Goal: Task Accomplishment & Management: Manage account settings

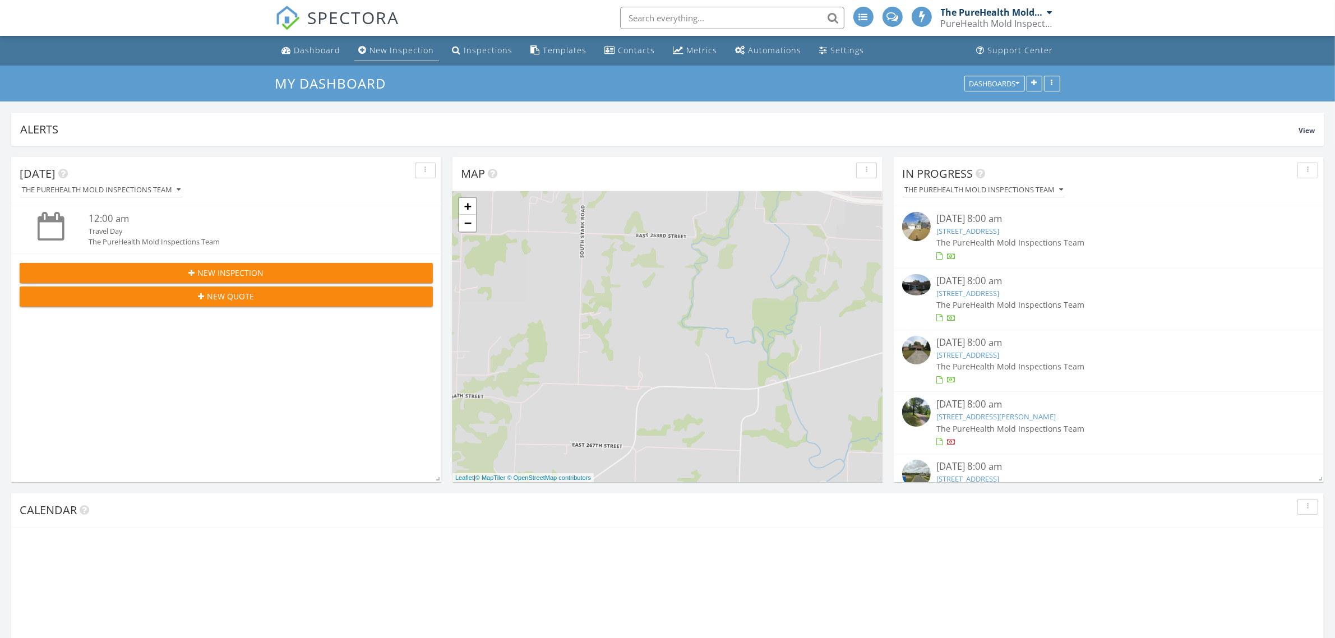
scroll to position [6, 6]
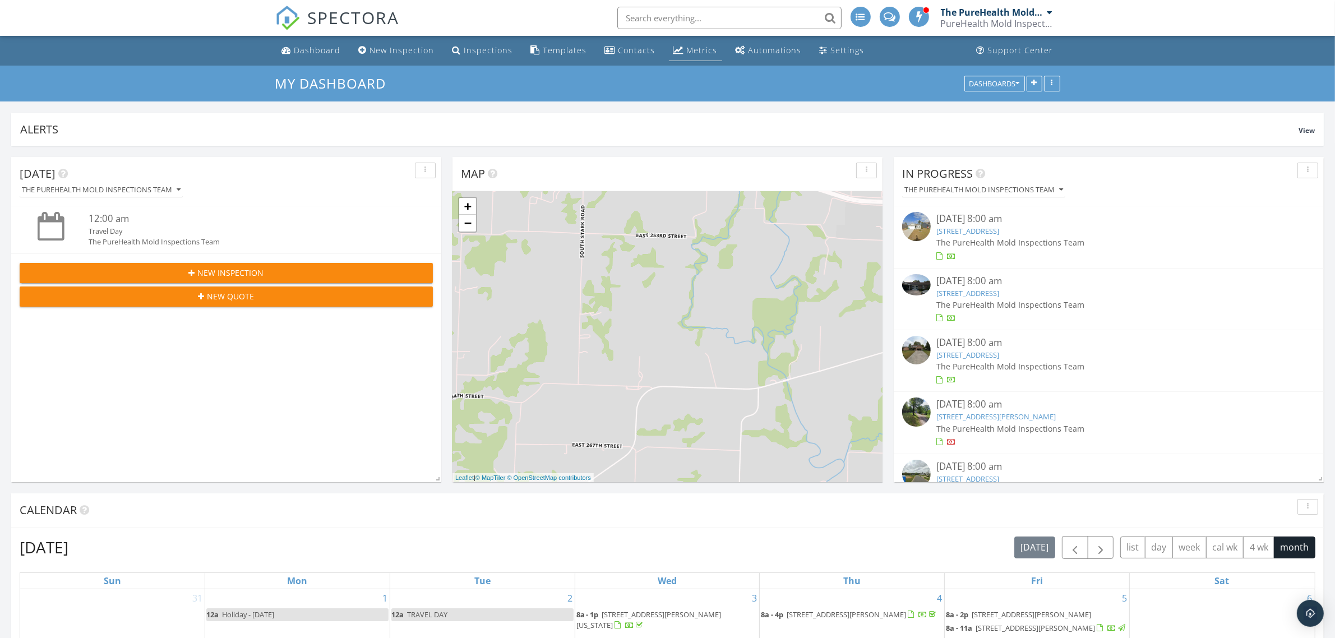
click at [675, 43] on link "Metrics" at bounding box center [695, 50] width 53 height 21
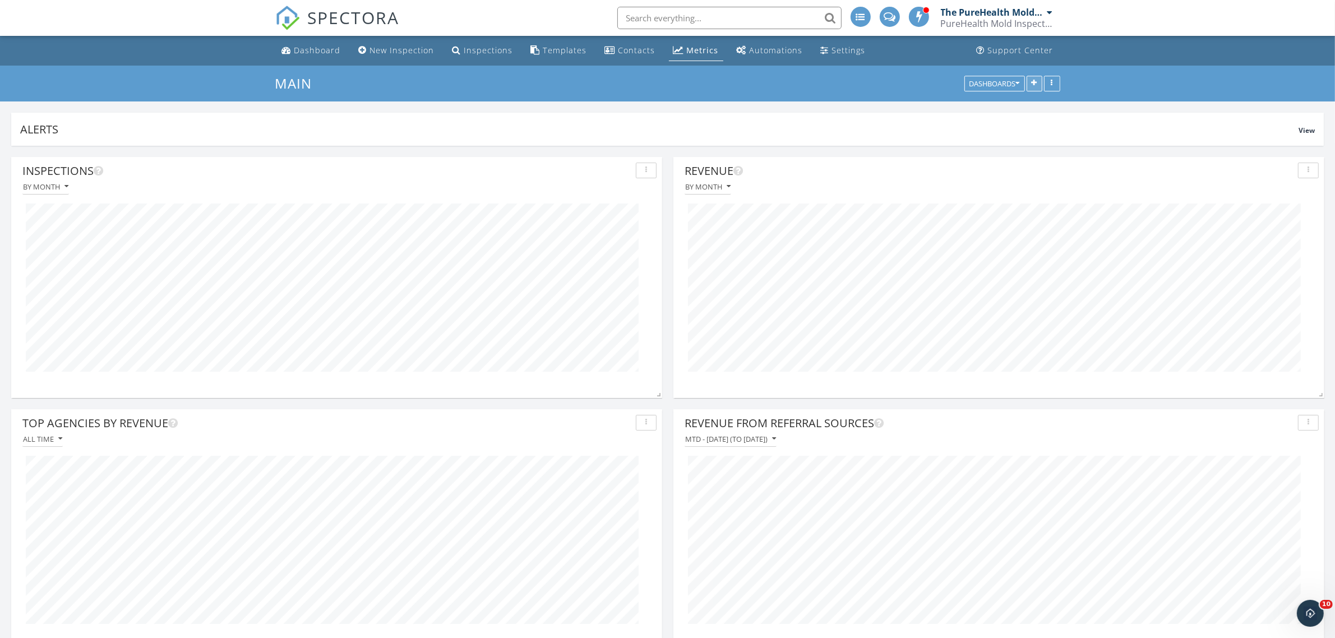
click at [1032, 87] on button "button" at bounding box center [1035, 84] width 16 height 16
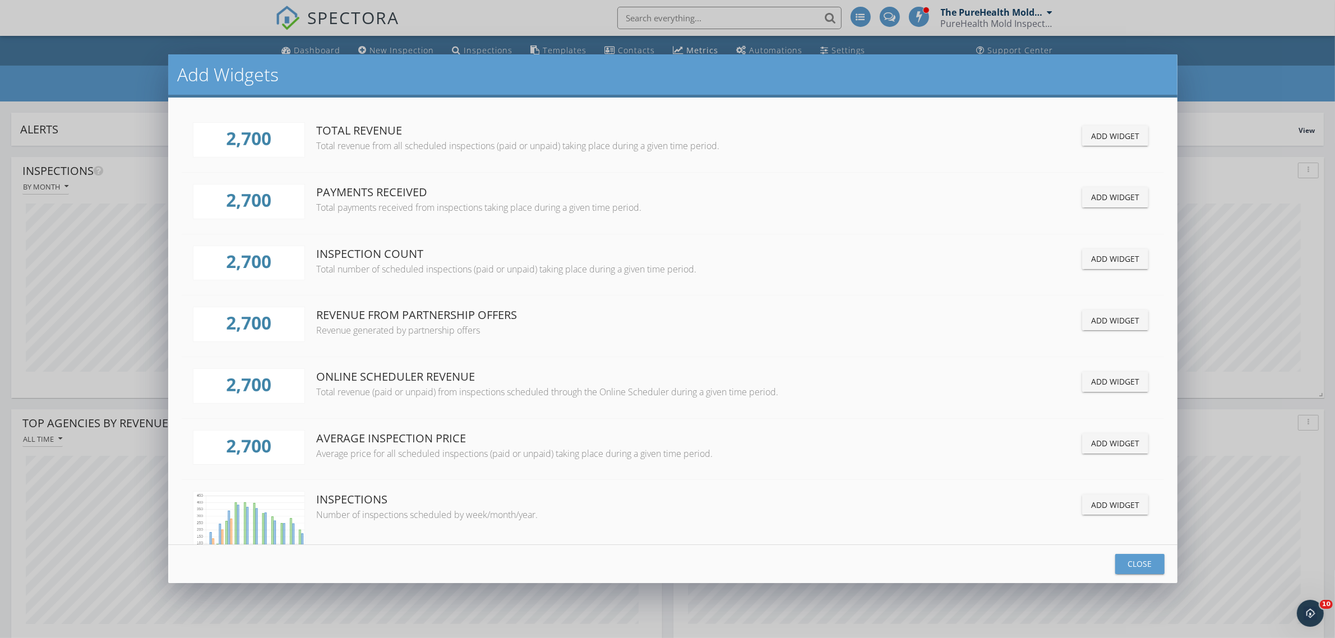
click at [1112, 143] on button "Add Widget" at bounding box center [1115, 136] width 66 height 20
click at [1144, 570] on button "Close" at bounding box center [1139, 564] width 49 height 20
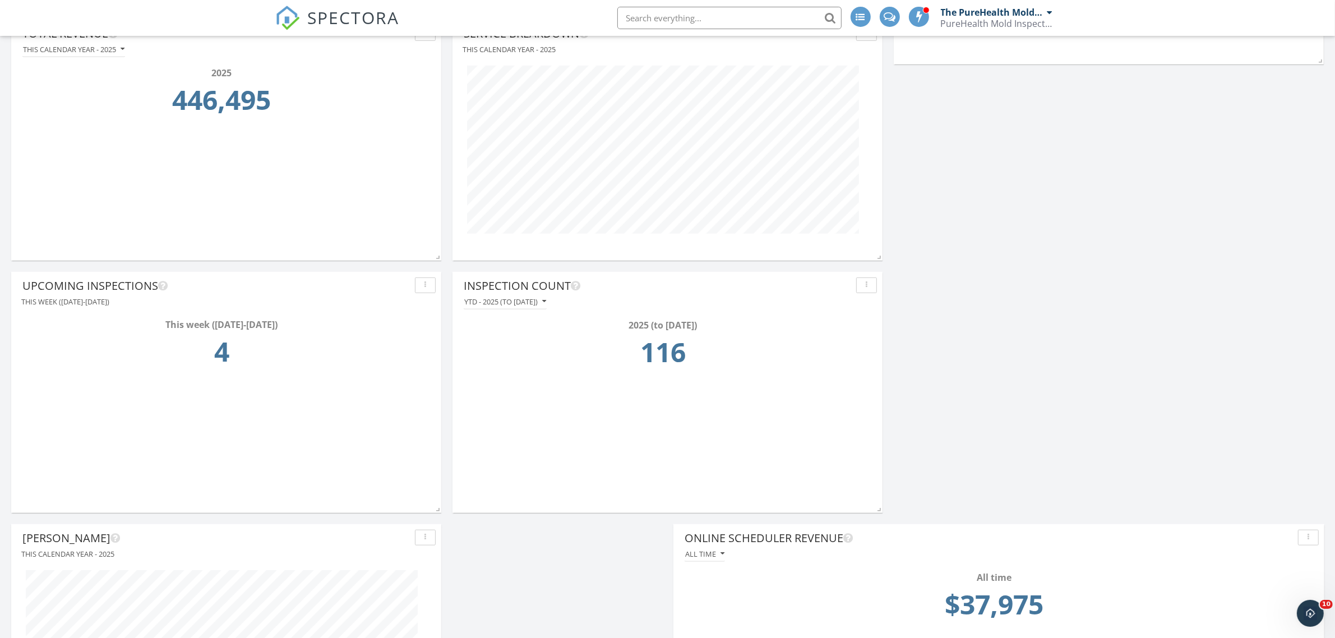
scroll to position [1117, 0]
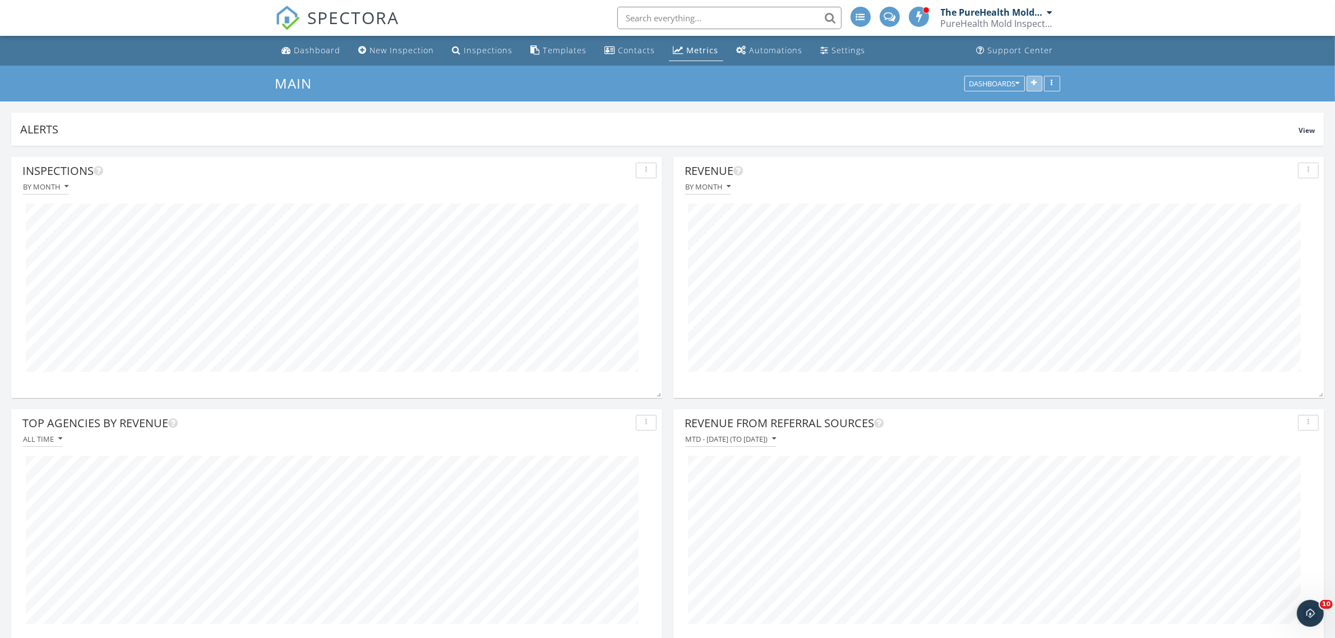
click at [1033, 82] on icon "button" at bounding box center [1035, 84] width 6 height 8
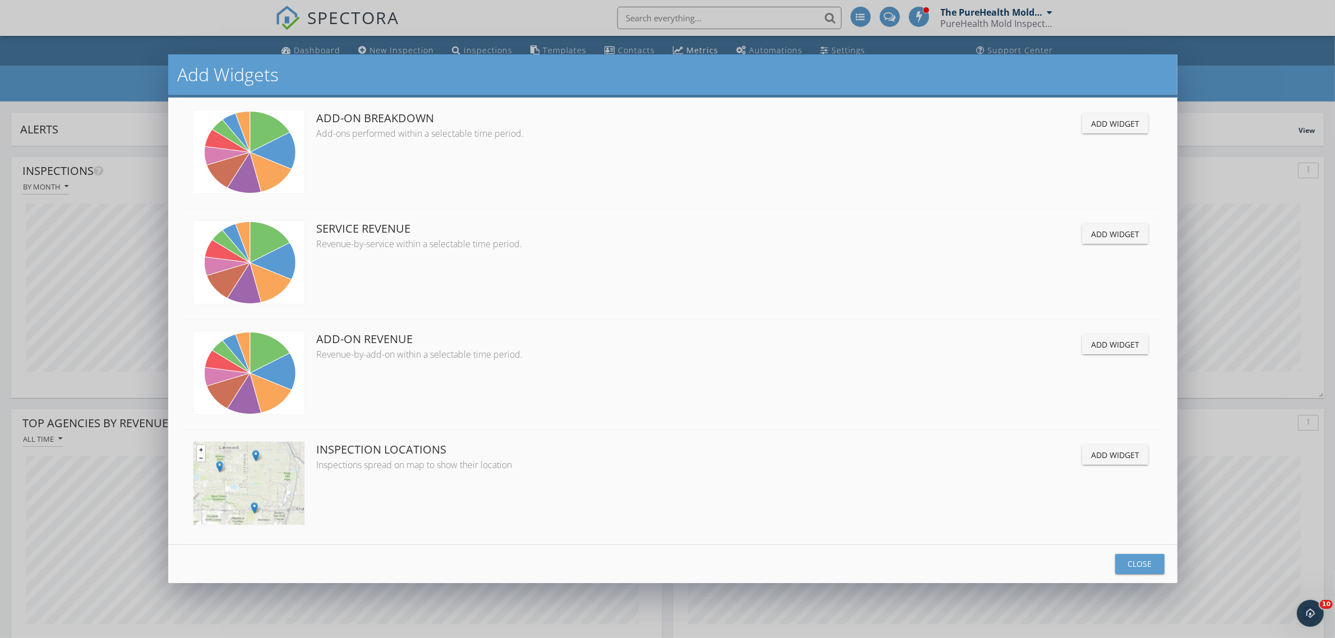
click at [1118, 350] on div "Add Widget" at bounding box center [1115, 345] width 48 height 12
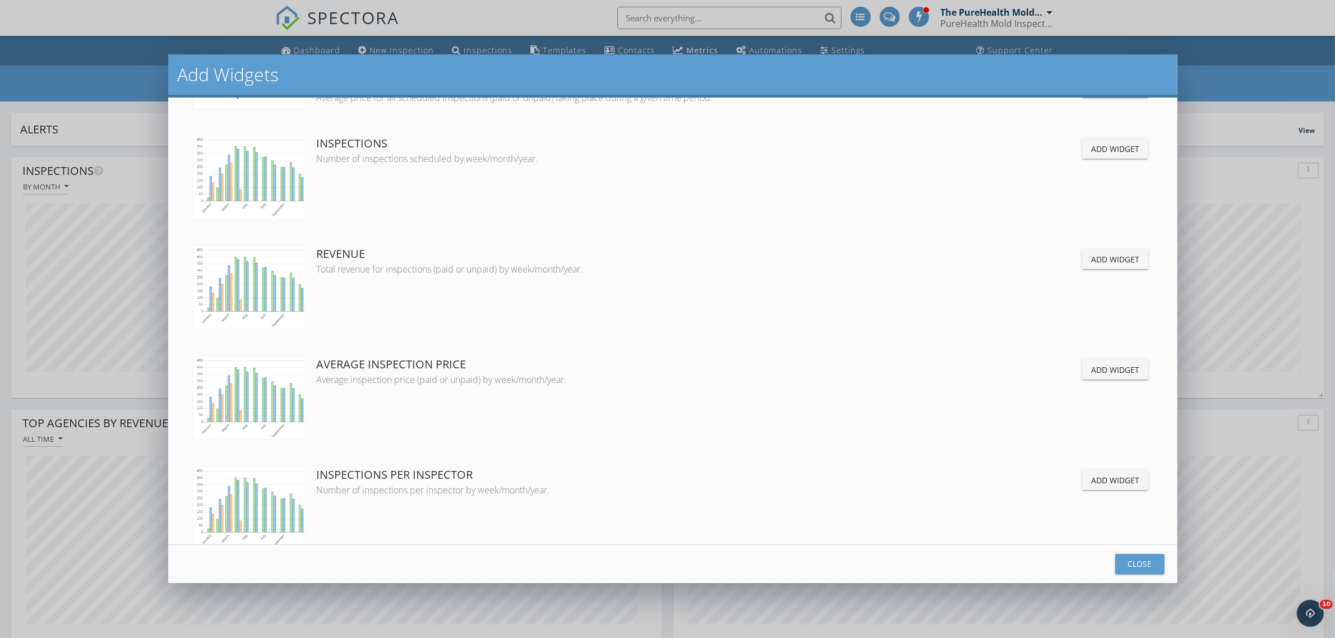
scroll to position [286, 0]
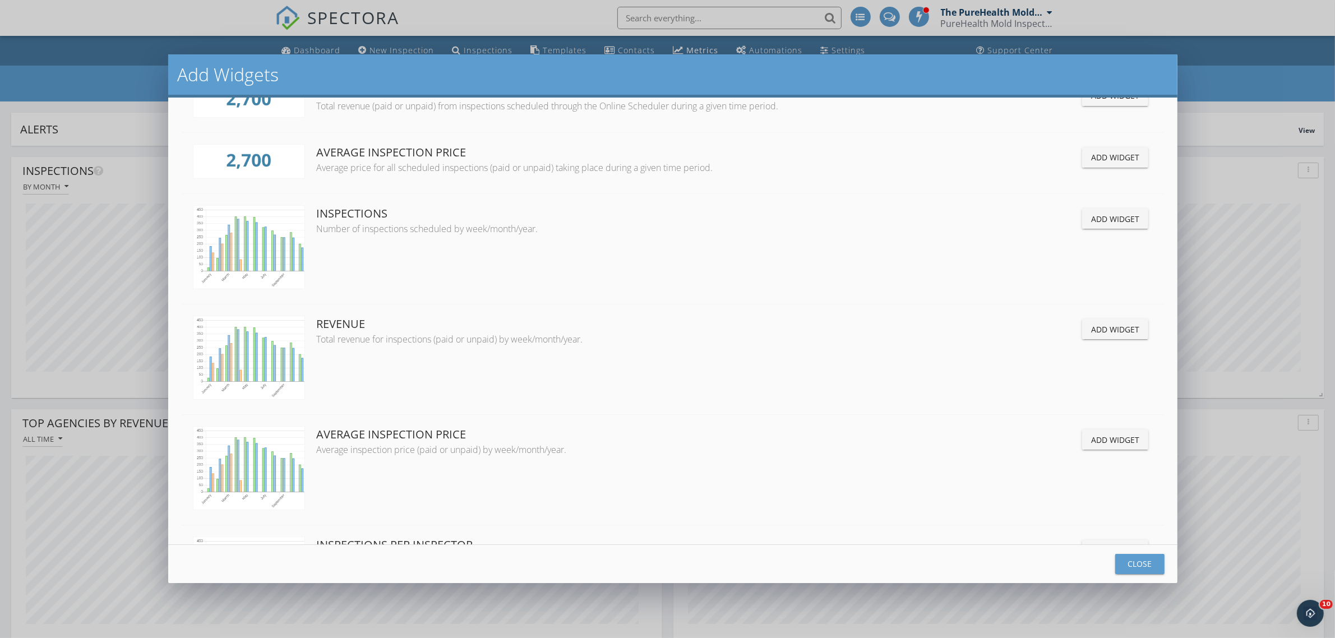
click at [1097, 339] on button "Add Widget" at bounding box center [1115, 329] width 66 height 20
click at [1135, 570] on div "Close" at bounding box center [1139, 564] width 31 height 12
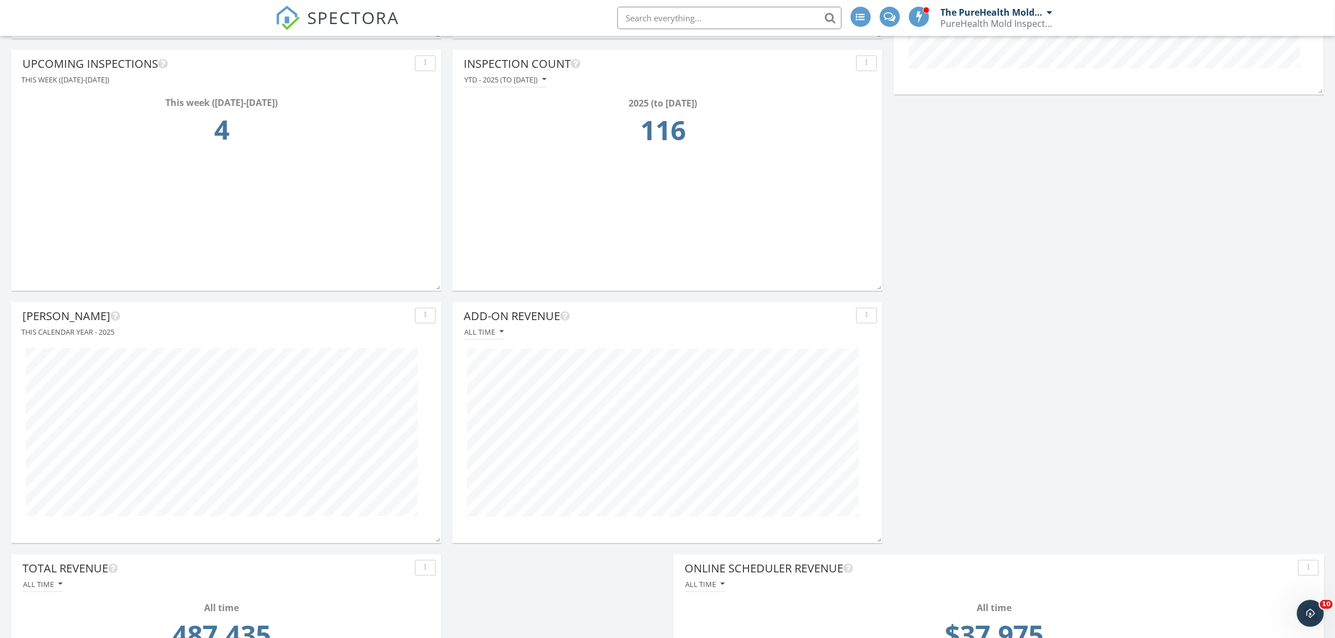
scroll to position [1402, 0]
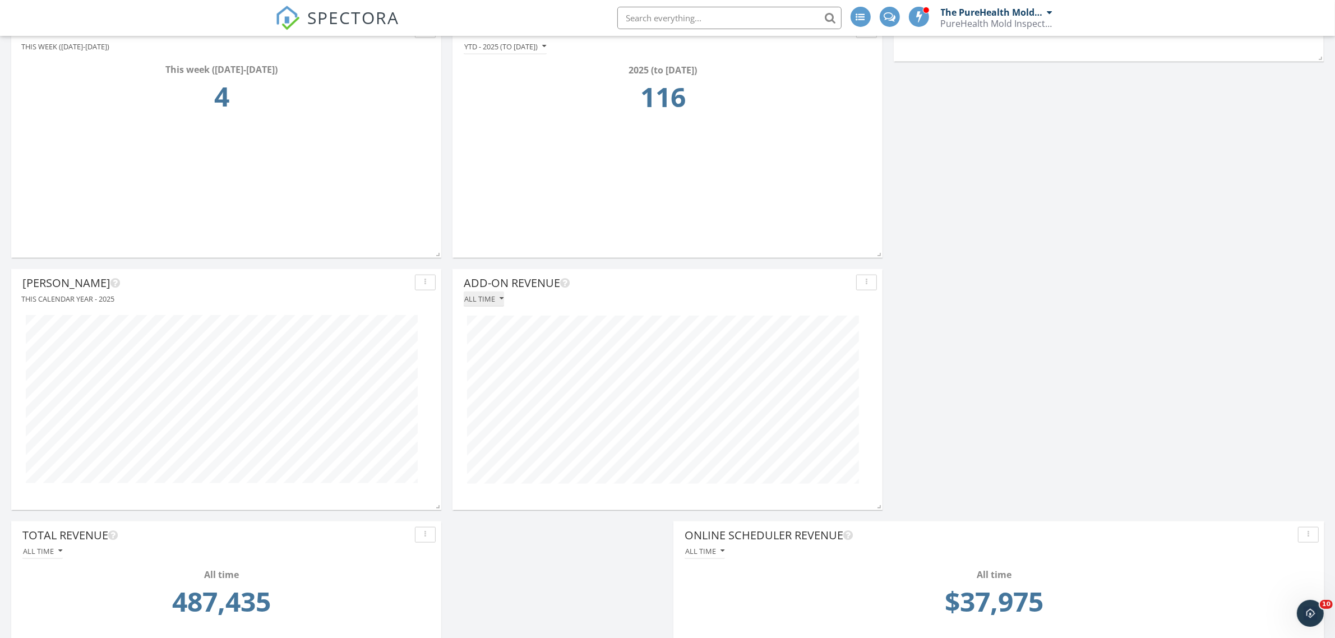
click at [501, 299] on icon "button" at bounding box center [502, 299] width 4 height 8
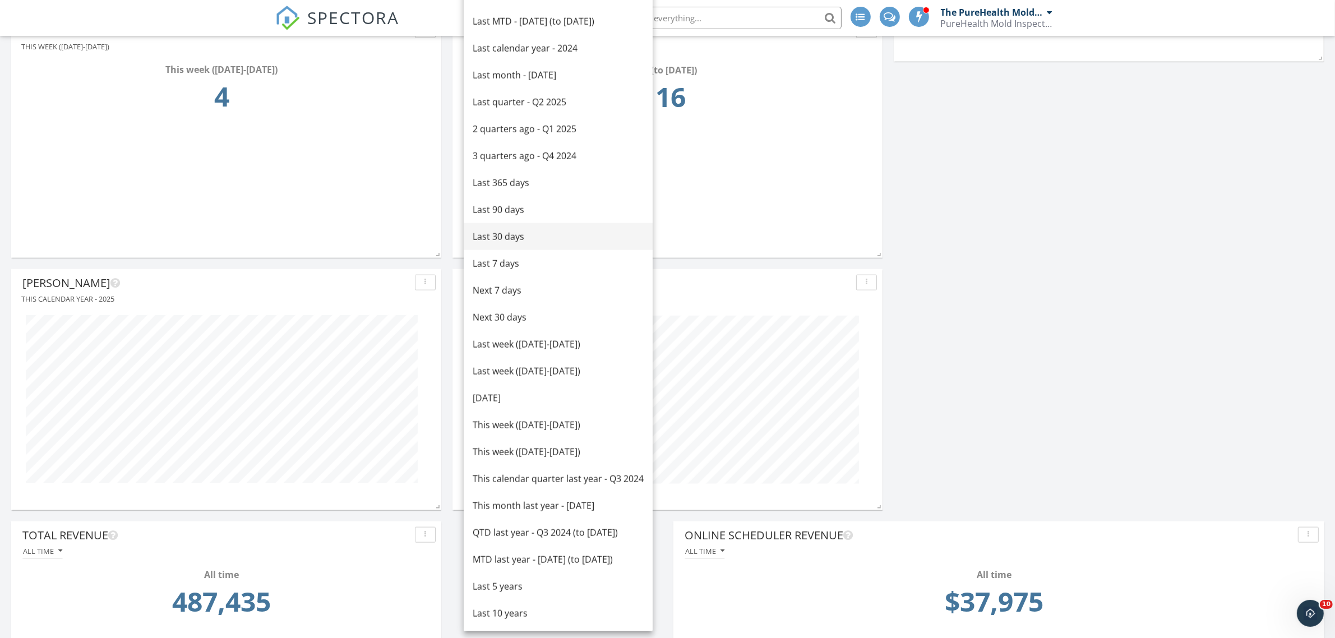
click at [530, 243] on link "Last 30 days" at bounding box center [558, 236] width 189 height 27
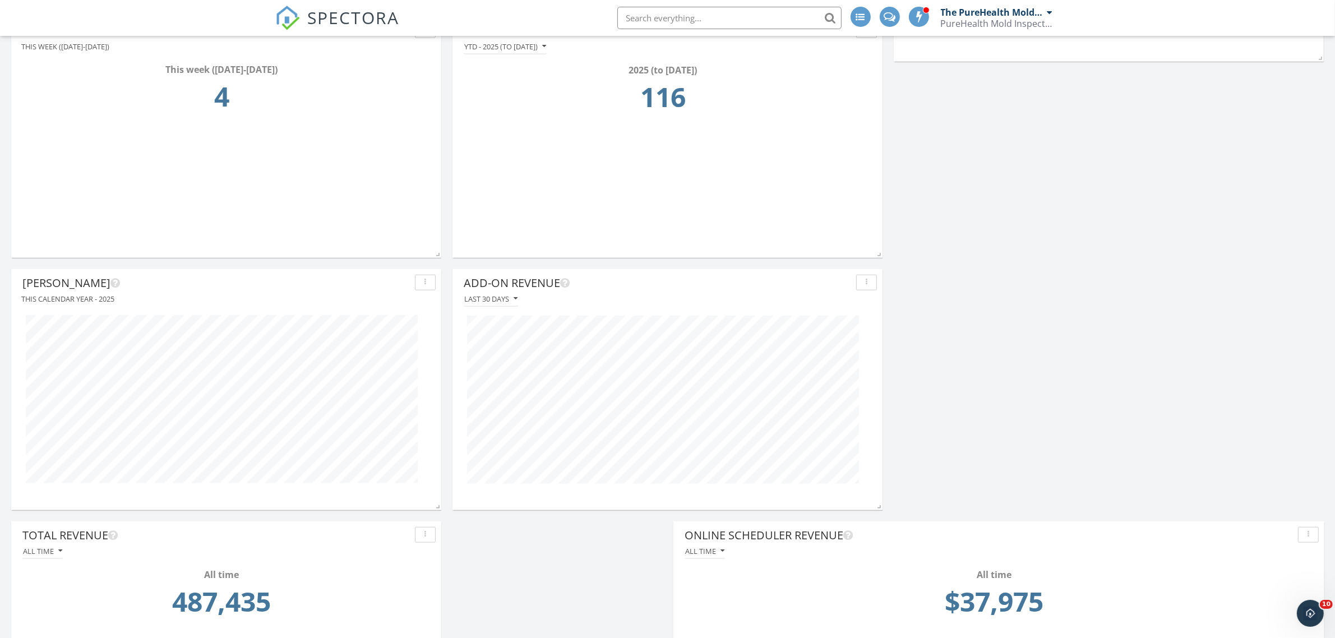
scroll to position [241, 430]
click at [514, 298] on div "Last 30 days" at bounding box center [490, 299] width 53 height 8
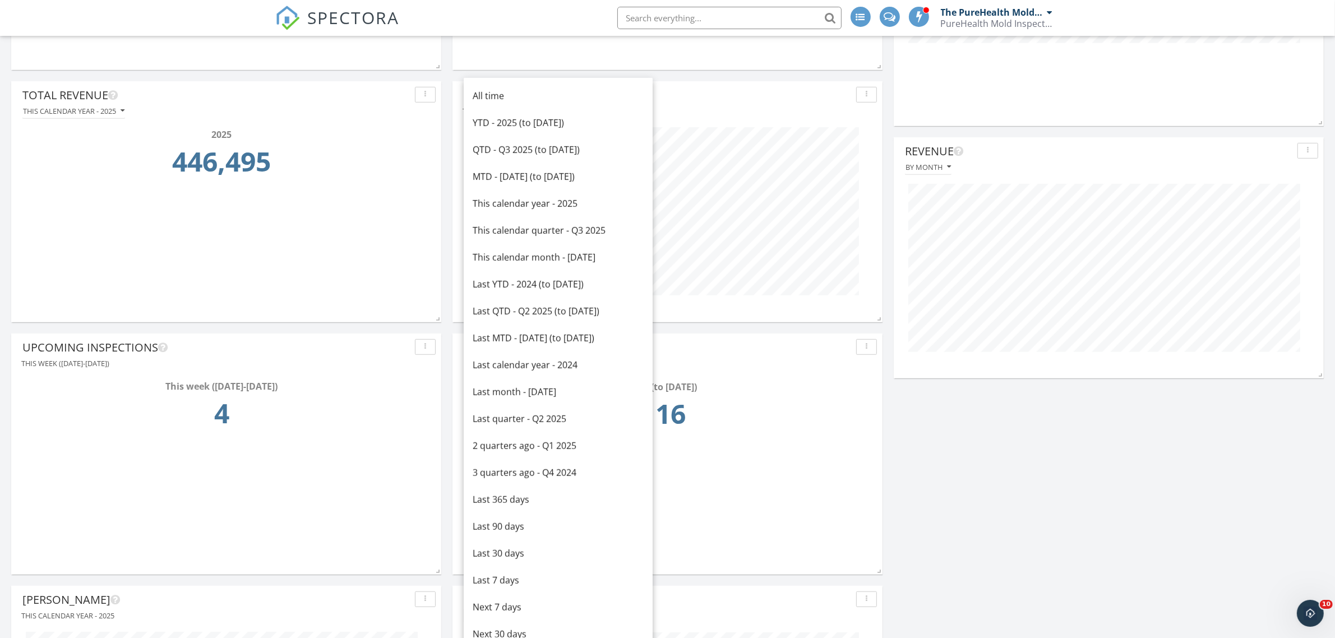
scroll to position [1117, 0]
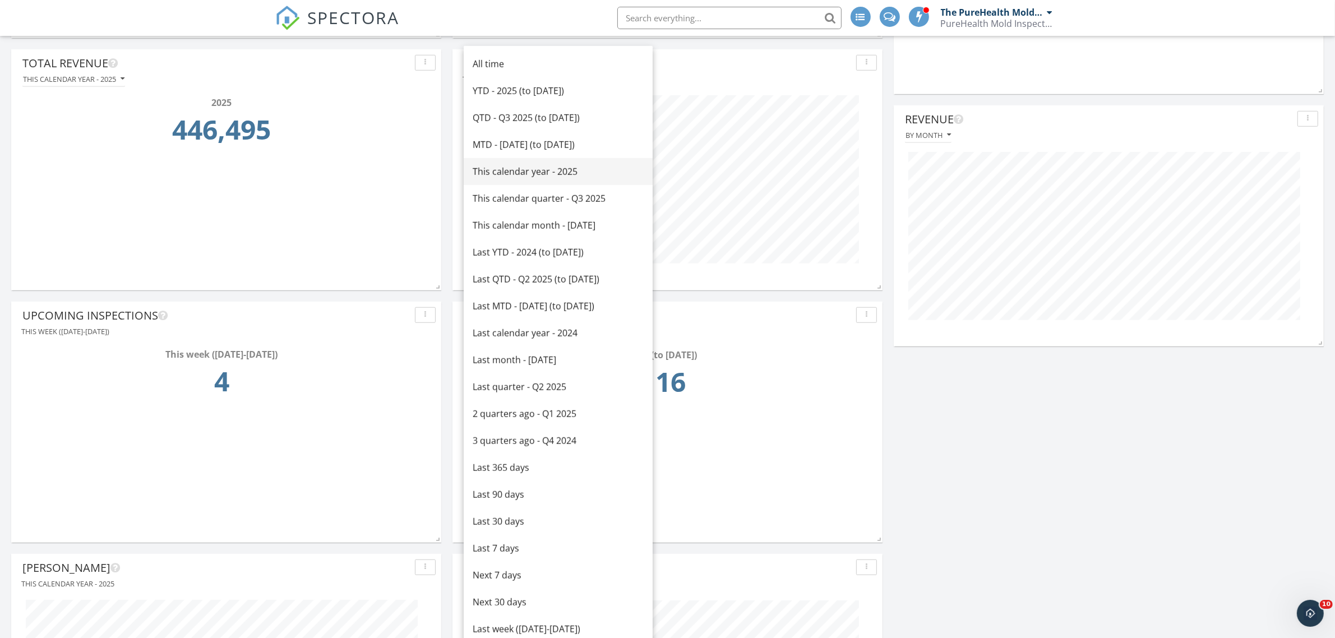
click at [535, 173] on div "This calendar year - 2025" at bounding box center [558, 171] width 171 height 13
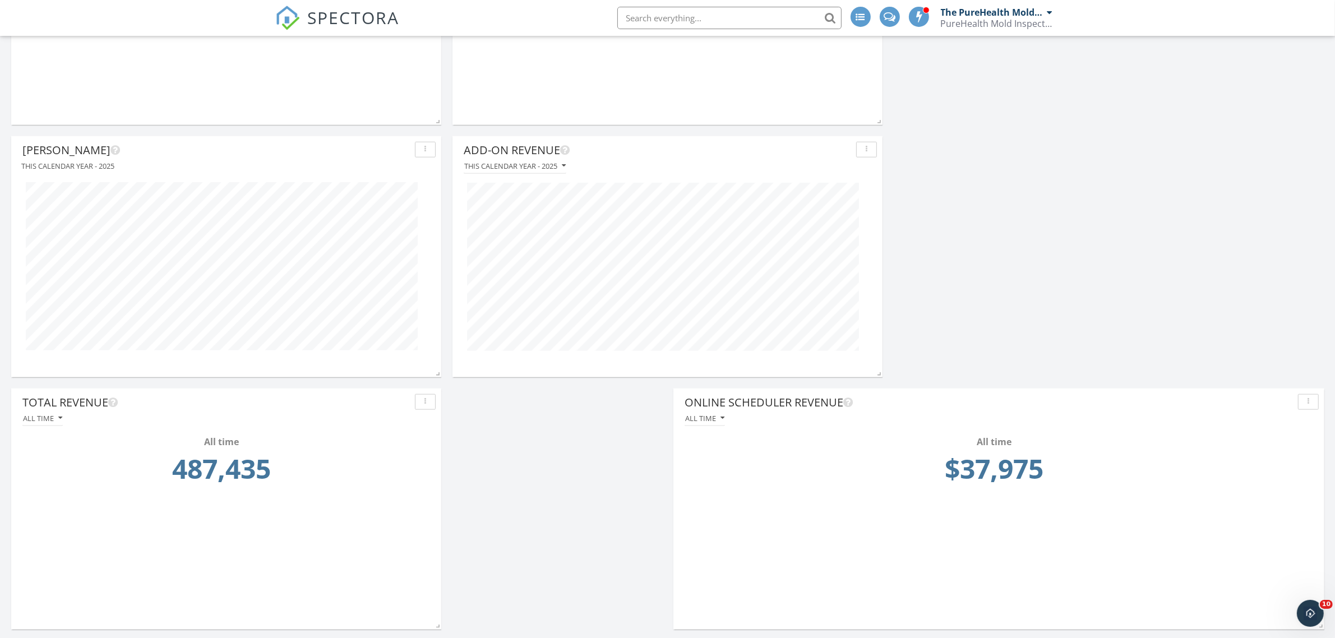
scroll to position [1537, 0]
click at [58, 415] on icon "button" at bounding box center [60, 416] width 4 height 8
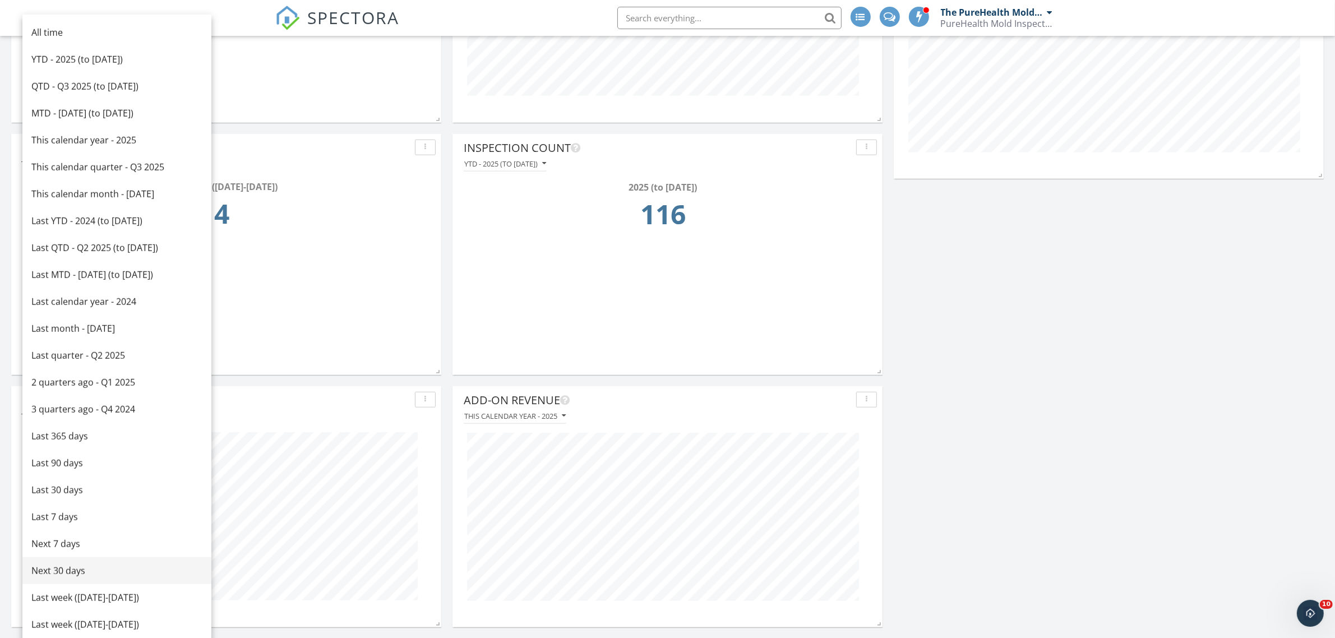
scroll to position [1257, 0]
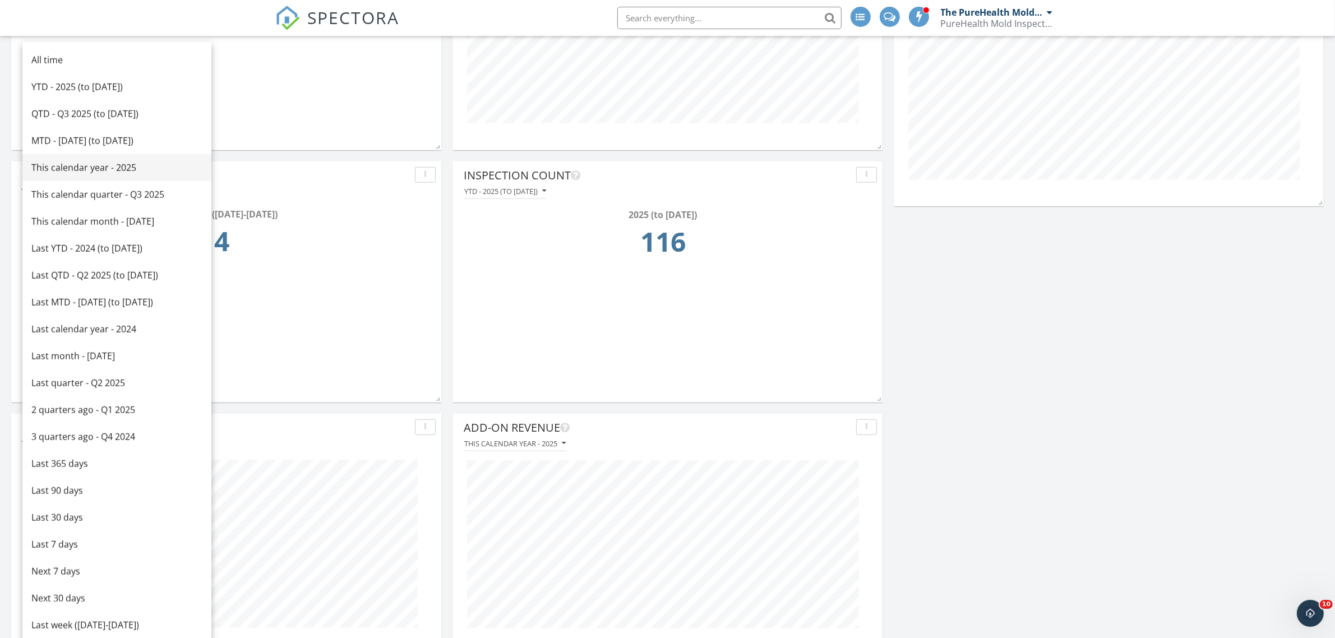
click at [101, 171] on div "This calendar year - 2025" at bounding box center [116, 167] width 171 height 13
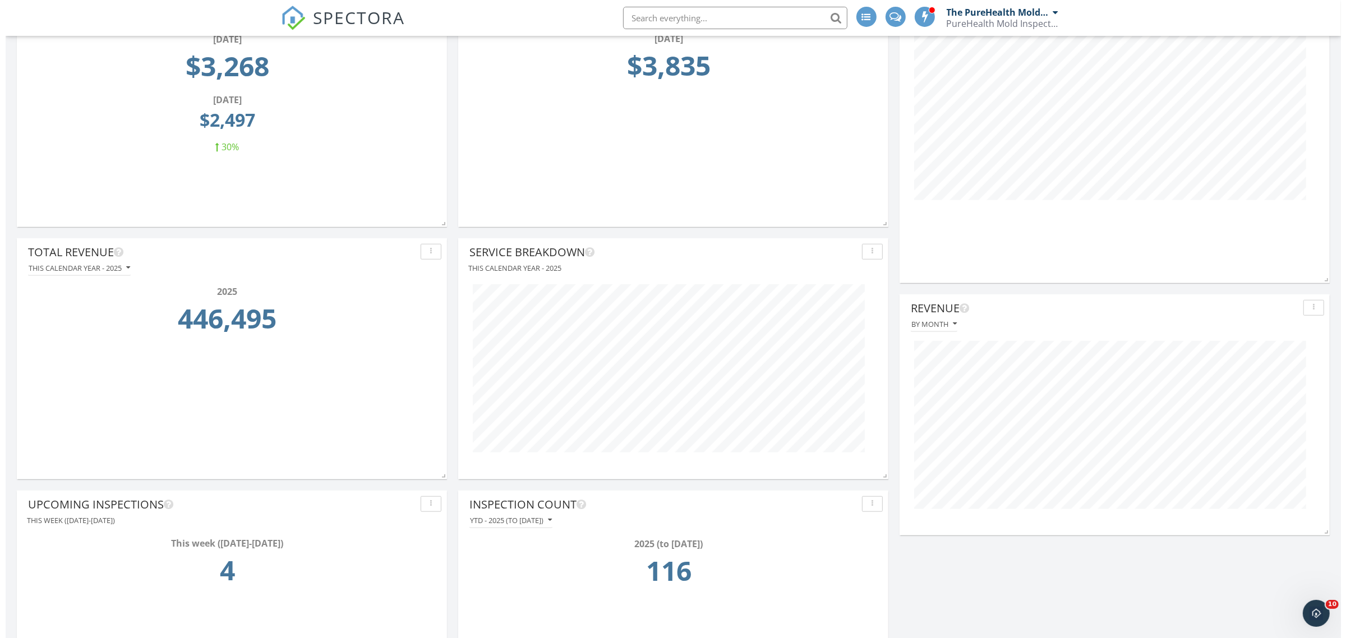
scroll to position [911, 0]
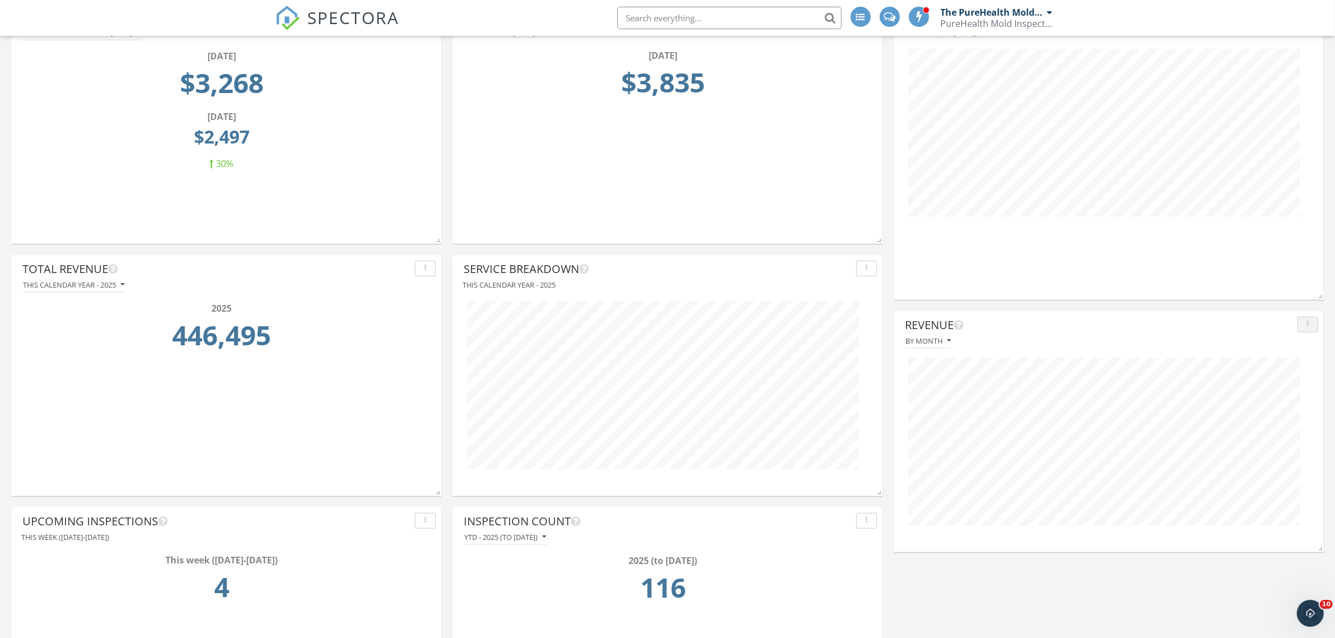
click at [1310, 325] on div "button" at bounding box center [1308, 325] width 11 height 8
click at [1283, 371] on div "Edit" at bounding box center [1284, 377] width 65 height 13
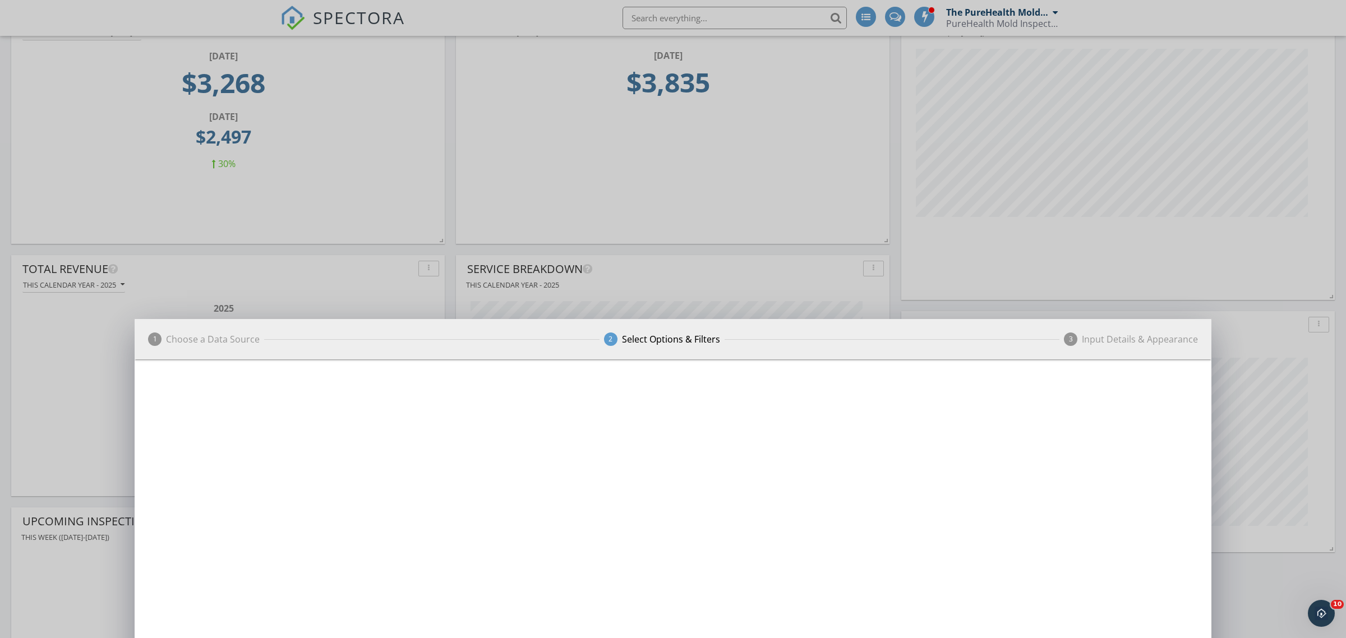
scroll to position [560474, 560282]
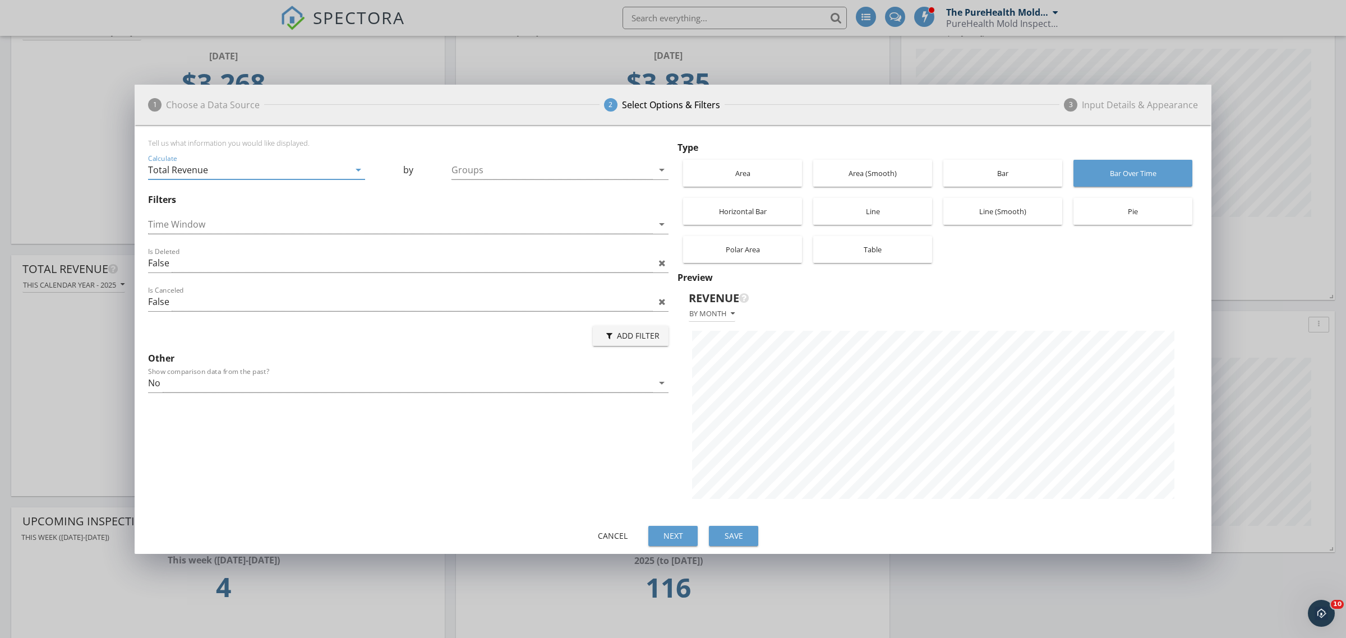
click at [343, 174] on div "Total Revenue" at bounding box center [248, 170] width 201 height 19
click at [488, 205] on div "Filters" at bounding box center [408, 199] width 520 height 13
click at [377, 230] on div at bounding box center [400, 224] width 505 height 19
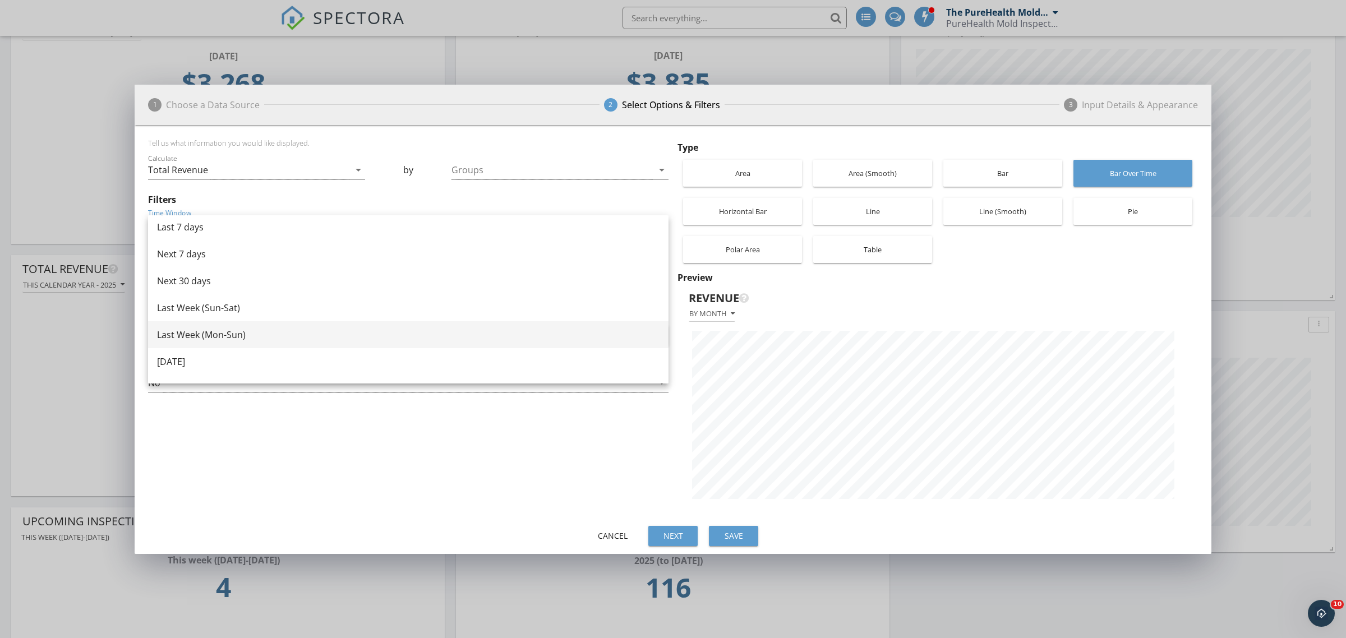
click at [247, 335] on div "Last Week (Mon-Sun)" at bounding box center [408, 334] width 502 height 13
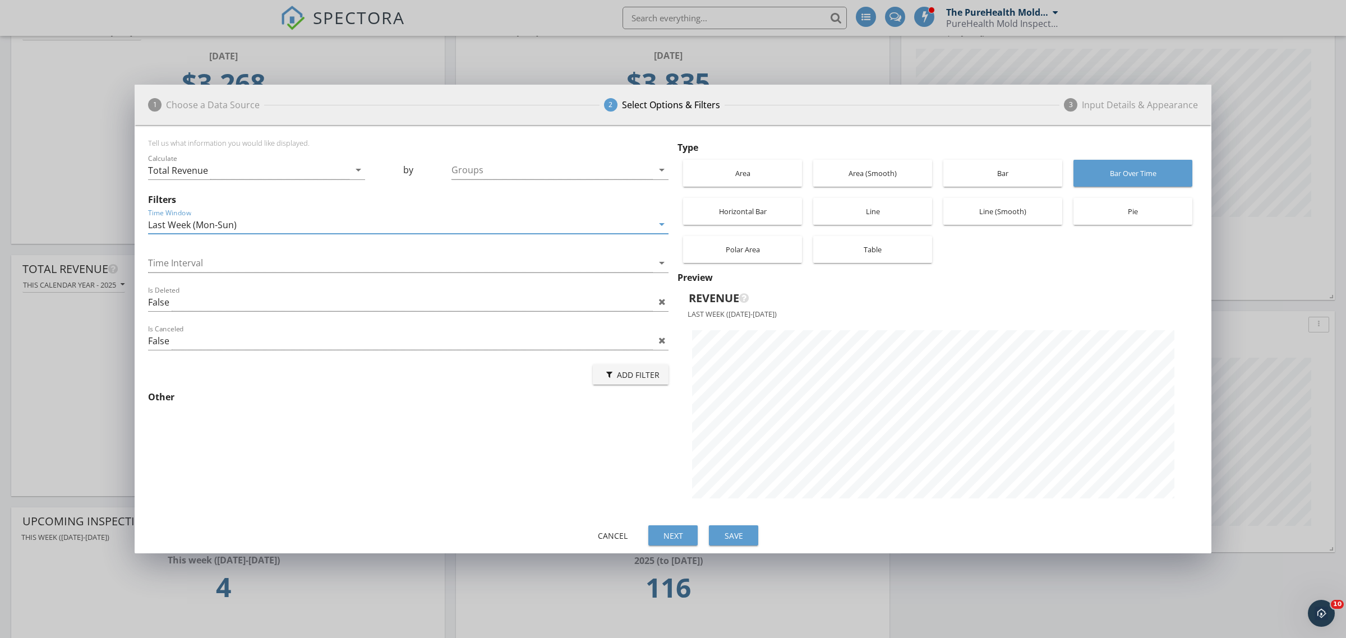
click at [752, 176] on div "Area" at bounding box center [743, 173] width 108 height 27
click at [853, 174] on div "Area (Smooth)" at bounding box center [873, 173] width 108 height 27
click at [739, 209] on div "Horizontal Bar" at bounding box center [743, 211] width 108 height 27
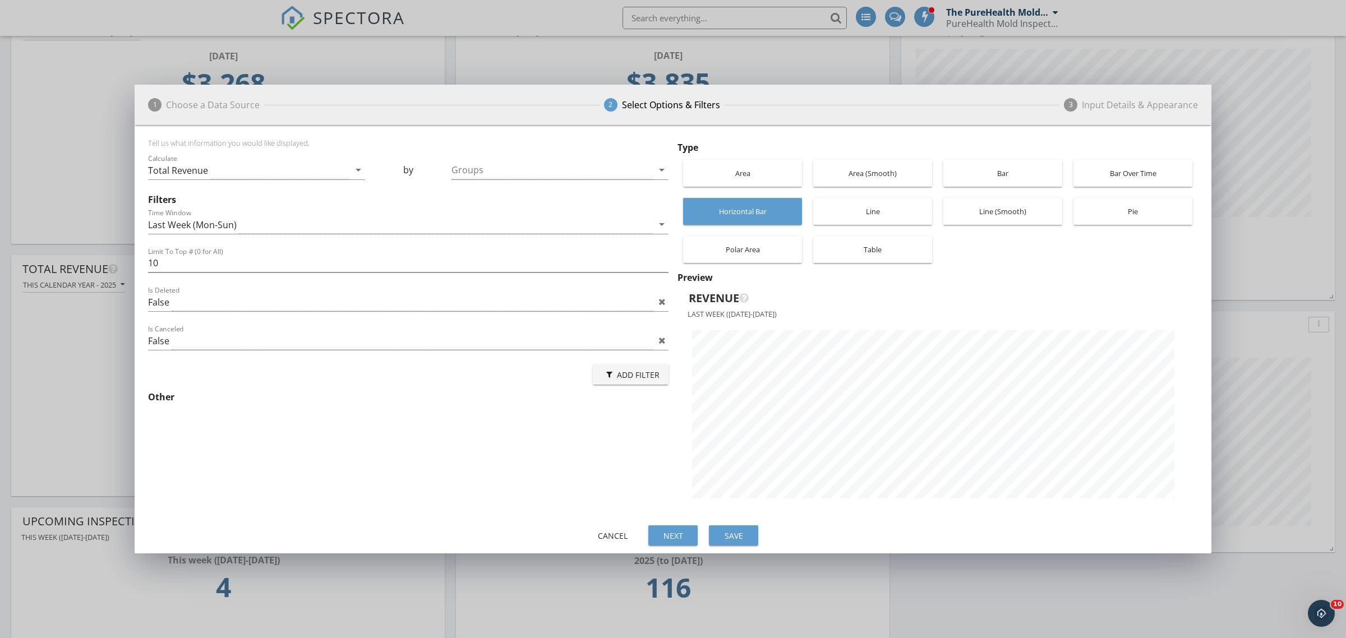
click at [861, 212] on div "Line" at bounding box center [873, 211] width 108 height 27
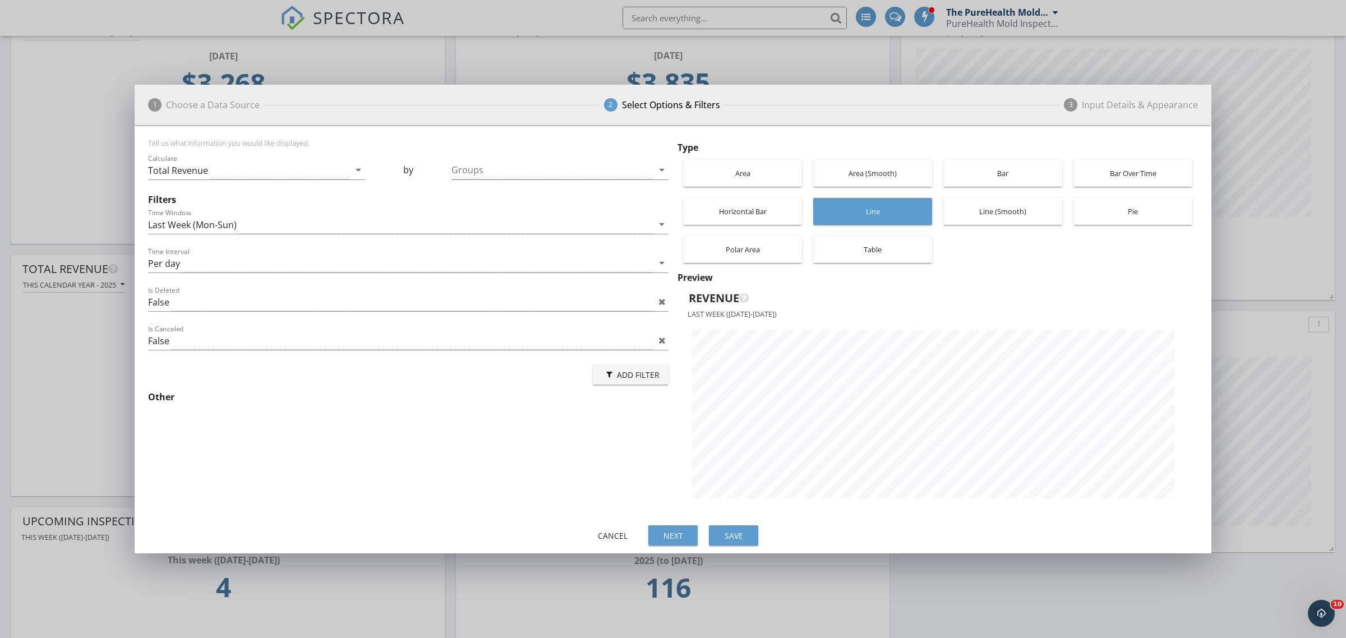
click at [1015, 215] on div "Line (Smooth)" at bounding box center [1003, 211] width 108 height 27
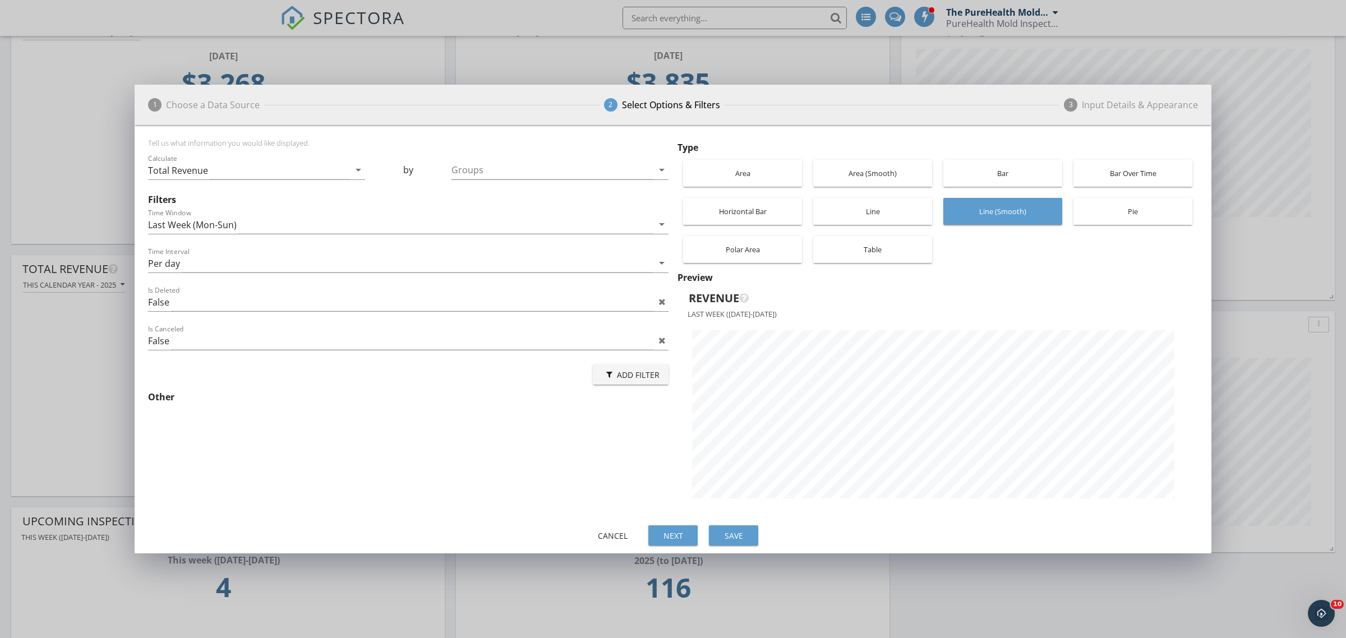
click at [1127, 219] on div "Pie" at bounding box center [1133, 211] width 108 height 27
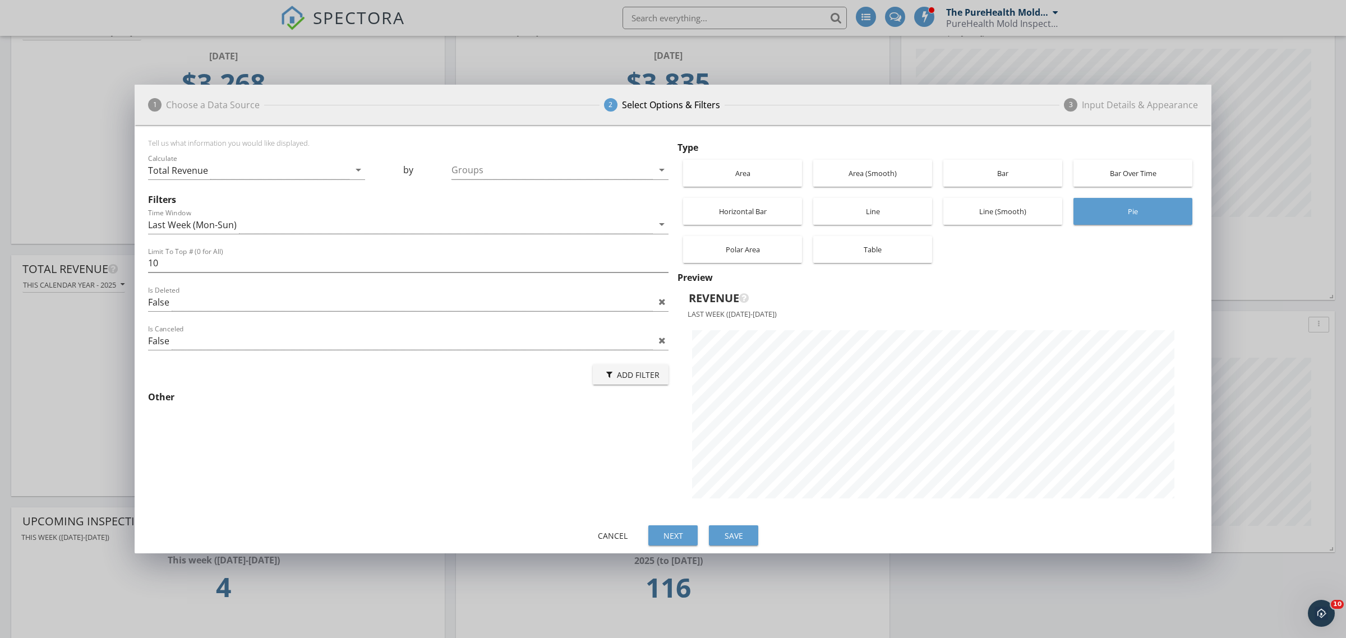
click at [750, 248] on div "Polar Area" at bounding box center [743, 249] width 108 height 27
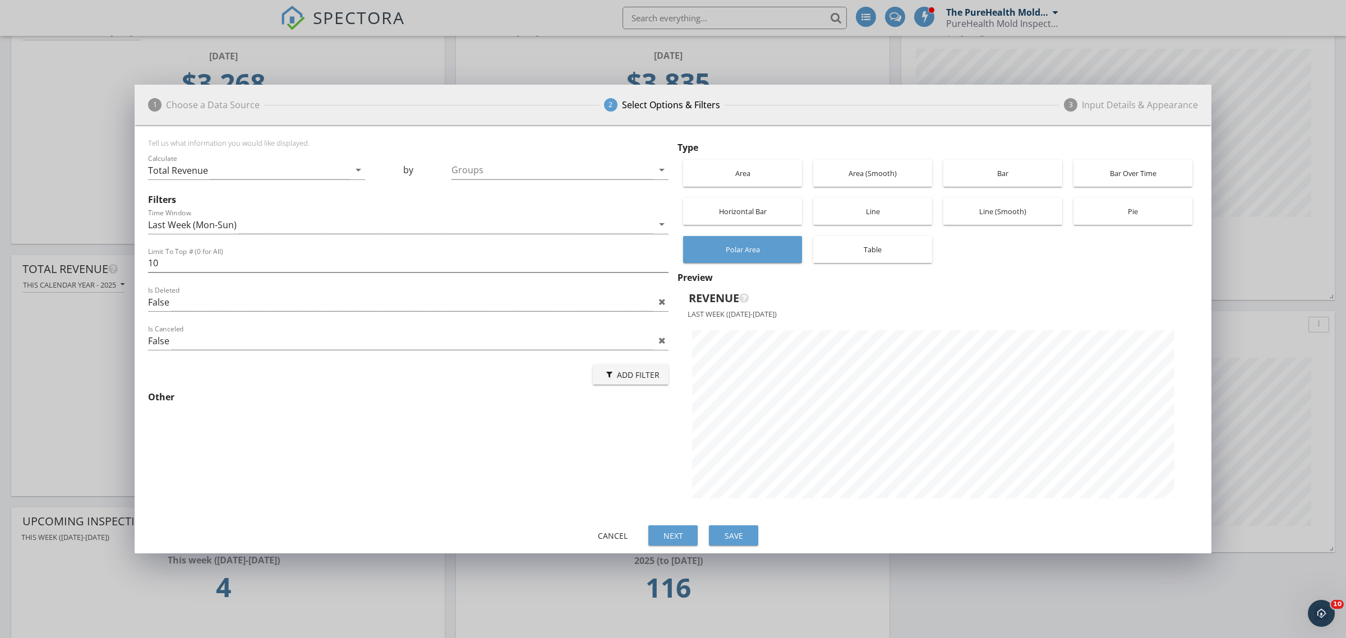
click at [866, 250] on div "Table" at bounding box center [873, 249] width 108 height 27
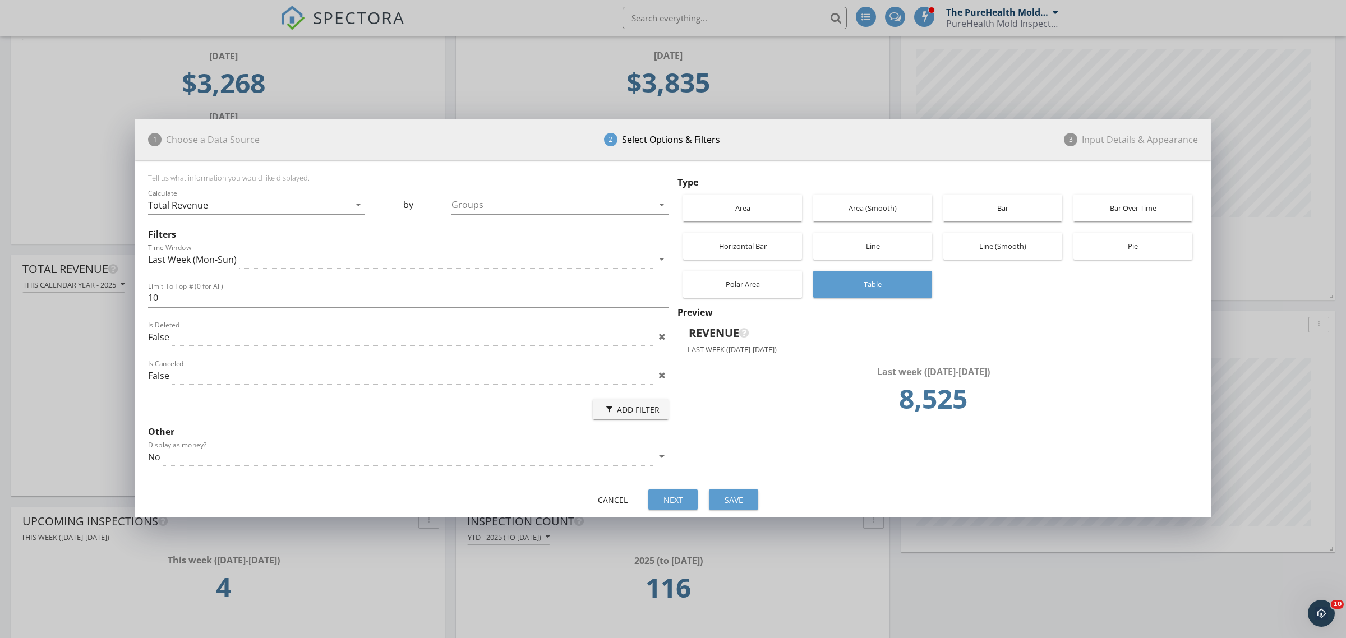
click at [615, 463] on div "No" at bounding box center [400, 456] width 505 height 19
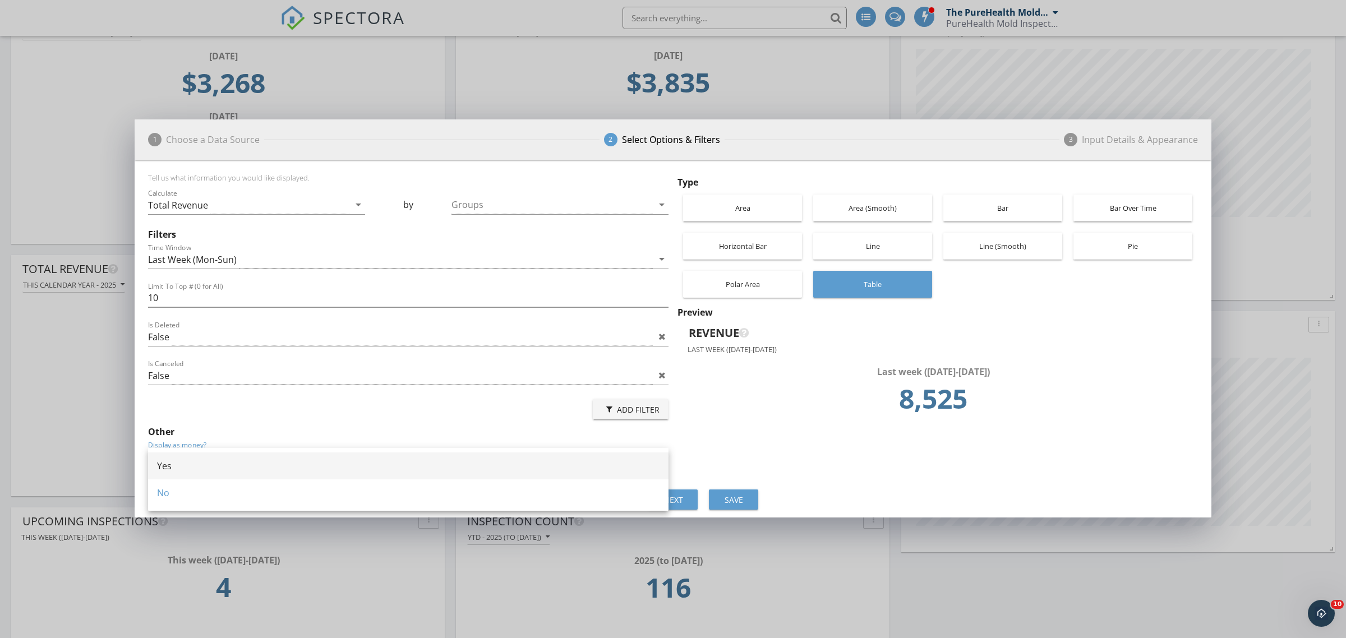
click at [240, 475] on div "Yes" at bounding box center [408, 465] width 502 height 27
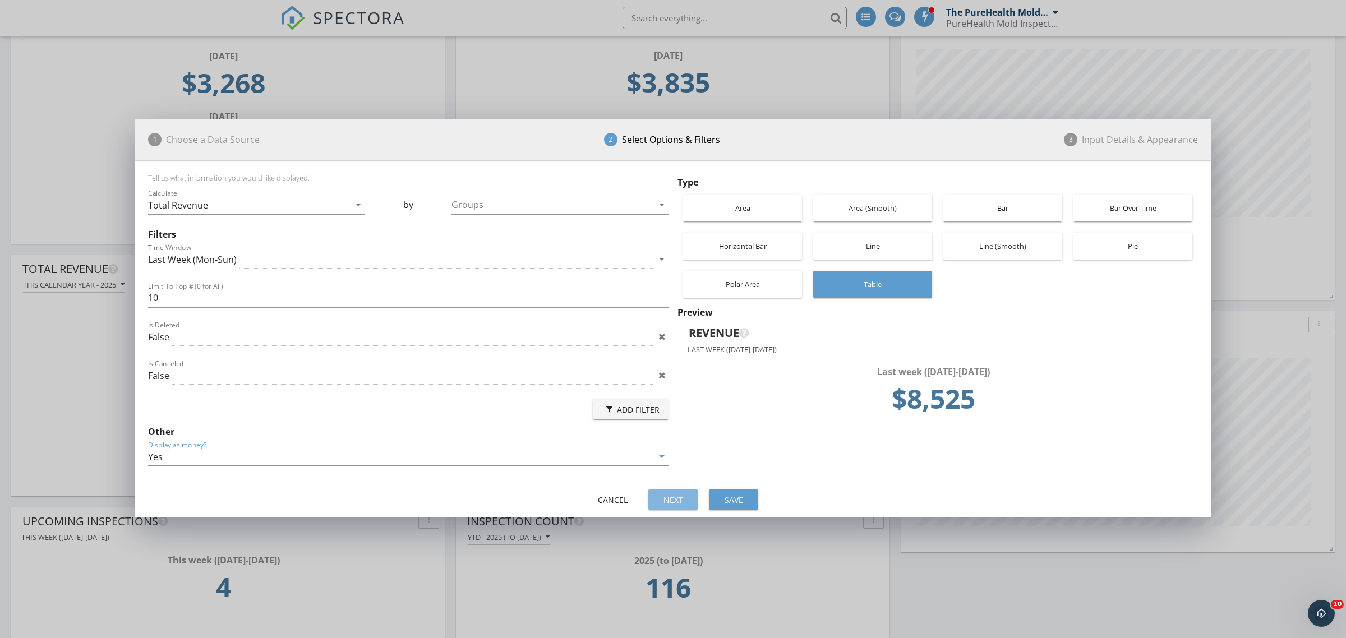
click at [678, 507] on button "Next" at bounding box center [672, 500] width 49 height 20
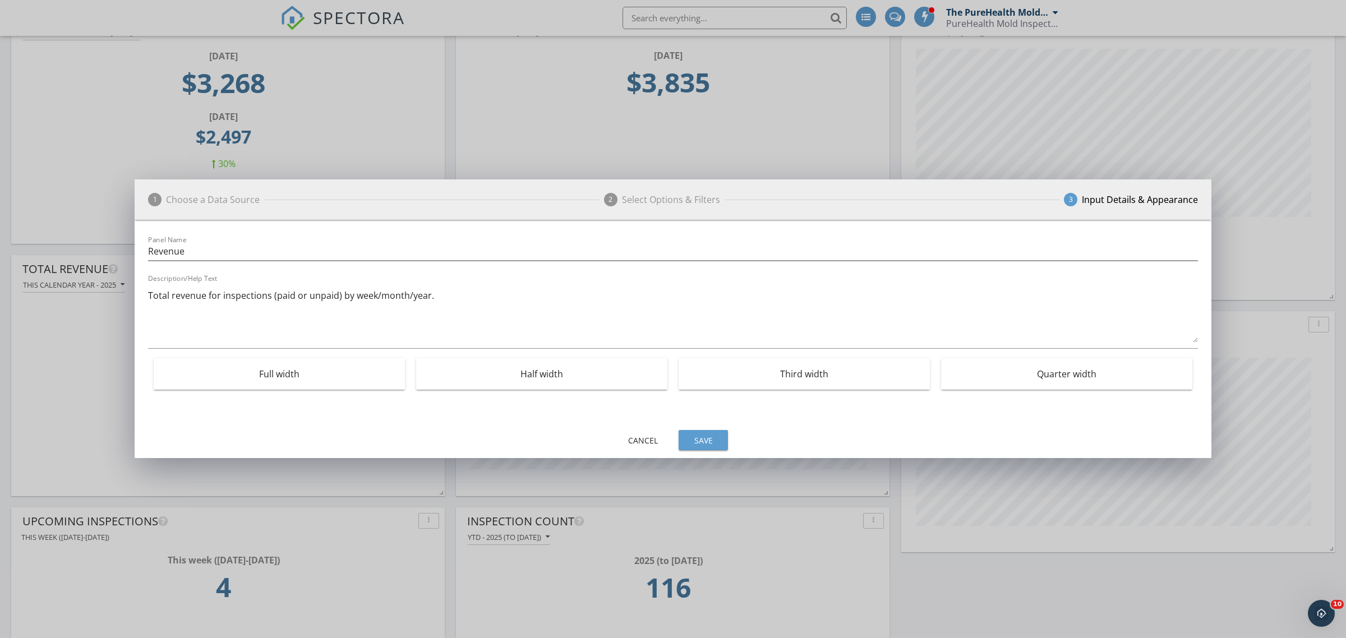
click at [1018, 367] on div "Quarter width" at bounding box center [1066, 373] width 240 height 31
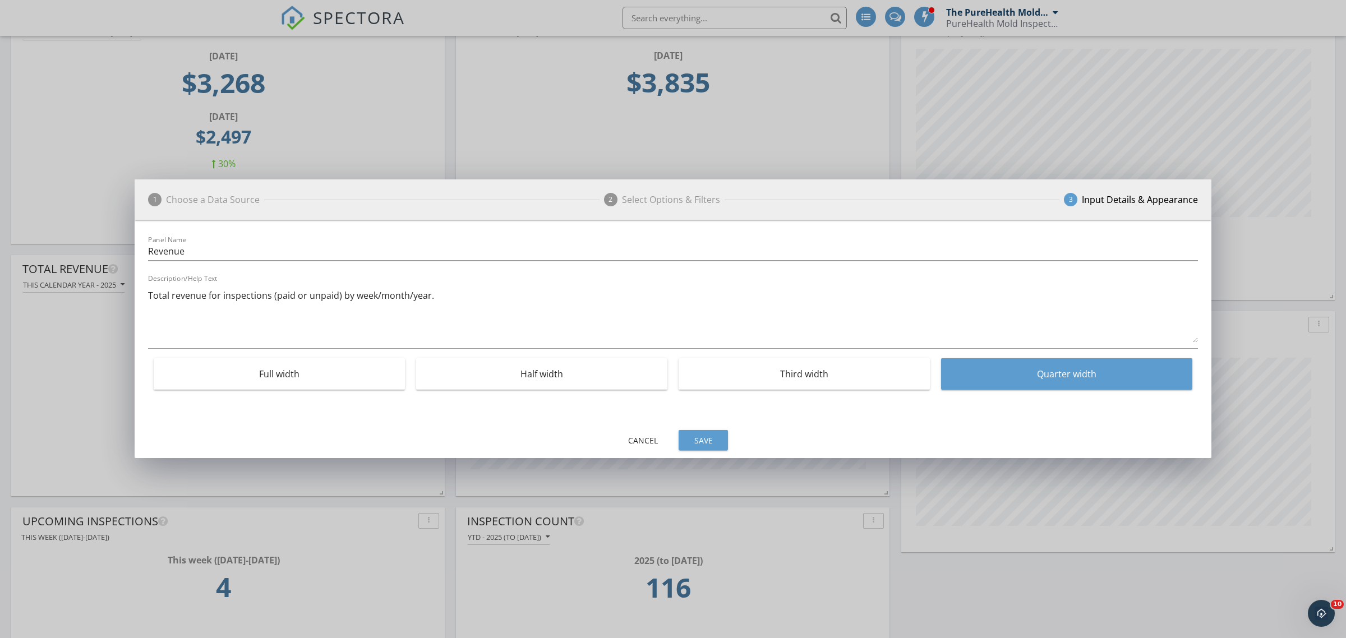
click at [844, 371] on div "Third width" at bounding box center [804, 373] width 240 height 31
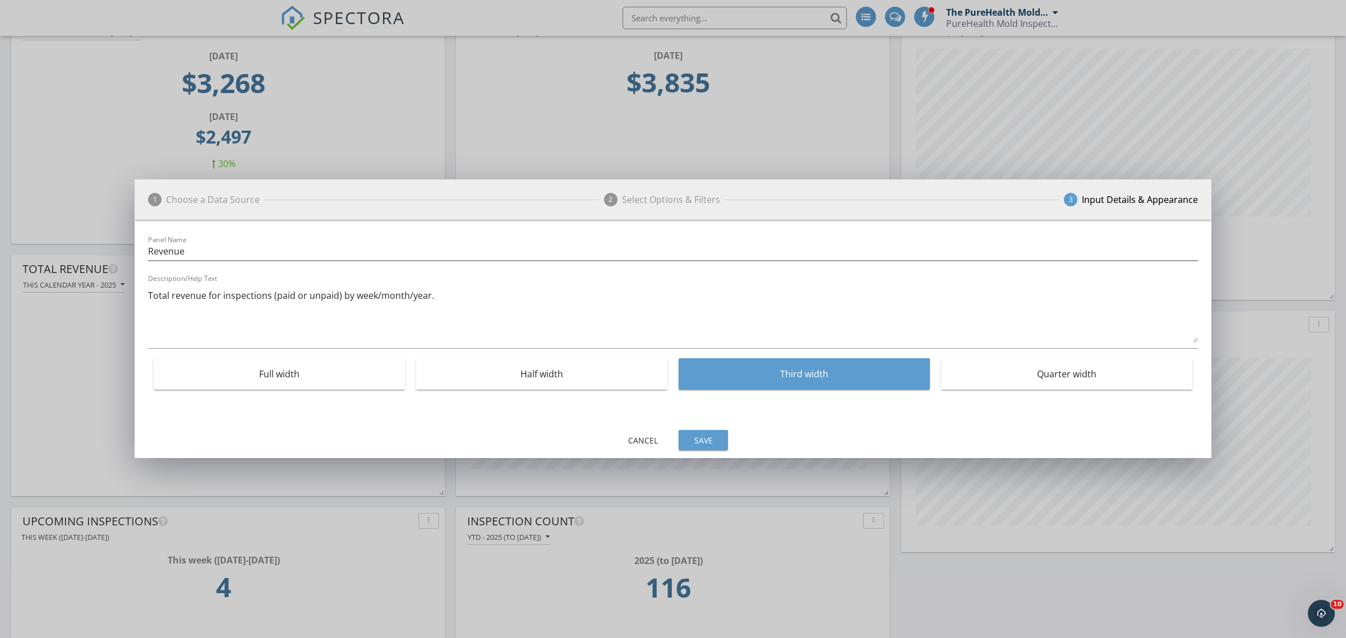
click at [588, 370] on div "Half width" at bounding box center [542, 373] width 240 height 31
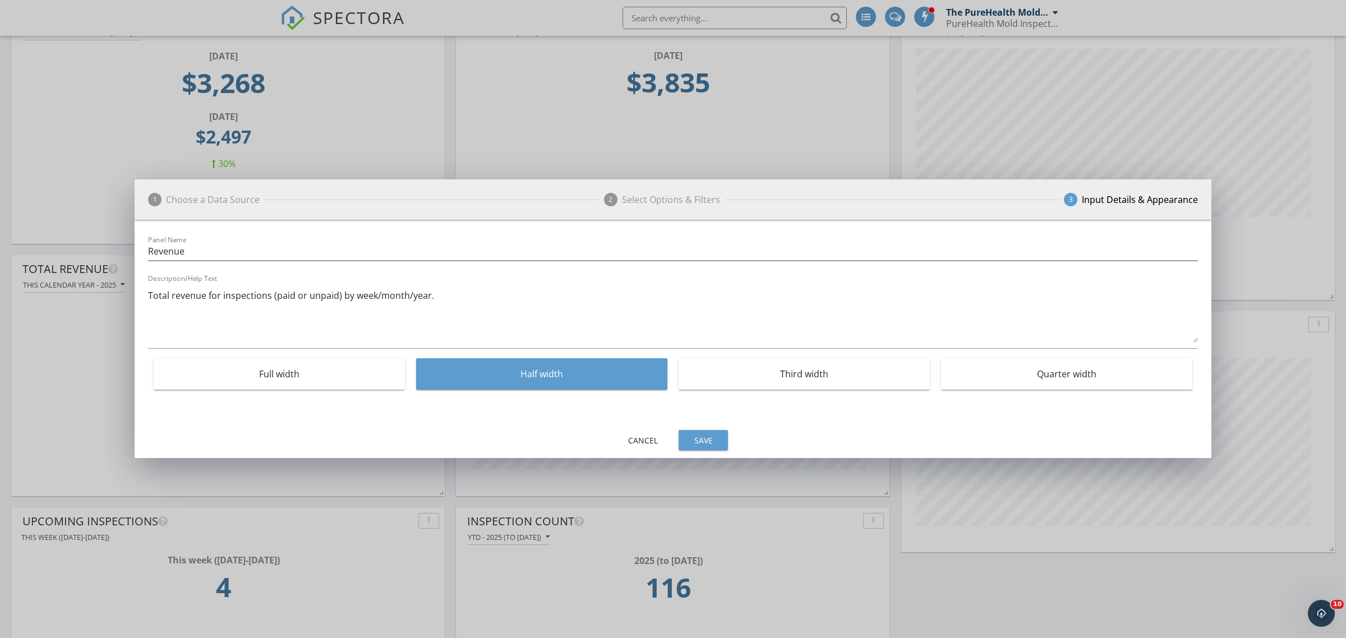
click at [1004, 358] on div "Quarter width" at bounding box center [1066, 373] width 240 height 31
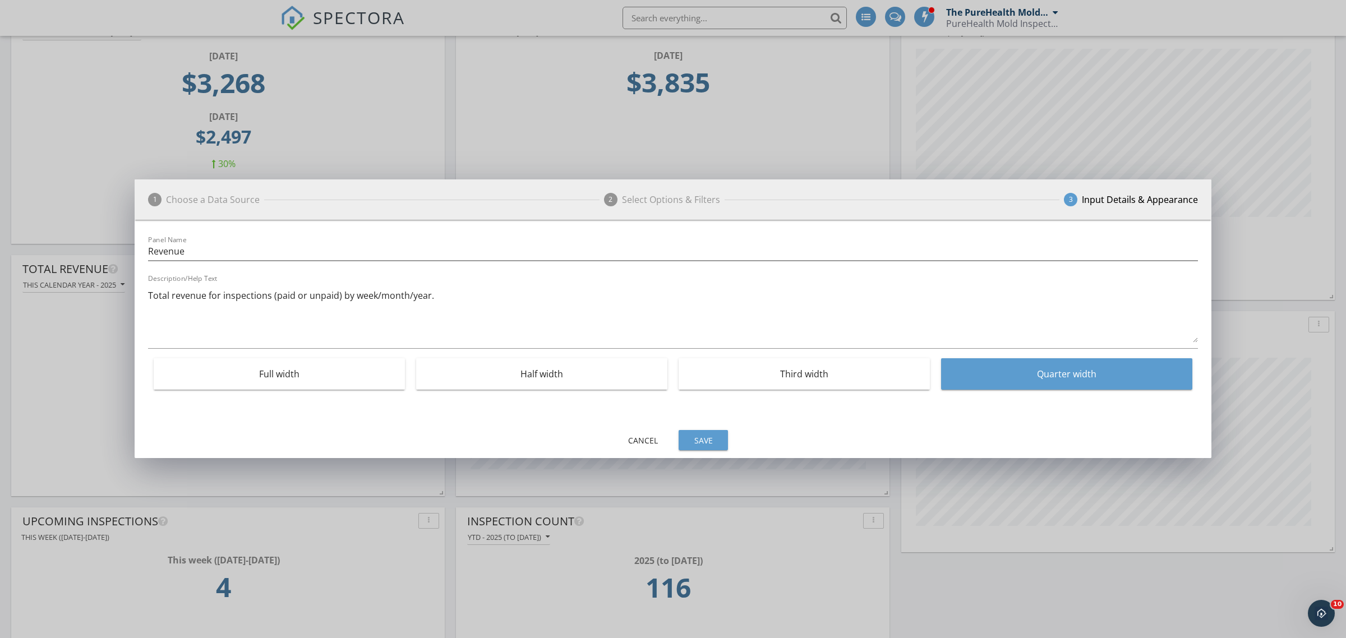
click at [707, 445] on div "Save" at bounding box center [702, 441] width 31 height 12
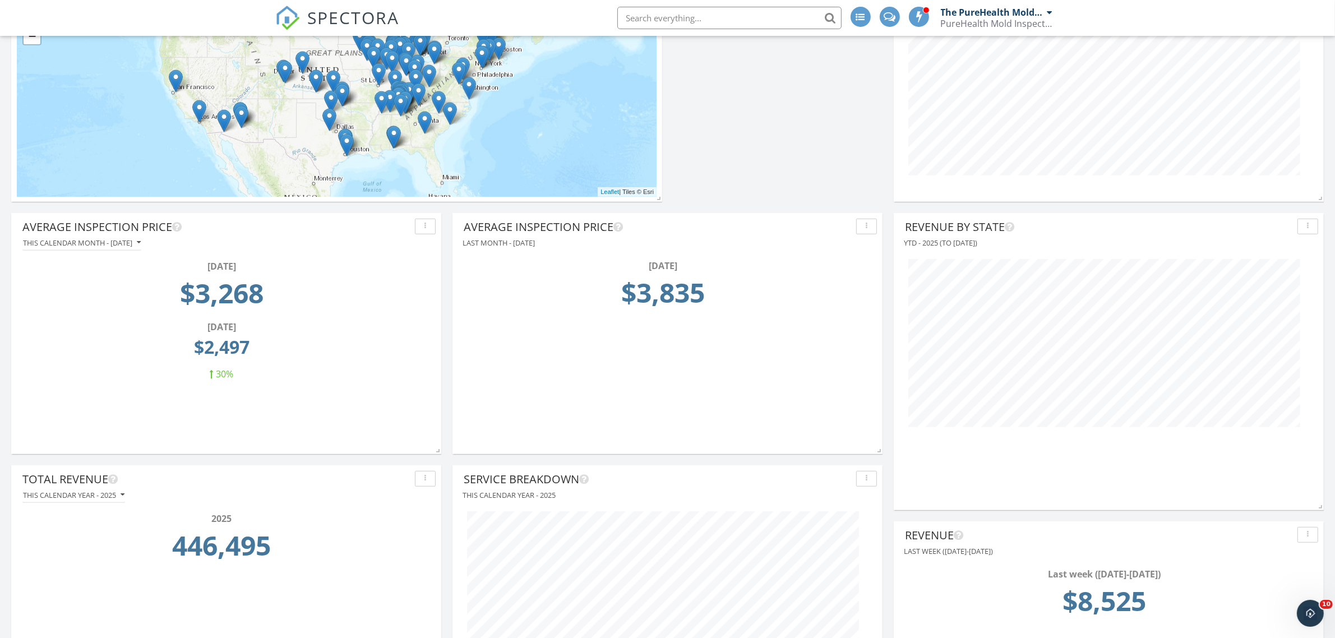
click at [553, 247] on div "Last month - August 2025" at bounding box center [667, 243] width 419 height 15
click at [874, 228] on button "button" at bounding box center [866, 227] width 21 height 16
type textarea "gust 2025 $3,83"
click at [645, 262] on div "August 2025 $3,835" at bounding box center [663, 289] width 392 height 61
click at [539, 243] on div "Last month - August 2025" at bounding box center [667, 243] width 419 height 15
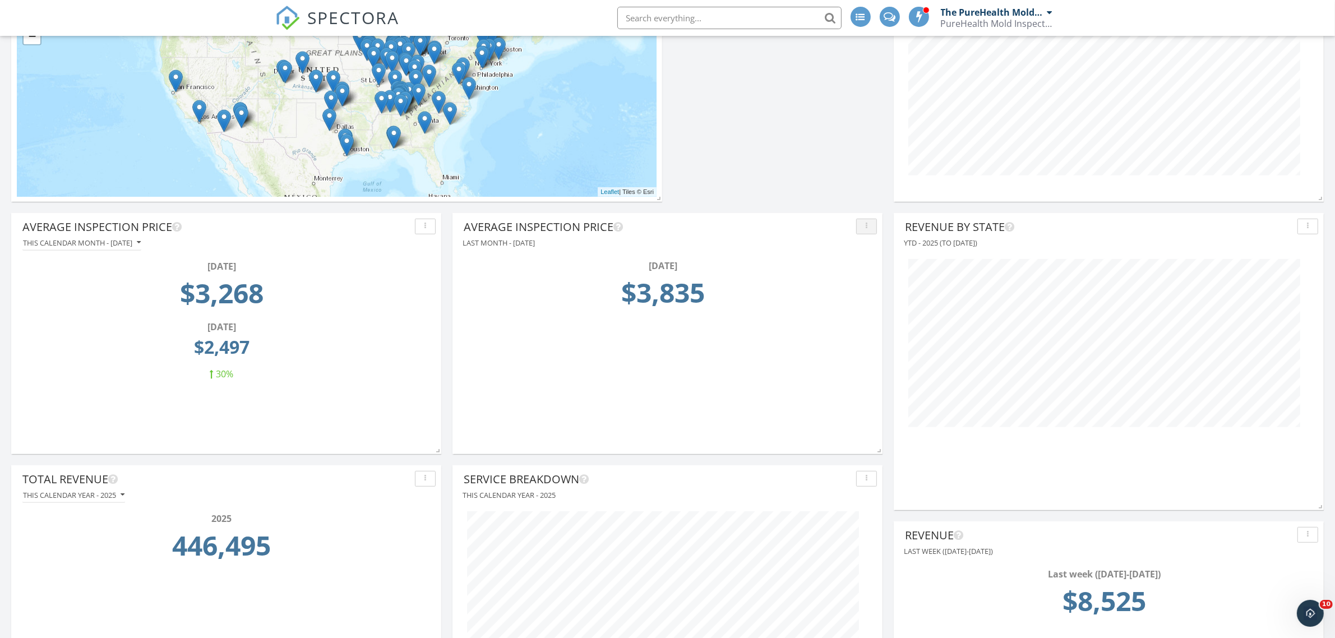
click at [857, 233] on button "button" at bounding box center [866, 227] width 21 height 16
click at [892, 256] on div "Edit" at bounding box center [893, 252] width 57 height 13
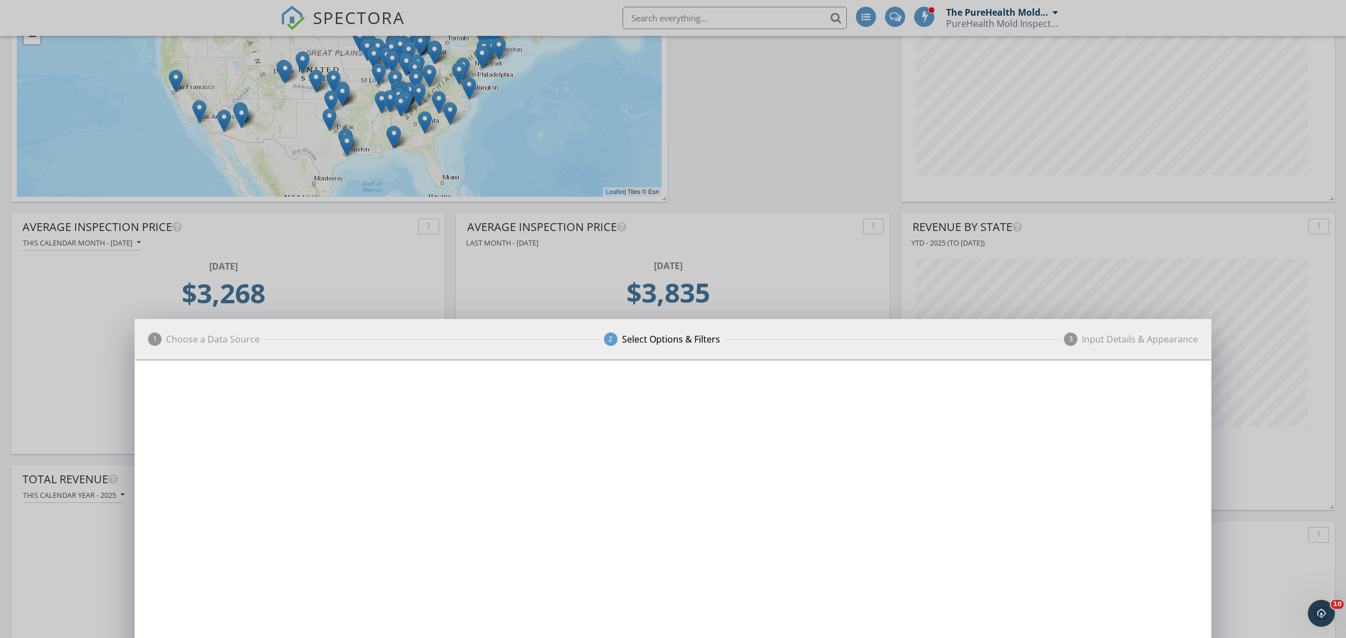
scroll to position [560474, 560282]
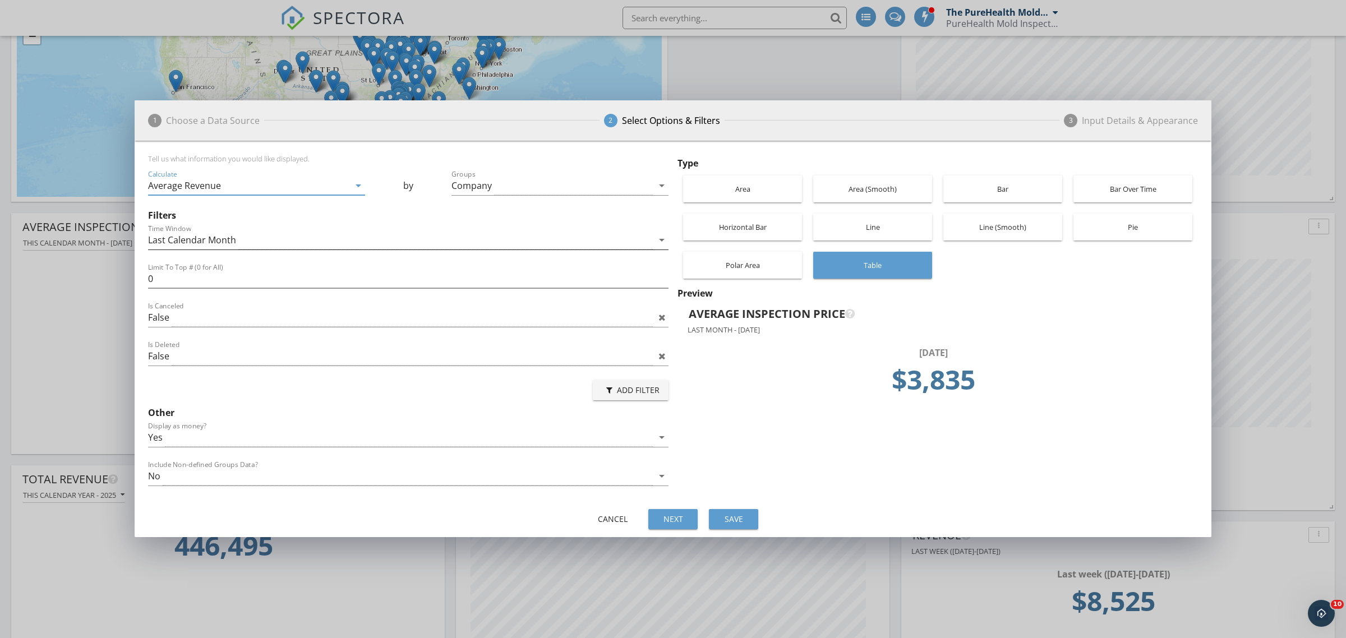
click at [347, 242] on div "Last Calendar Month" at bounding box center [400, 240] width 505 height 19
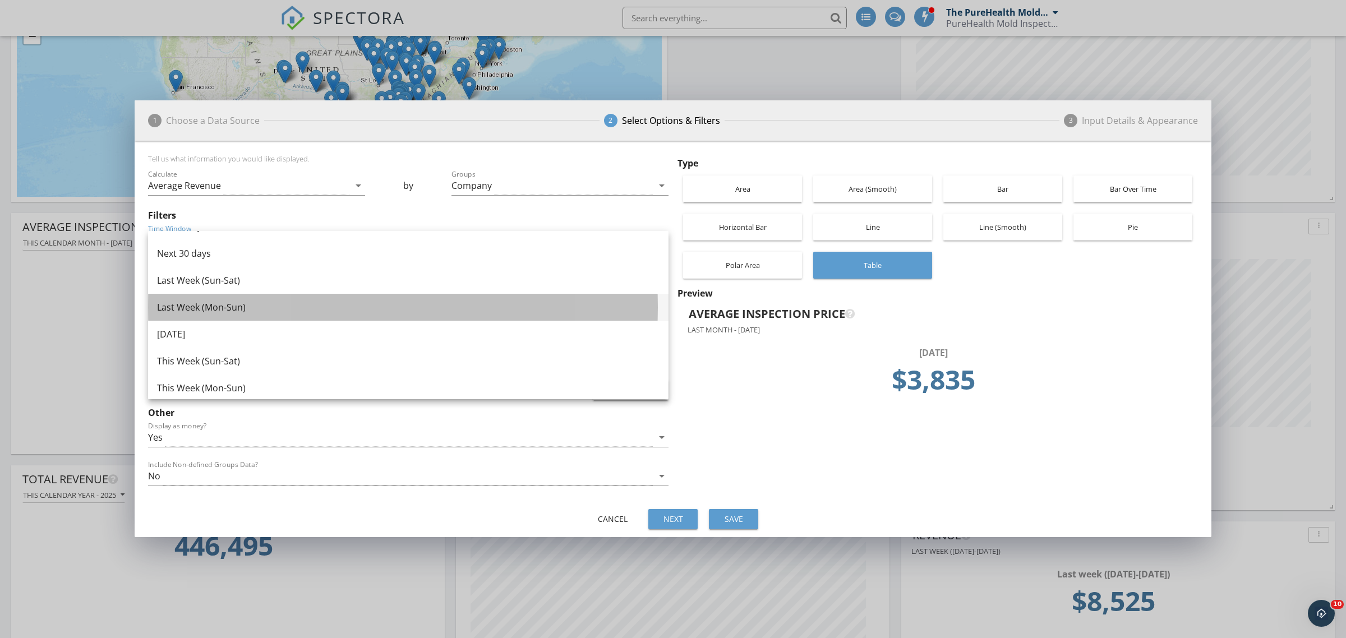
click at [228, 310] on div "Last Week (Mon-Sun)" at bounding box center [408, 307] width 502 height 13
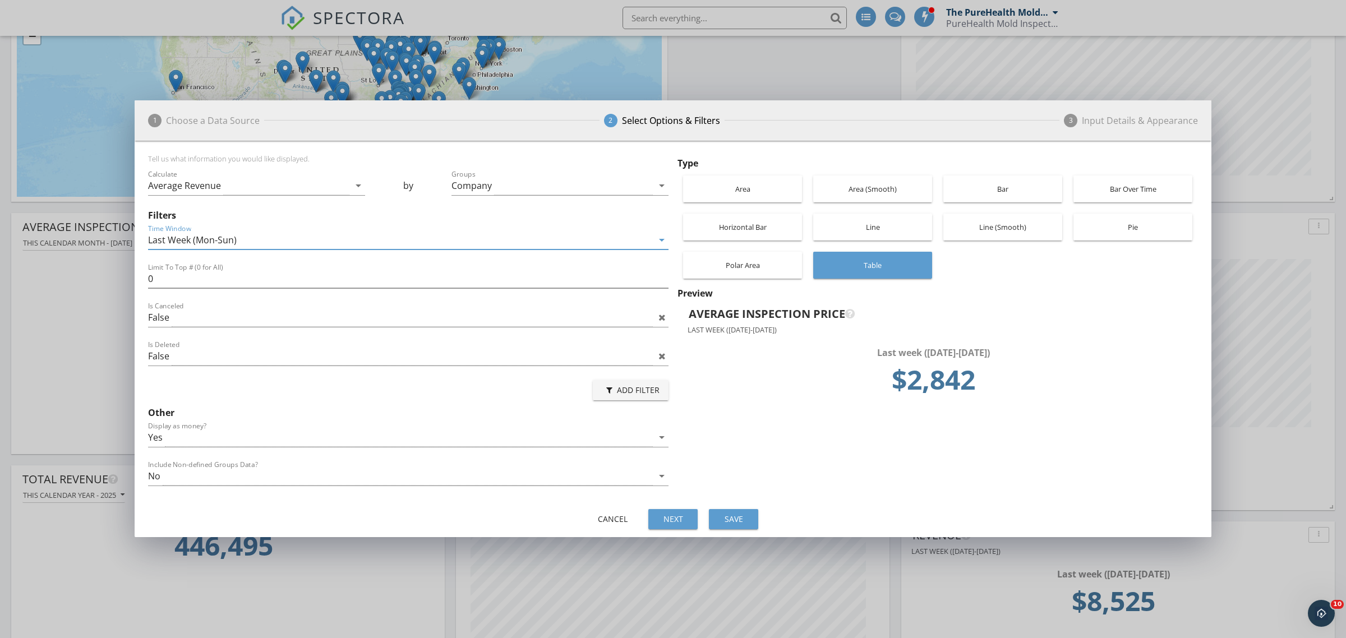
click at [724, 513] on button "Save" at bounding box center [733, 519] width 49 height 20
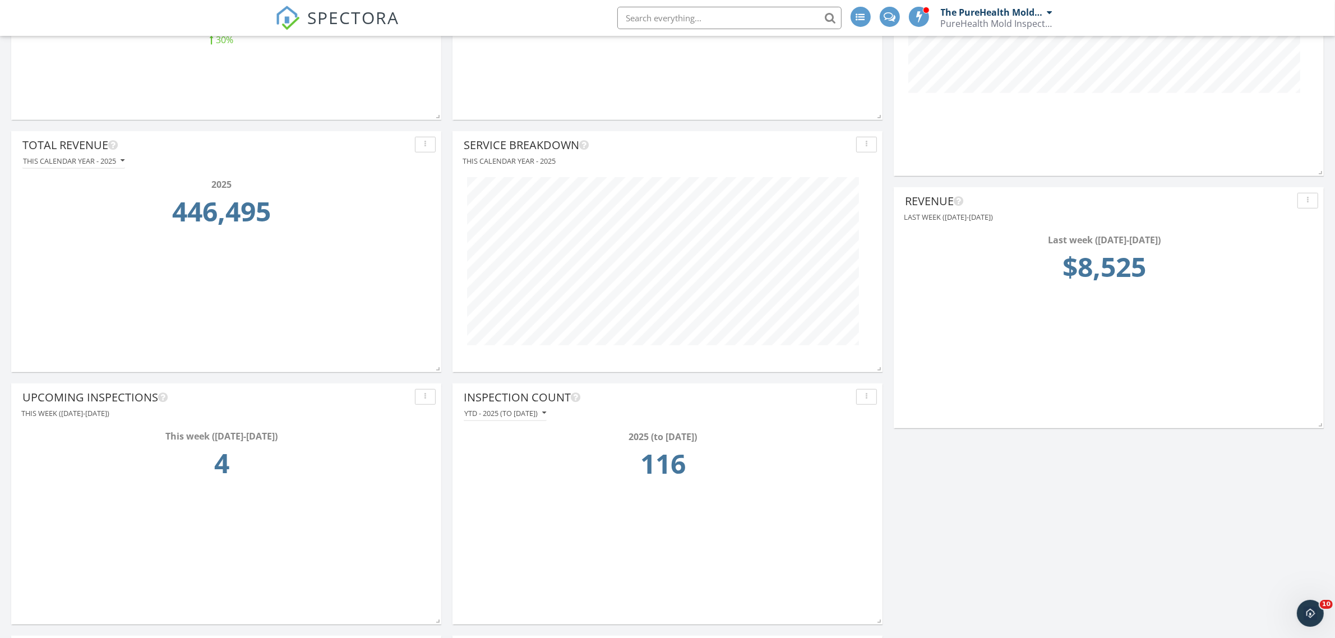
scroll to position [1262, 0]
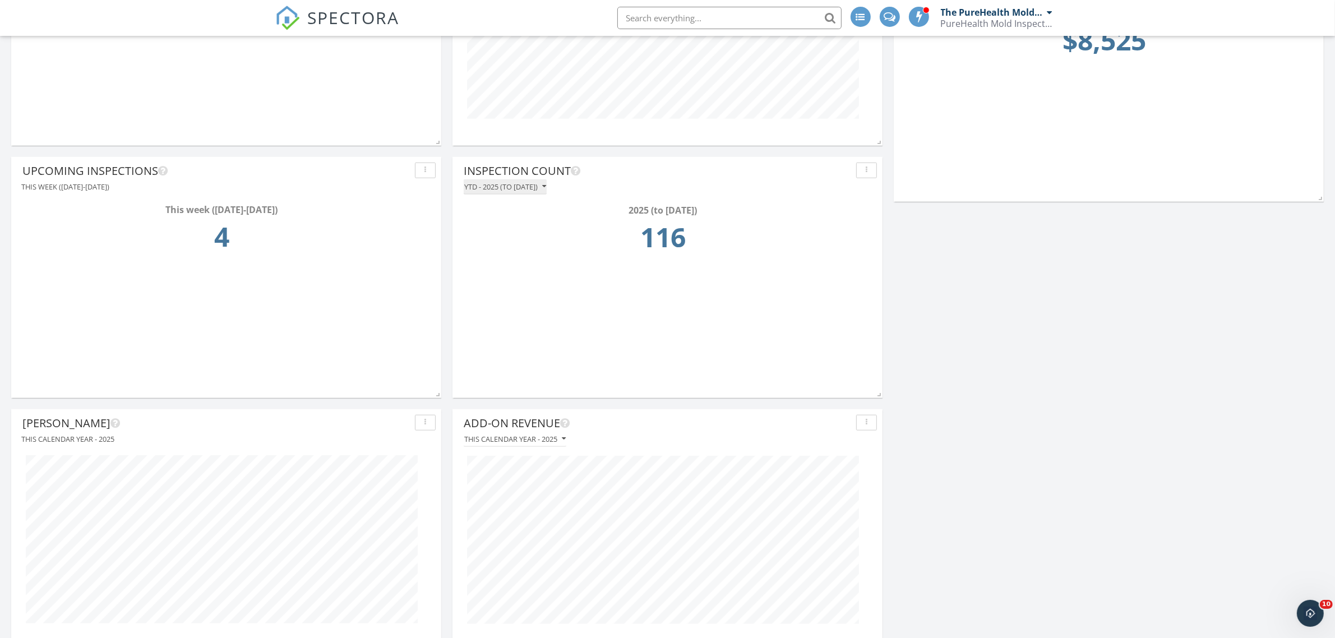
click at [546, 187] on div "YTD - 2025 (to Sep 29th)" at bounding box center [505, 187] width 82 height 8
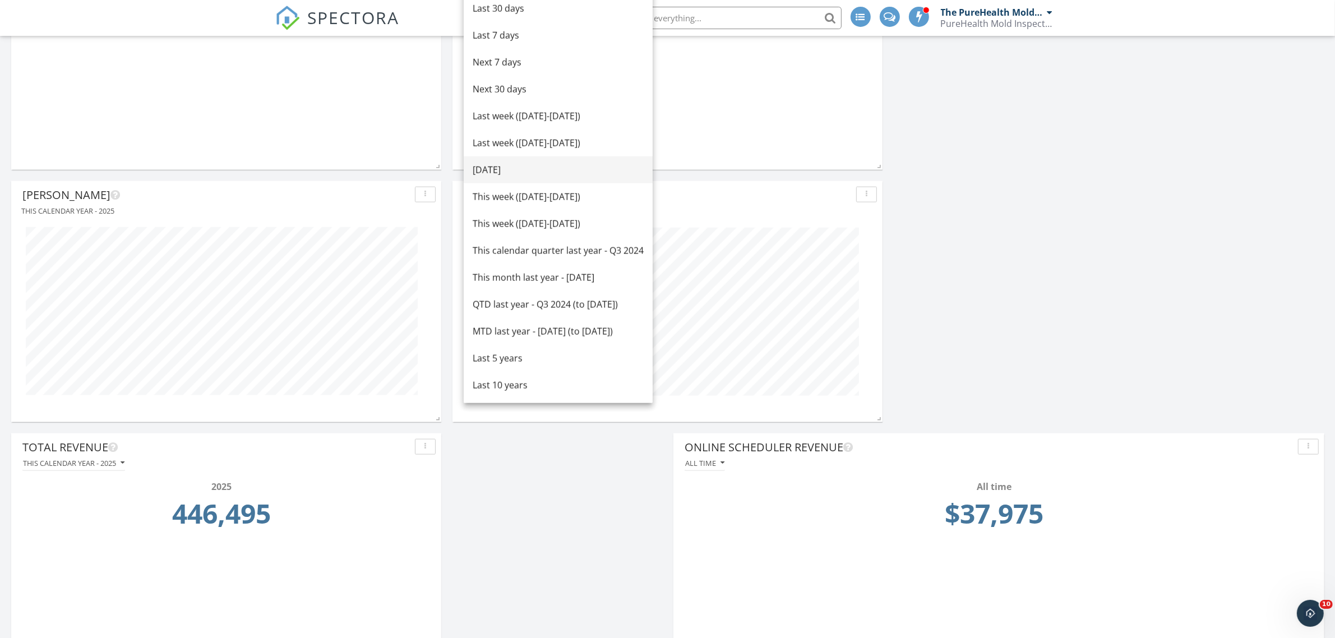
scroll to position [1467, 0]
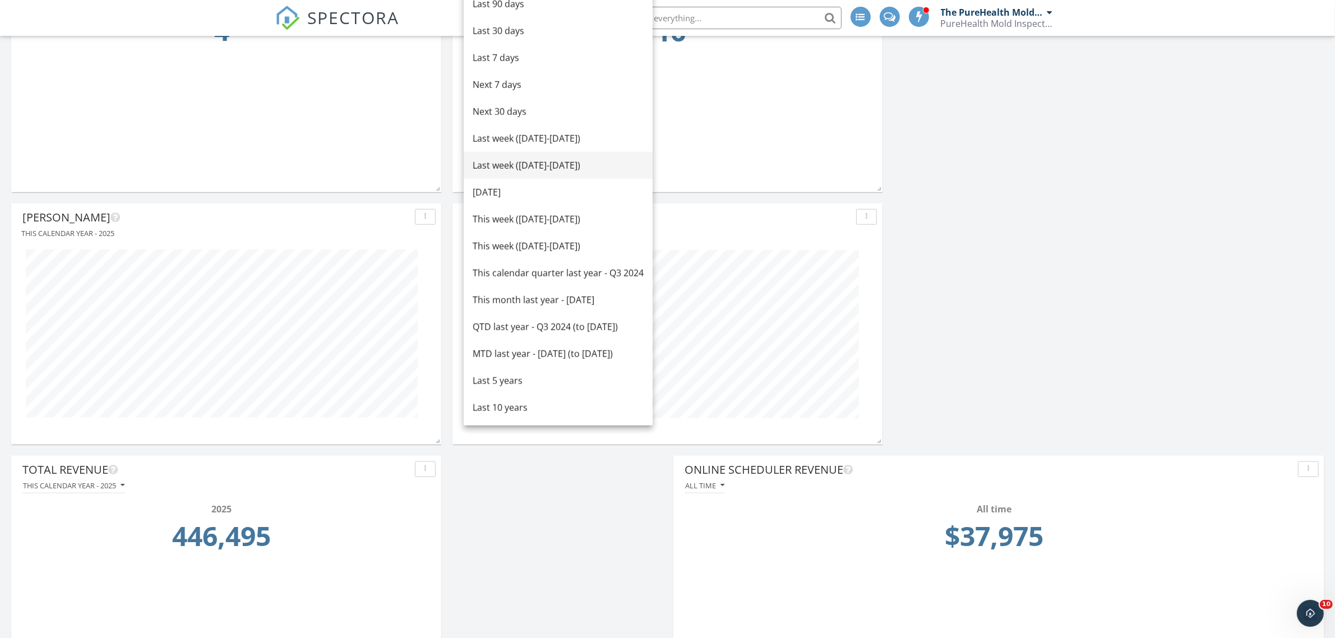
click at [554, 160] on div "Last week (Monday-Sunday)" at bounding box center [558, 165] width 171 height 13
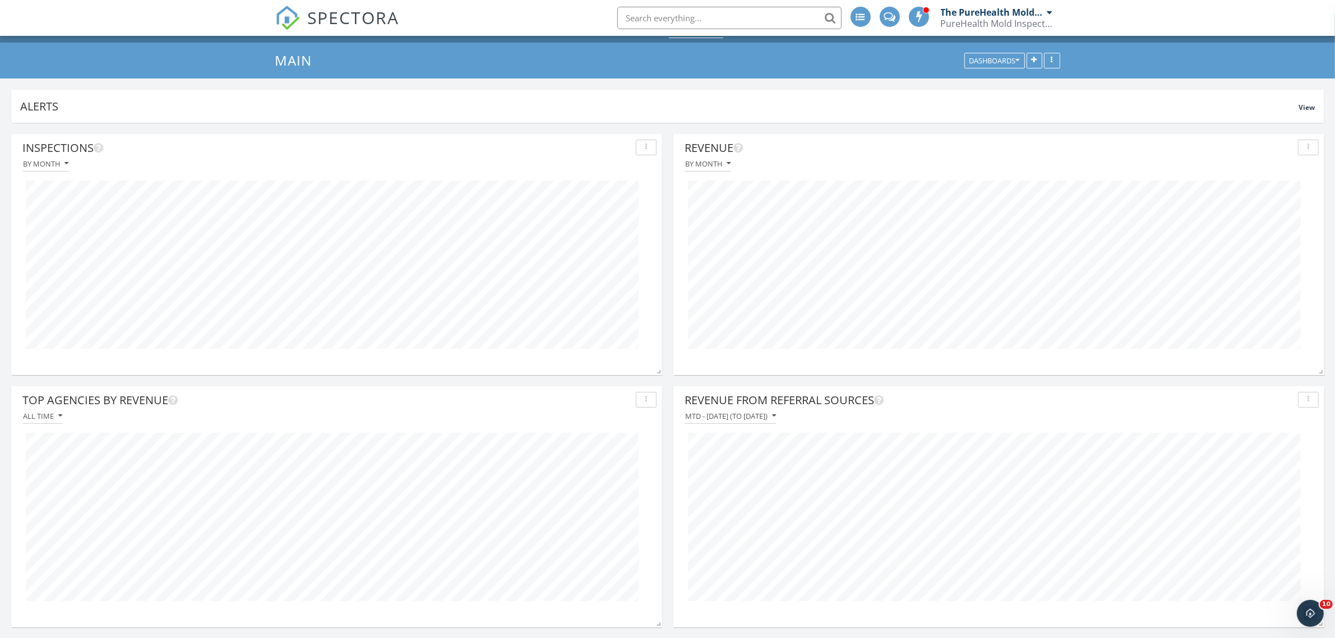
scroll to position [0, 0]
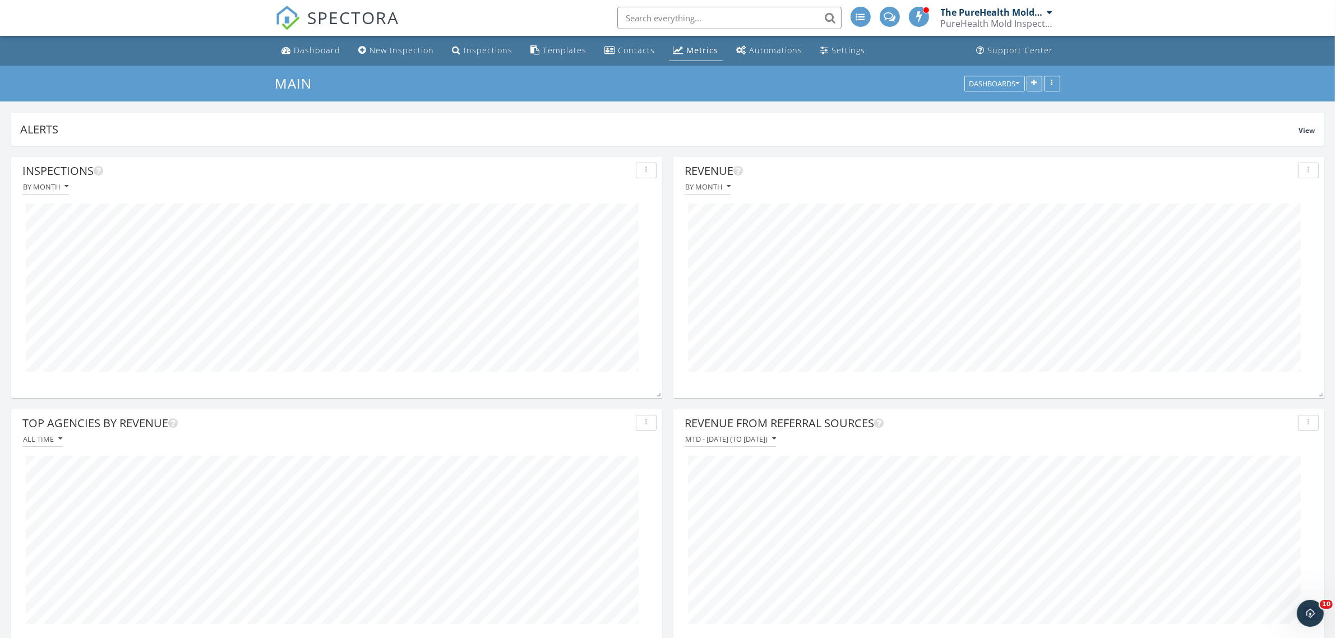
click at [1036, 82] on icon "button" at bounding box center [1035, 84] width 6 height 8
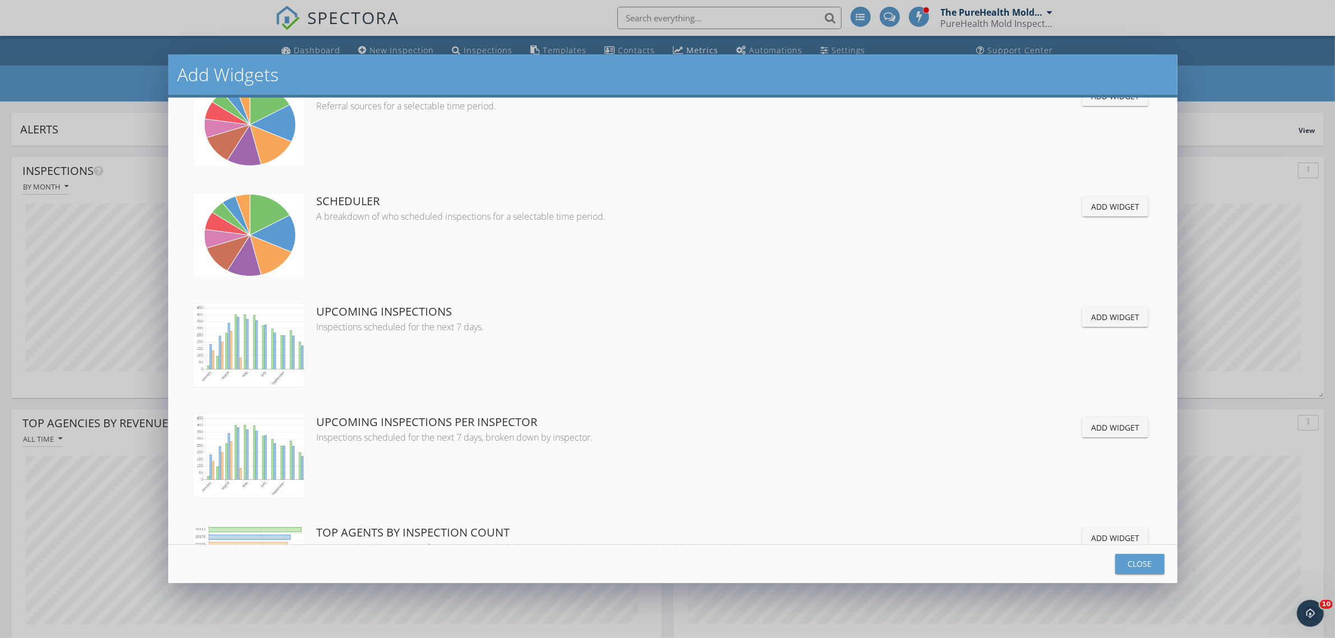
scroll to position [1121, 0]
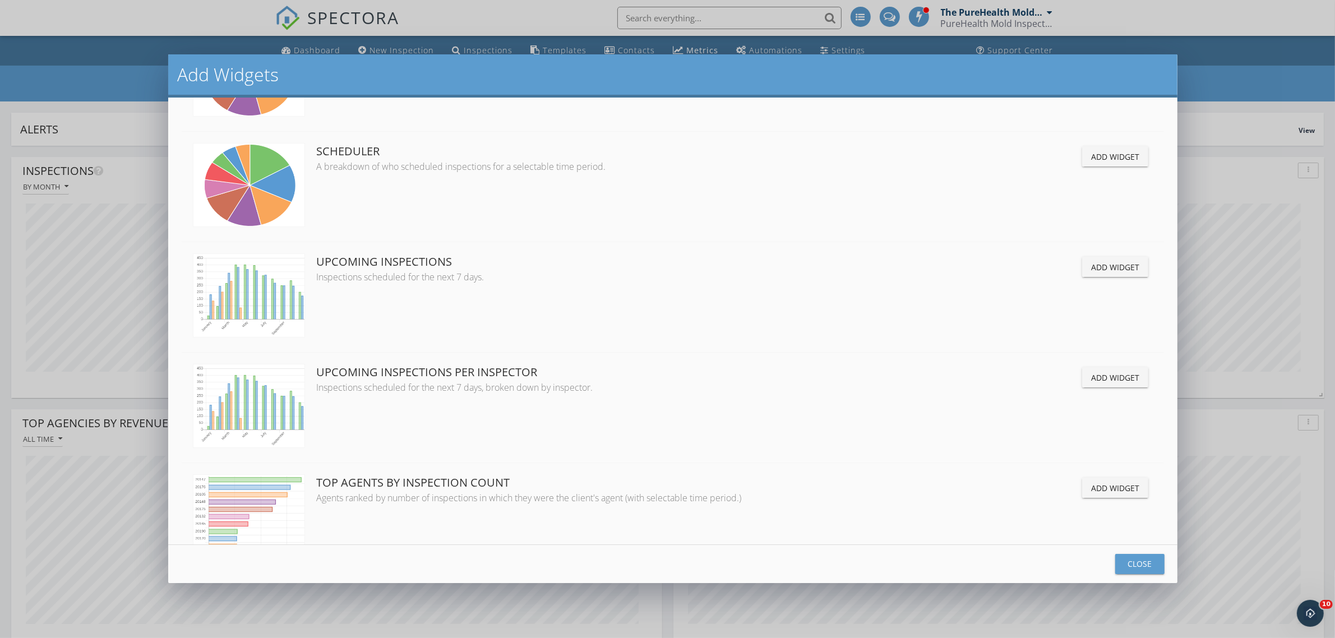
click at [1112, 163] on div "Add Widget" at bounding box center [1115, 157] width 48 height 12
click at [1140, 556] on button "Close" at bounding box center [1139, 564] width 49 height 20
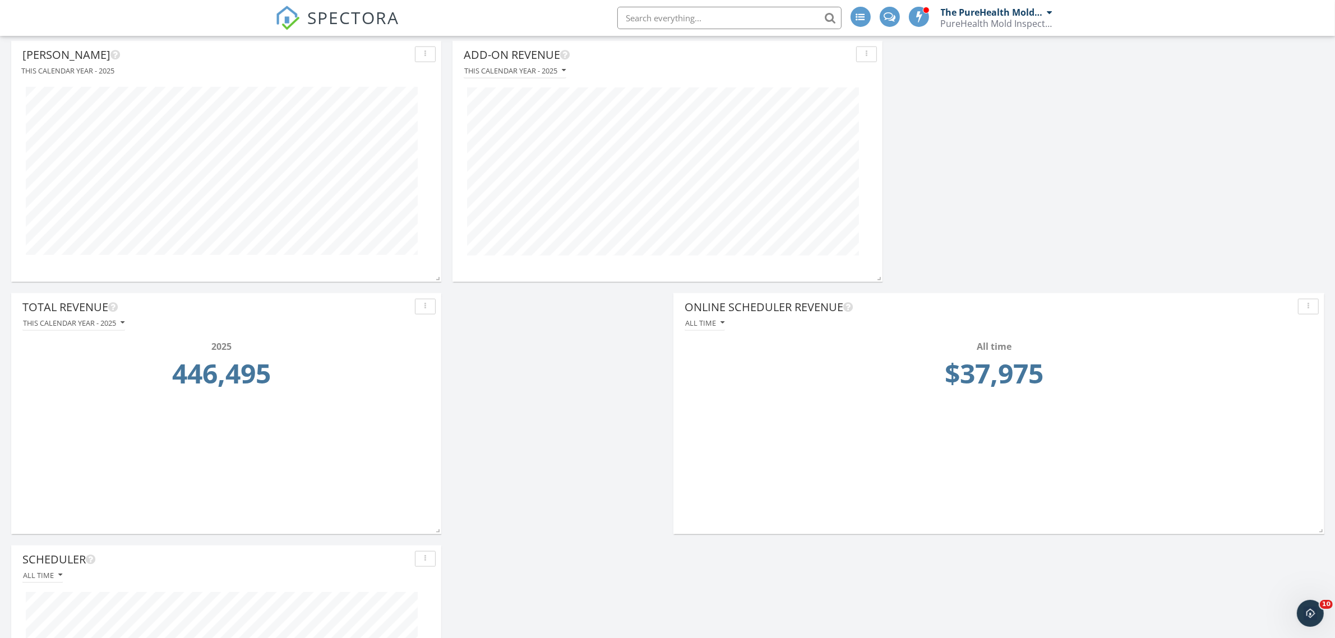
scroll to position [1790, 0]
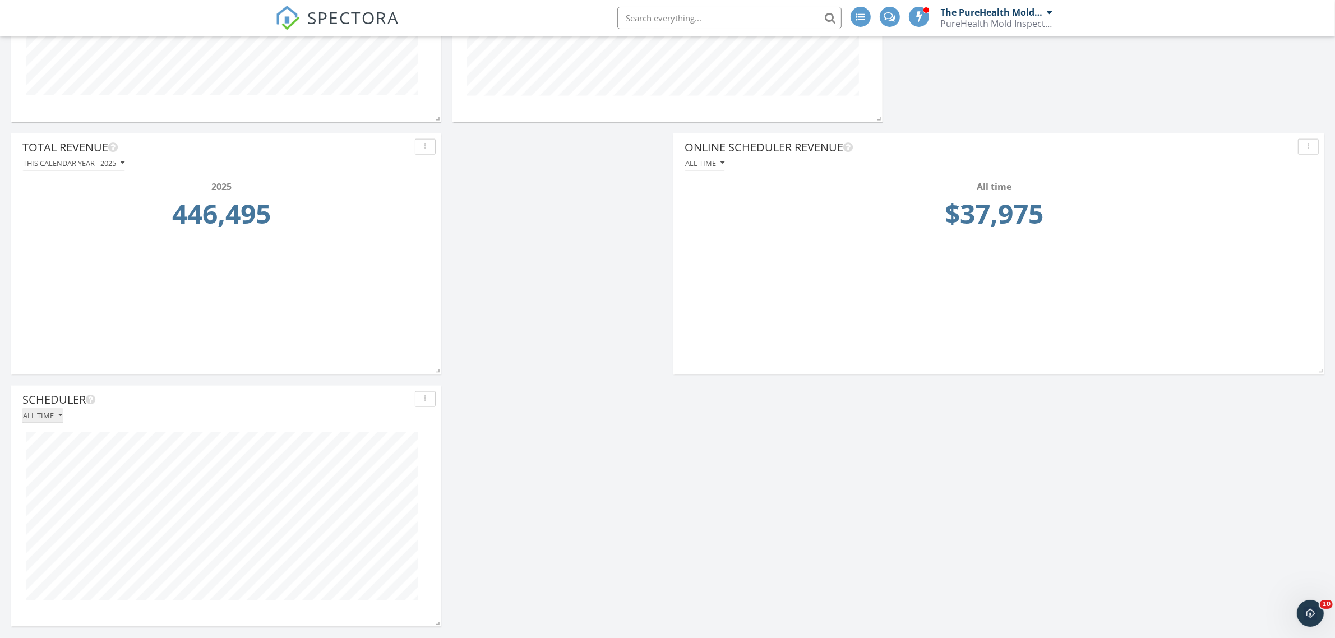
click at [56, 416] on div "All time" at bounding box center [42, 416] width 39 height 8
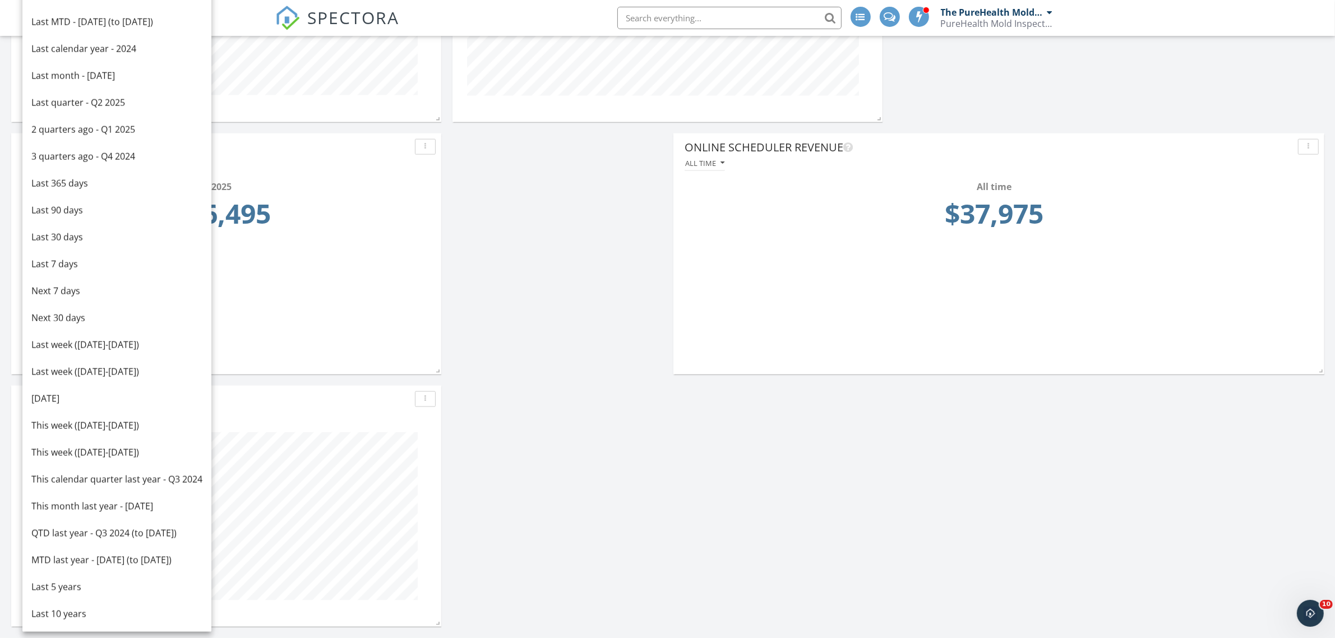
click at [429, 400] on div "button" at bounding box center [425, 399] width 11 height 8
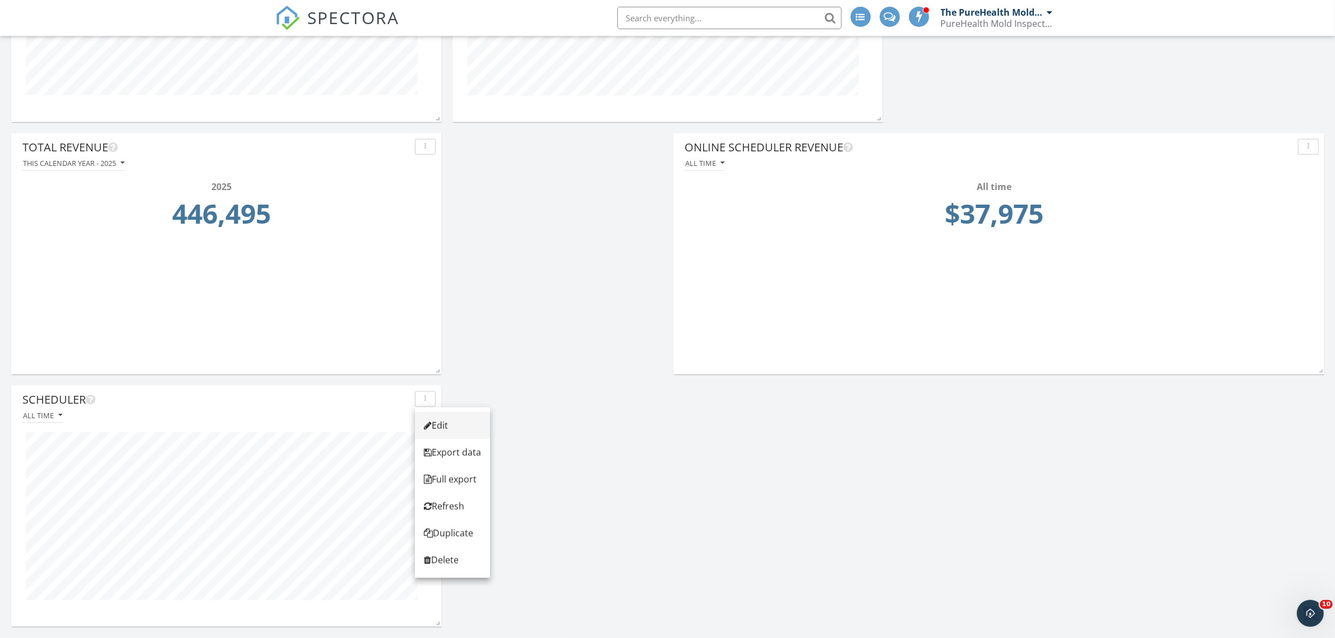
click at [447, 426] on div "Edit" at bounding box center [452, 425] width 57 height 13
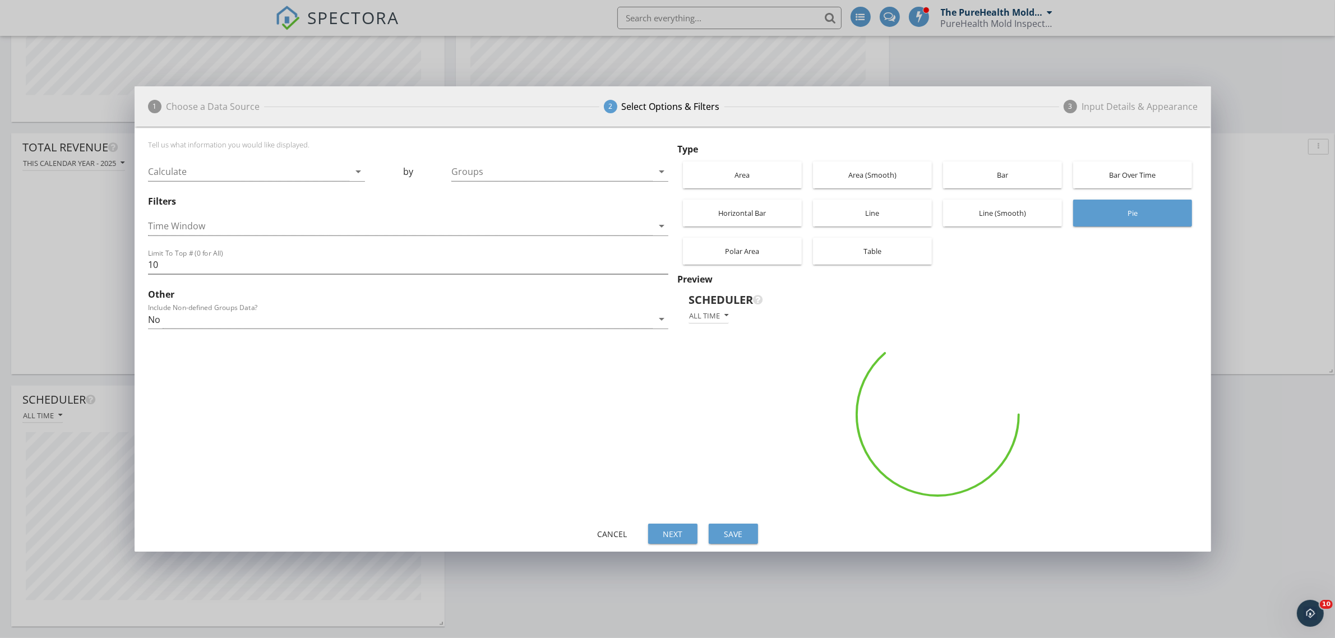
scroll to position [560474, 560282]
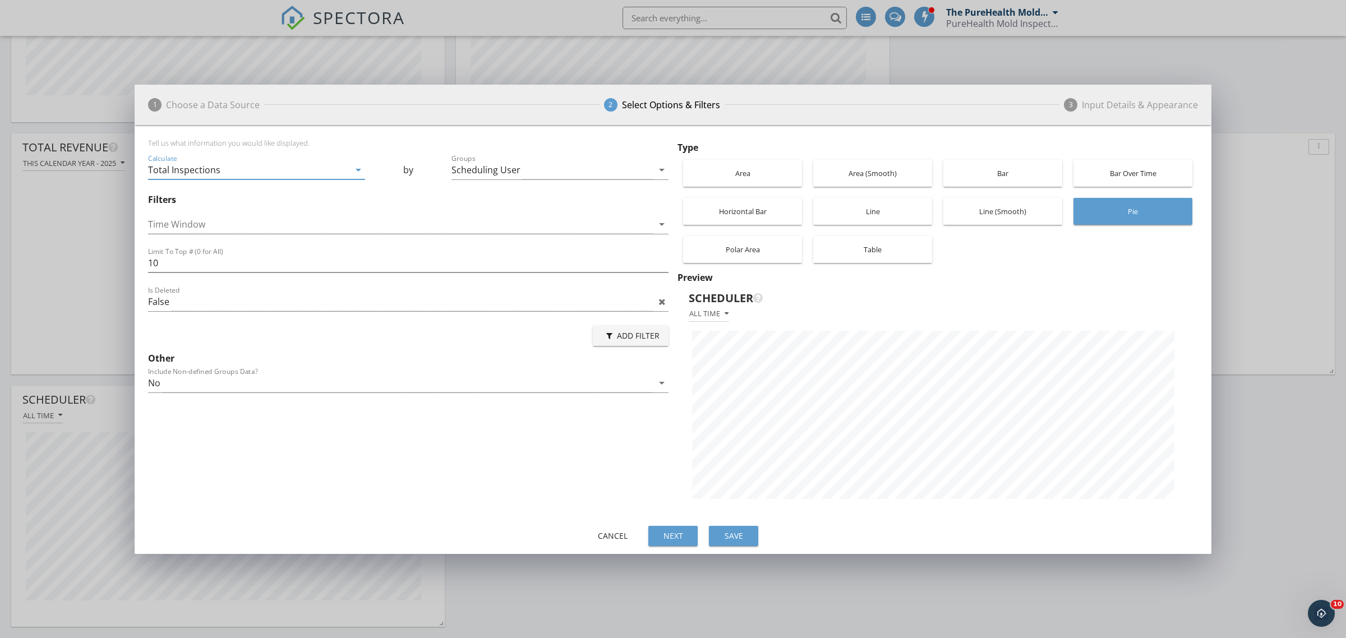
click at [872, 253] on div "Table" at bounding box center [873, 249] width 108 height 27
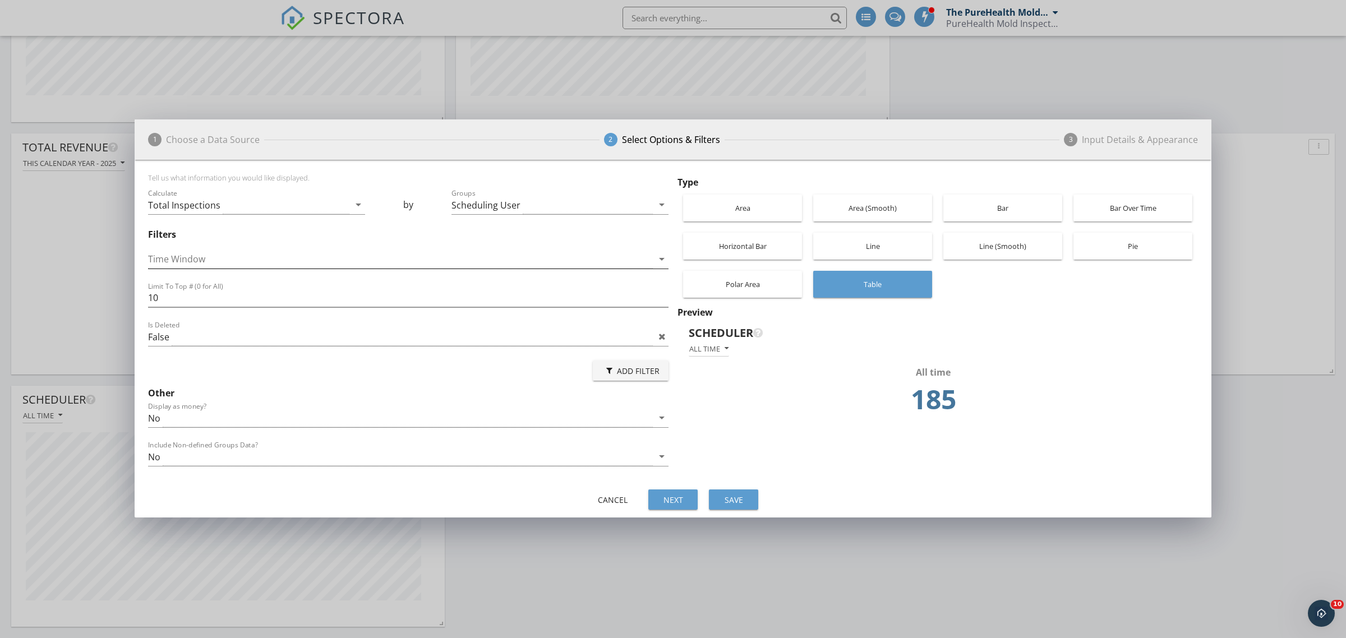
click at [258, 262] on div at bounding box center [400, 259] width 505 height 19
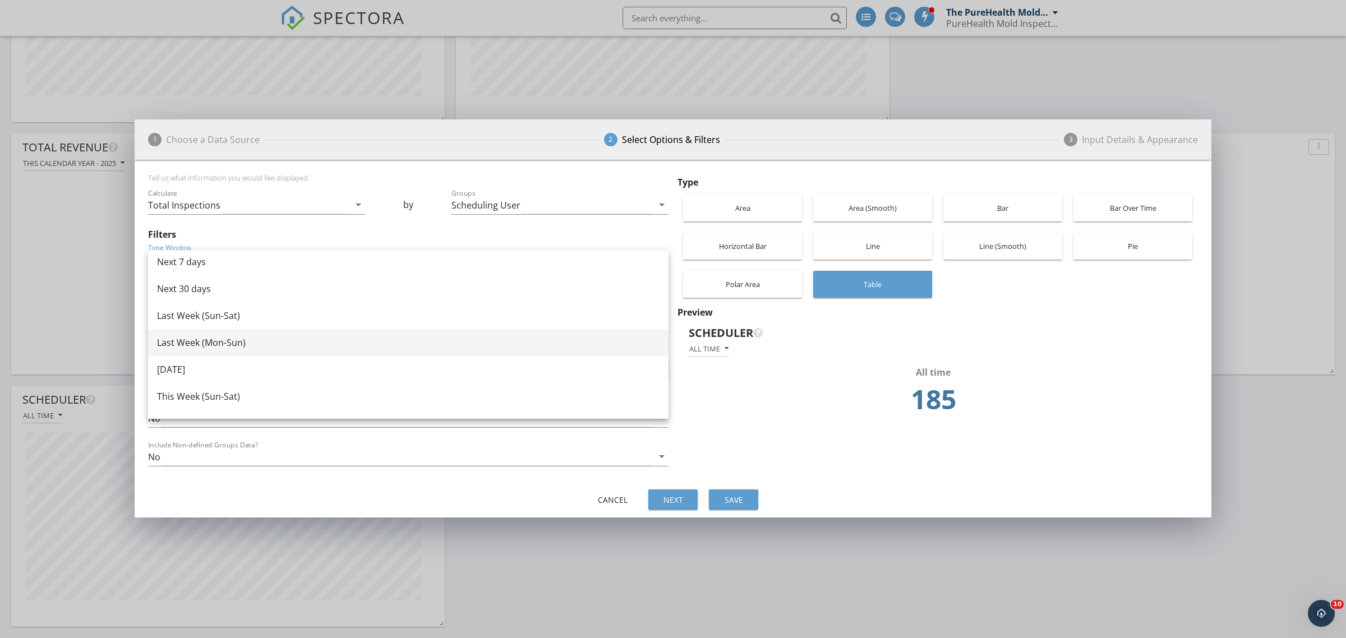
click at [223, 338] on div "Last Week (Mon-Sun)" at bounding box center [408, 342] width 502 height 13
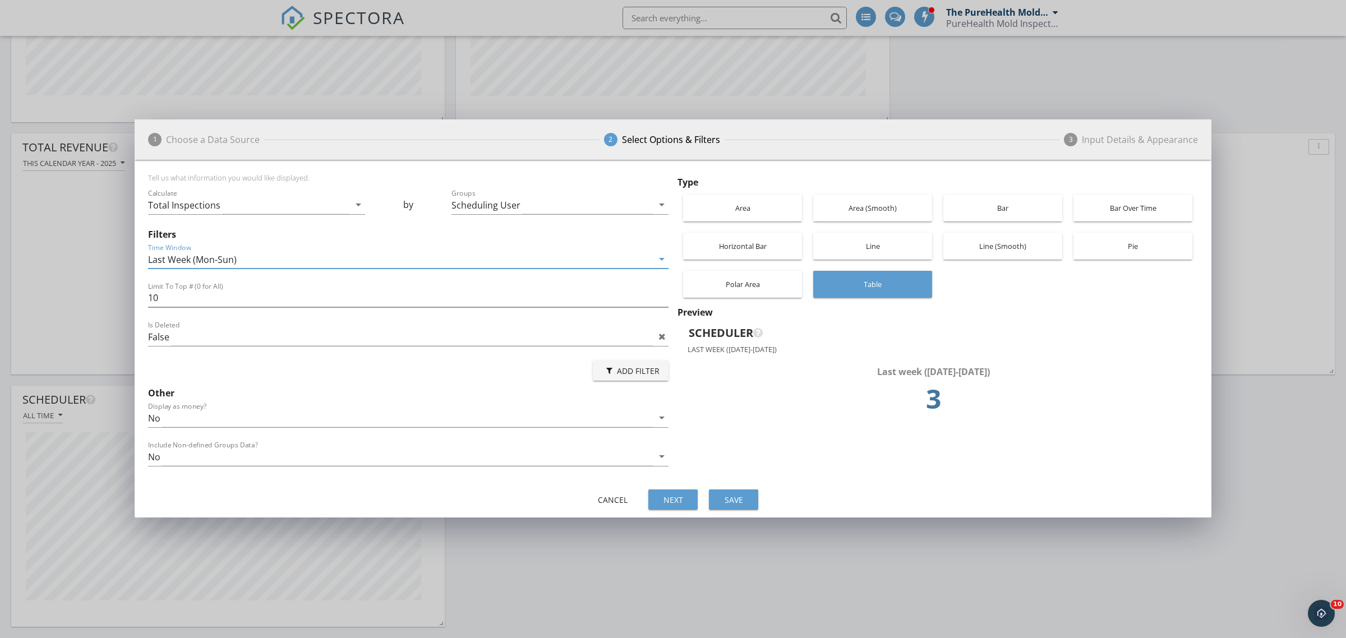
click at [744, 496] on div "Save" at bounding box center [733, 500] width 31 height 12
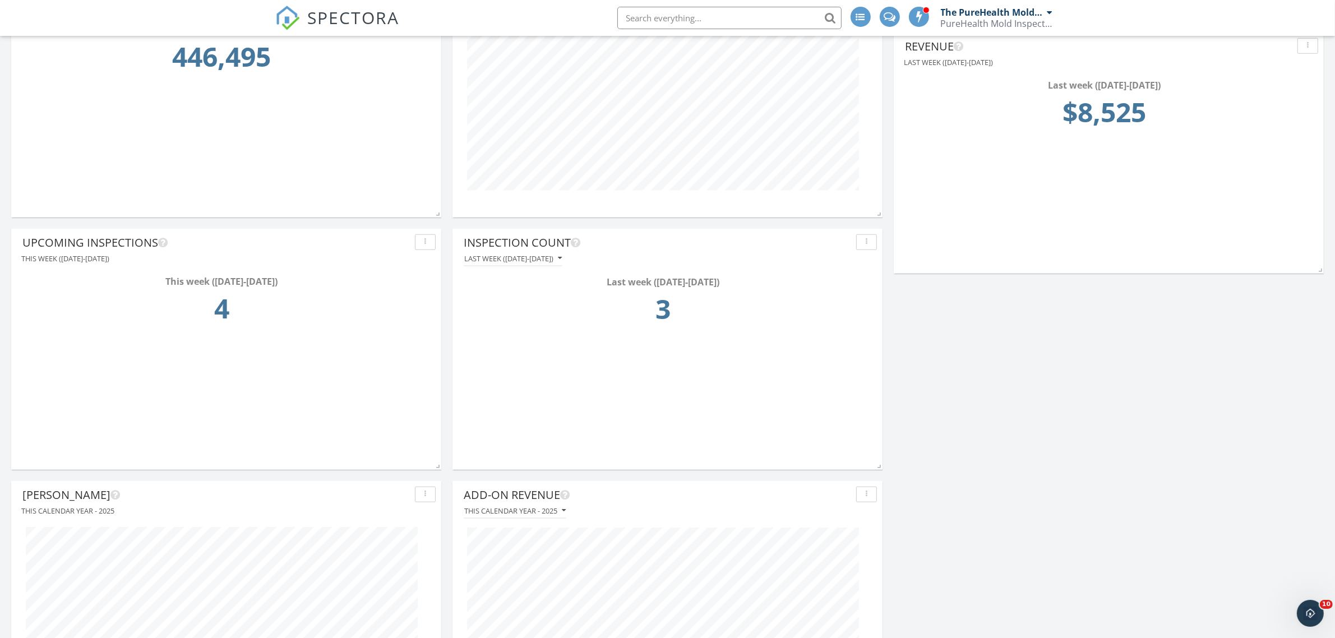
scroll to position [1159, 0]
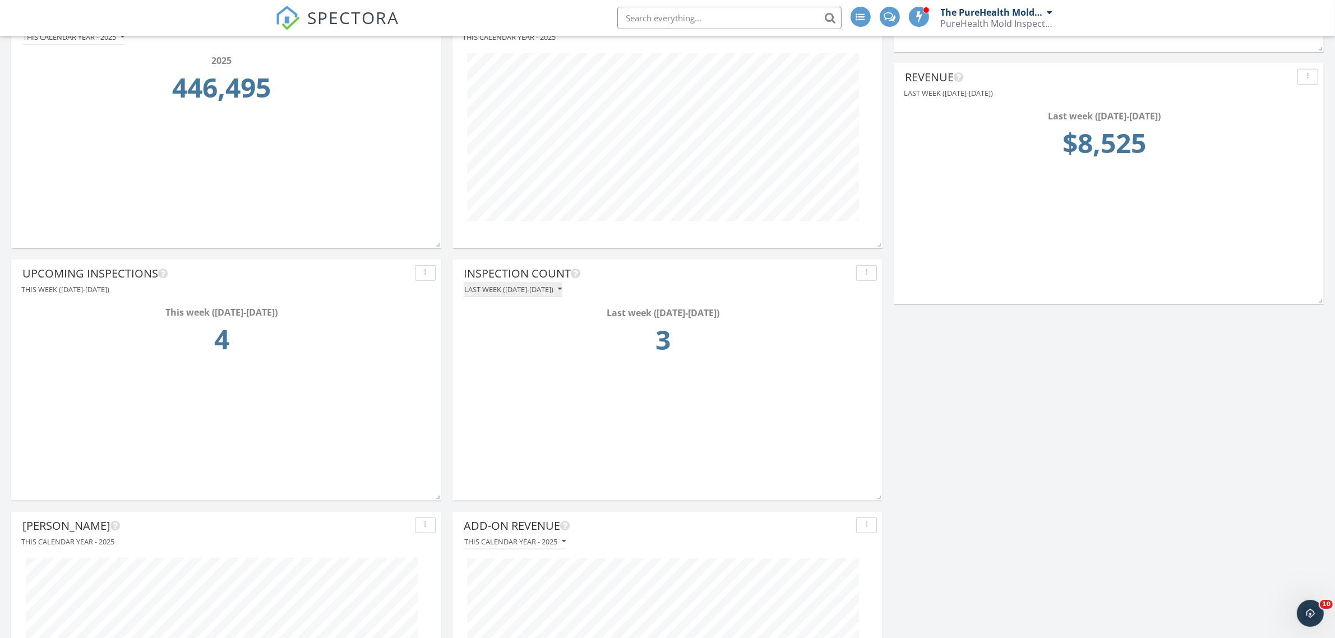
click at [561, 290] on div "Last week (Monday-Sunday)" at bounding box center [513, 289] width 98 height 8
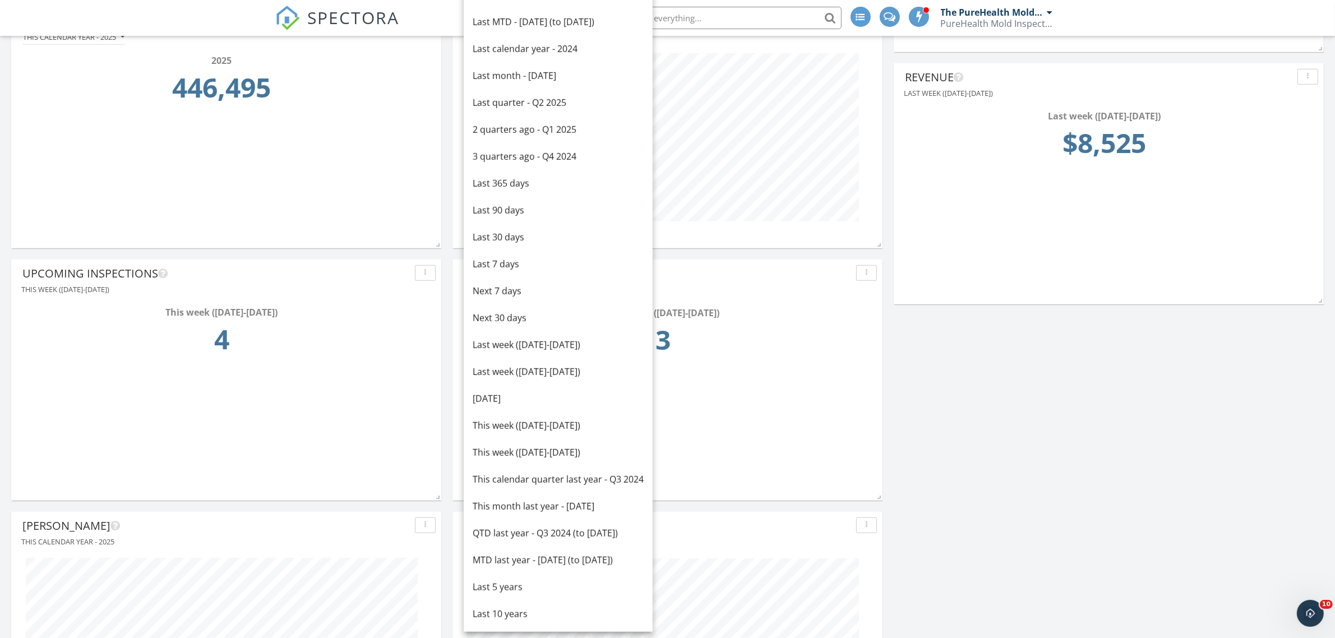
click at [782, 407] on div "Inspection Count Last week (Monday-Sunday) Last week (Monday-Sunday) 3" at bounding box center [667, 372] width 430 height 224
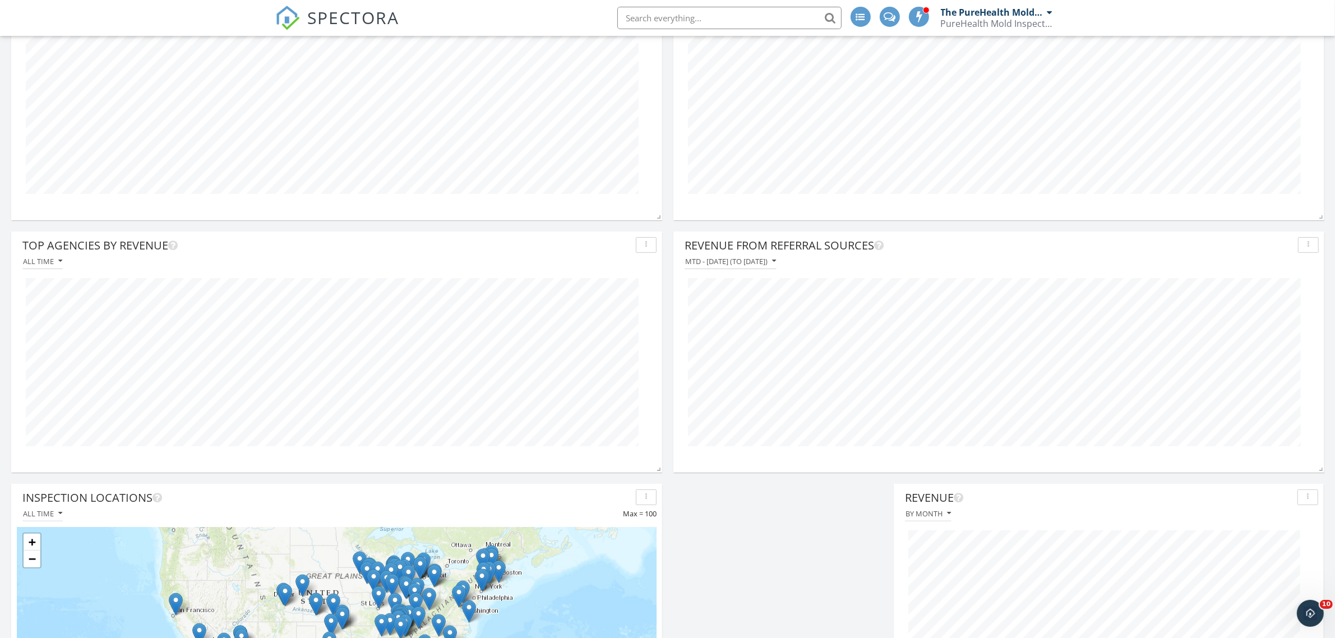
scroll to position [0, 0]
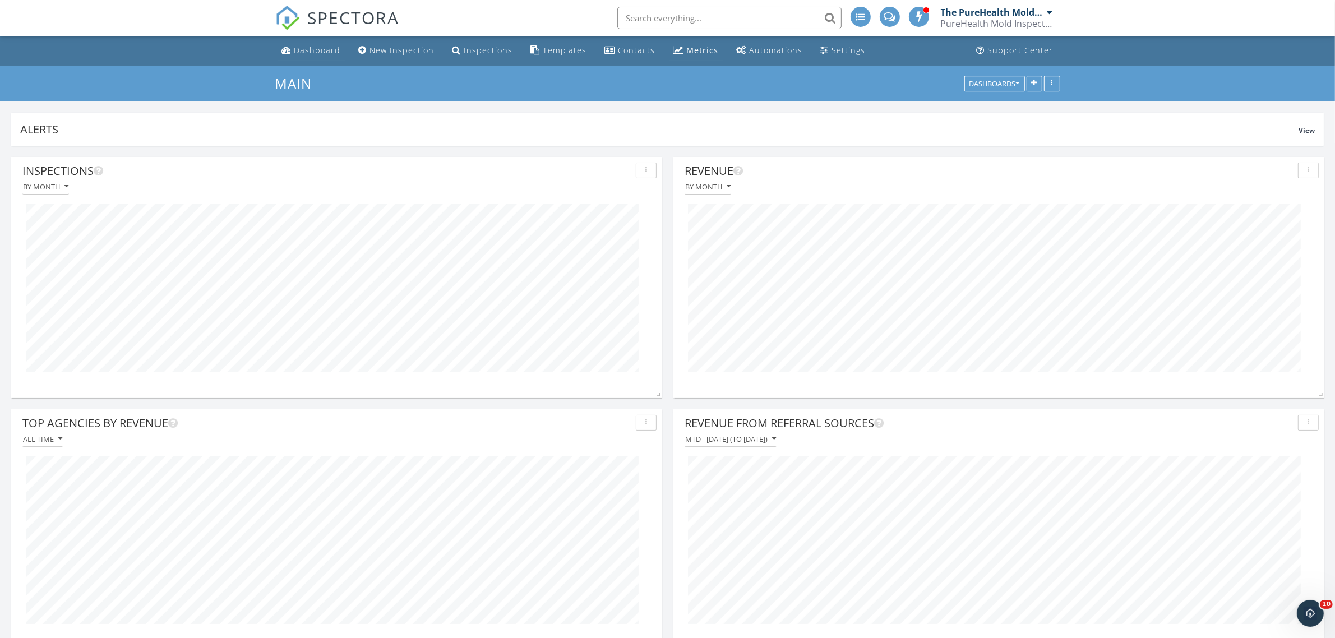
click at [317, 56] on link "Dashboard" at bounding box center [312, 50] width 68 height 21
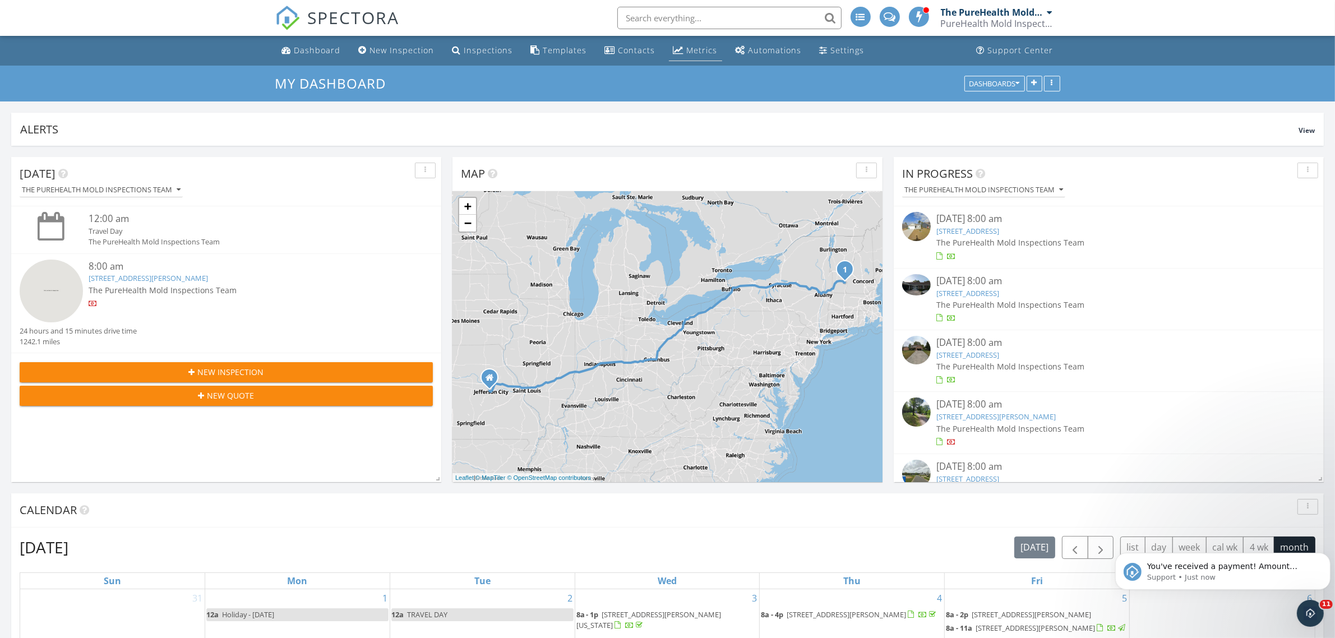
click at [694, 45] on div "Metrics" at bounding box center [702, 50] width 31 height 11
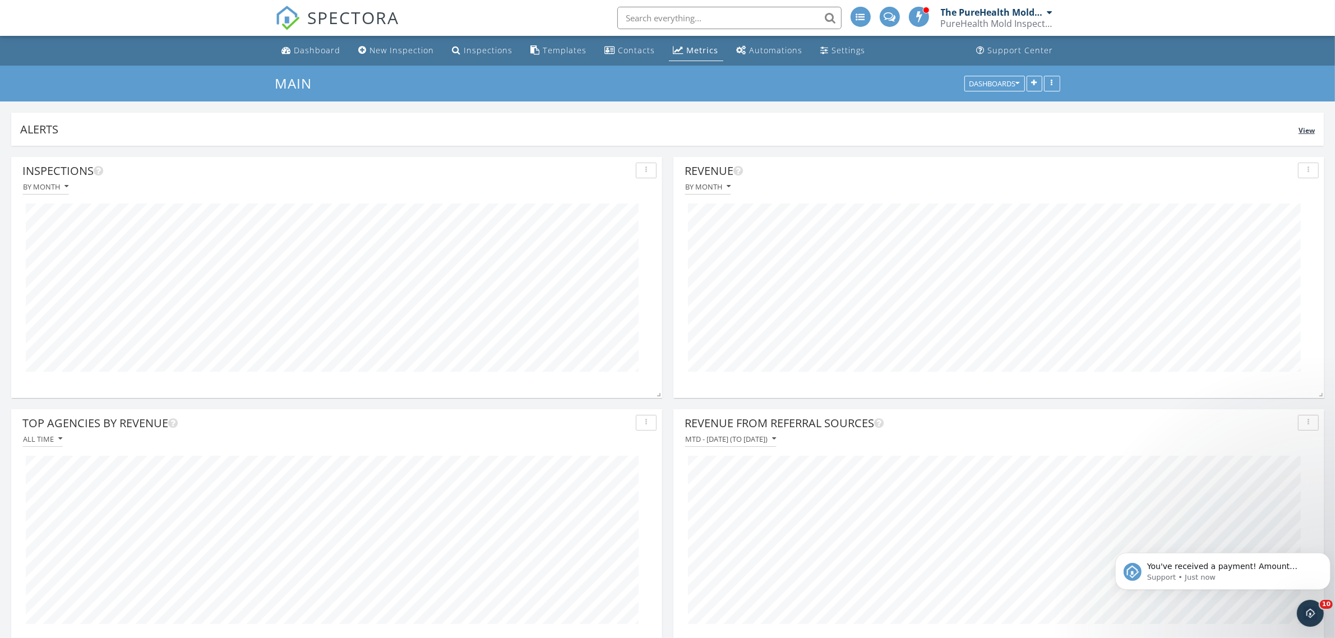
click at [1308, 130] on span "View" at bounding box center [1307, 131] width 16 height 10
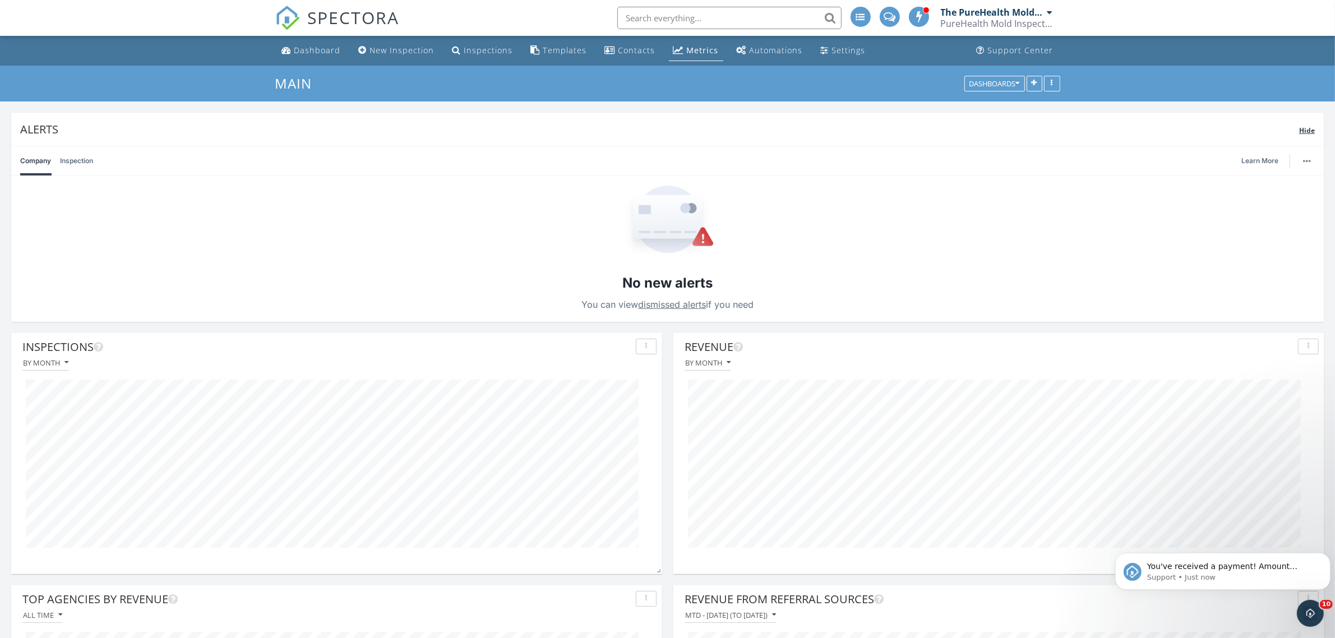
click at [1308, 130] on span "Hide" at bounding box center [1307, 131] width 16 height 10
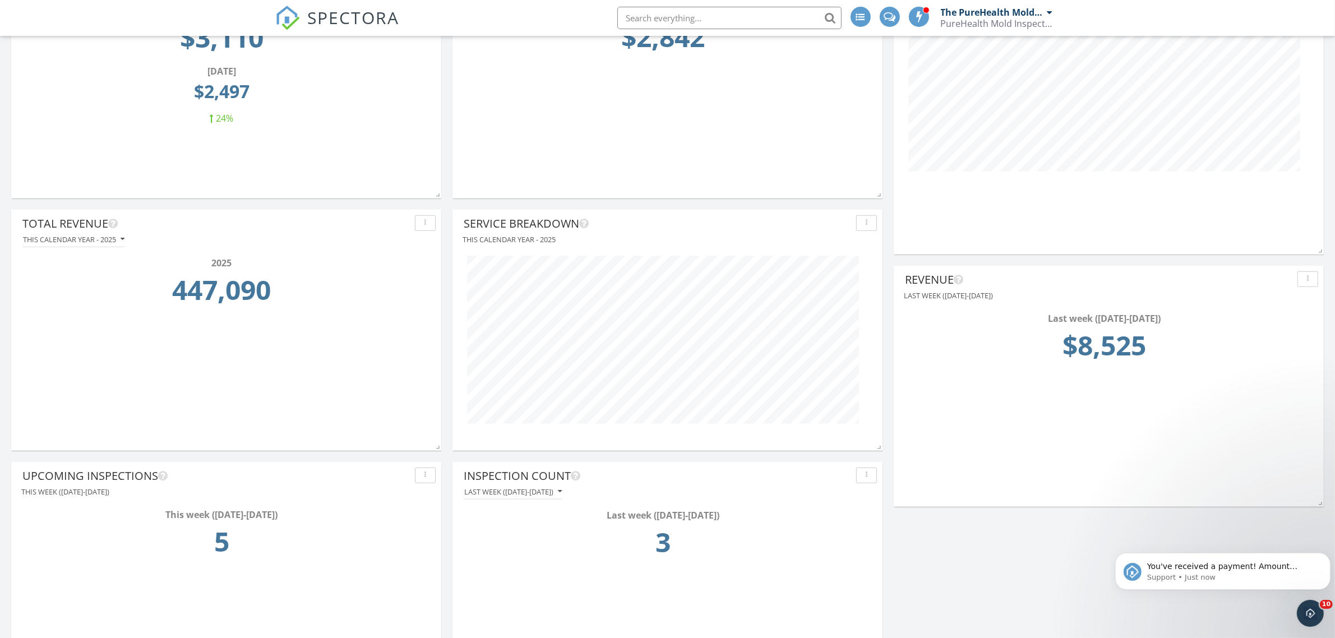
scroll to position [981, 0]
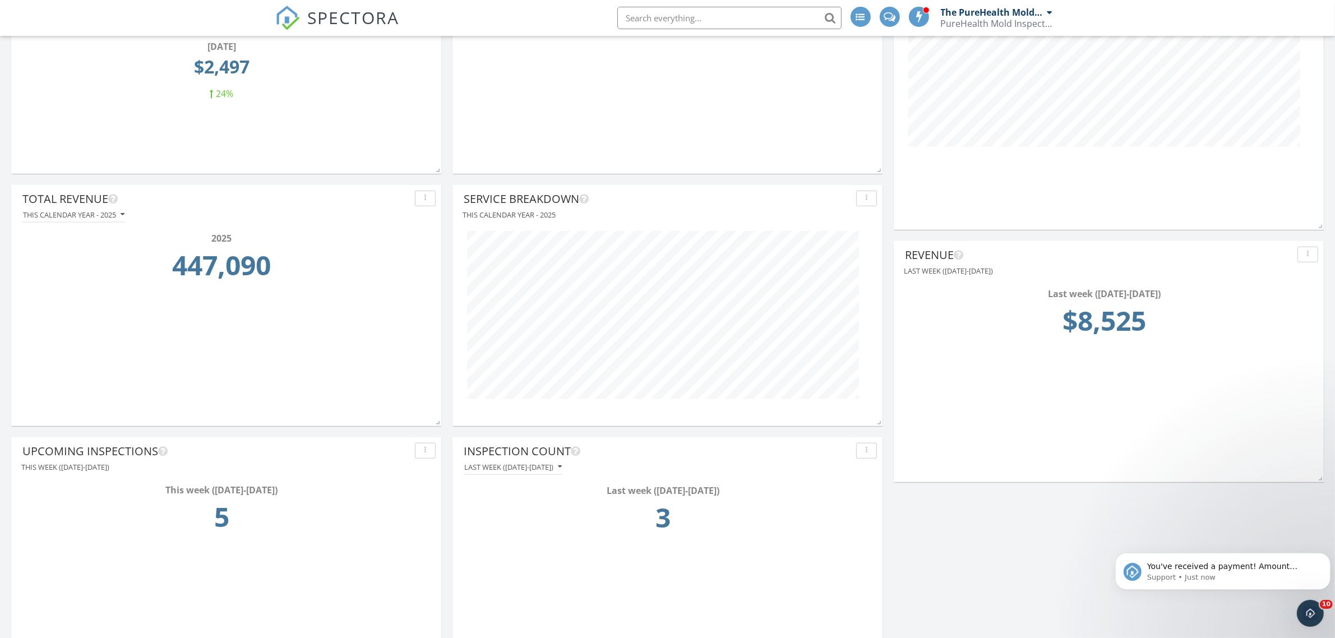
click at [1301, 257] on button "button" at bounding box center [1307, 255] width 21 height 16
click at [1278, 283] on div "Edit" at bounding box center [1289, 280] width 57 height 13
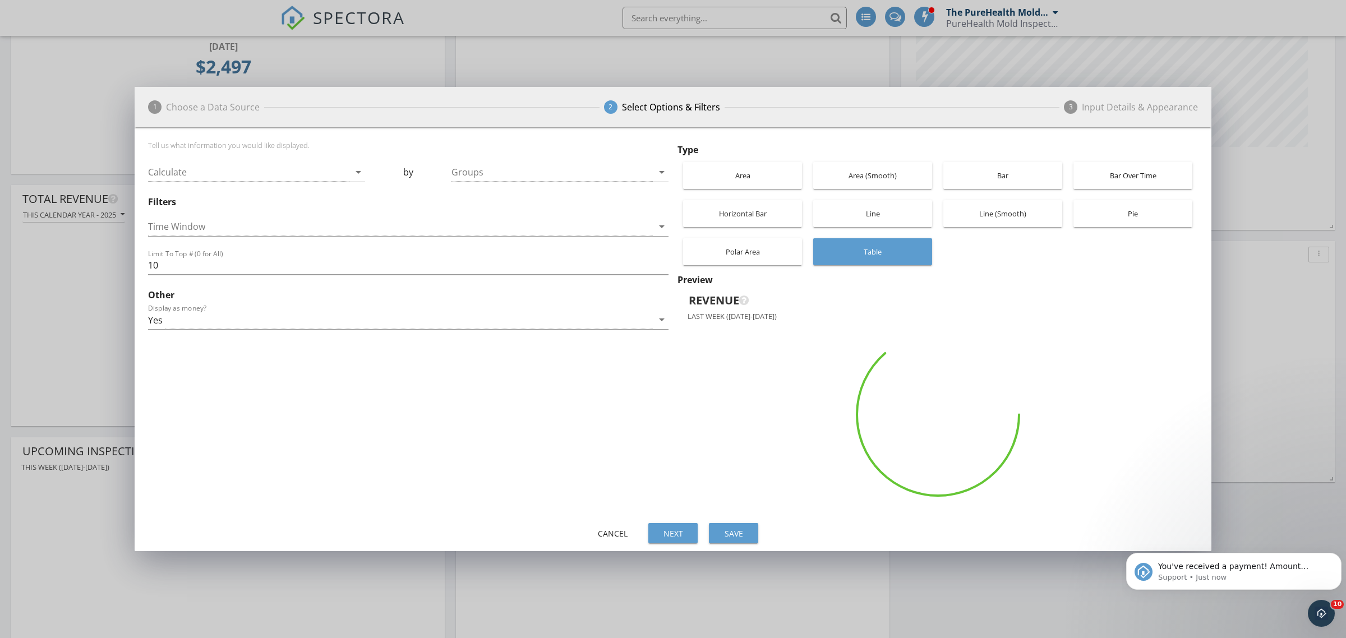
scroll to position [2303, 1367]
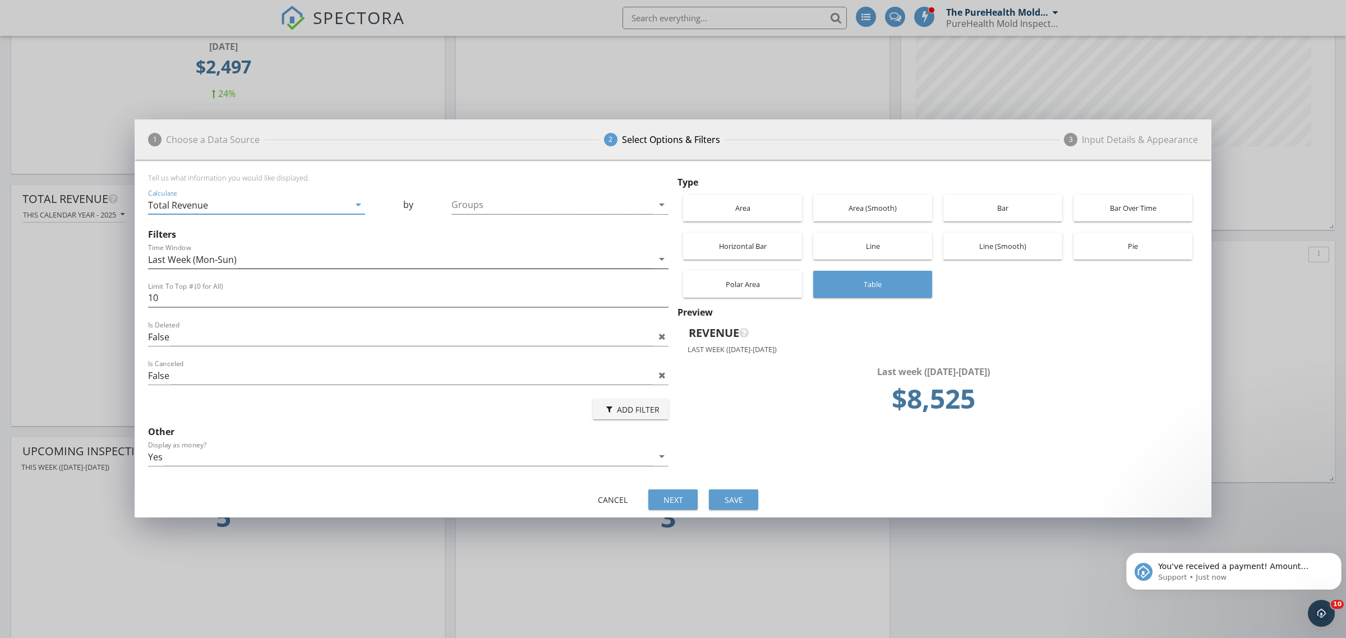
click at [285, 262] on div "Last Week (Mon-Sun)" at bounding box center [400, 259] width 505 height 19
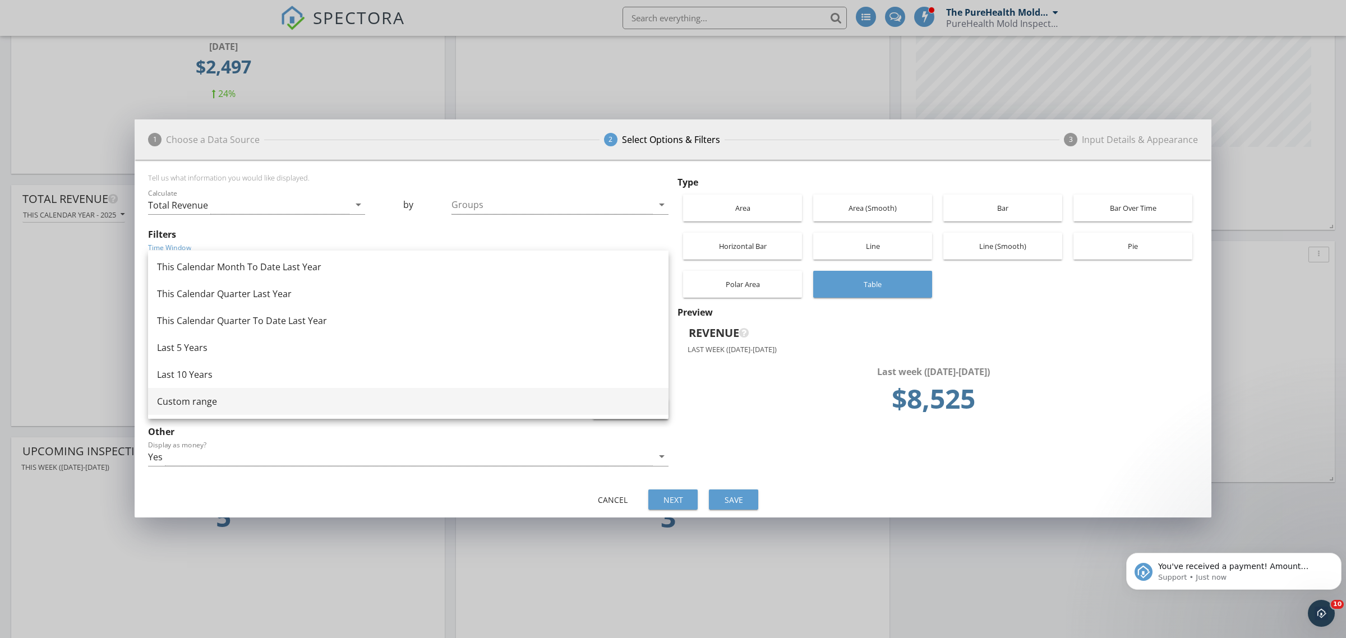
click at [264, 403] on div "Custom range" at bounding box center [408, 401] width 502 height 13
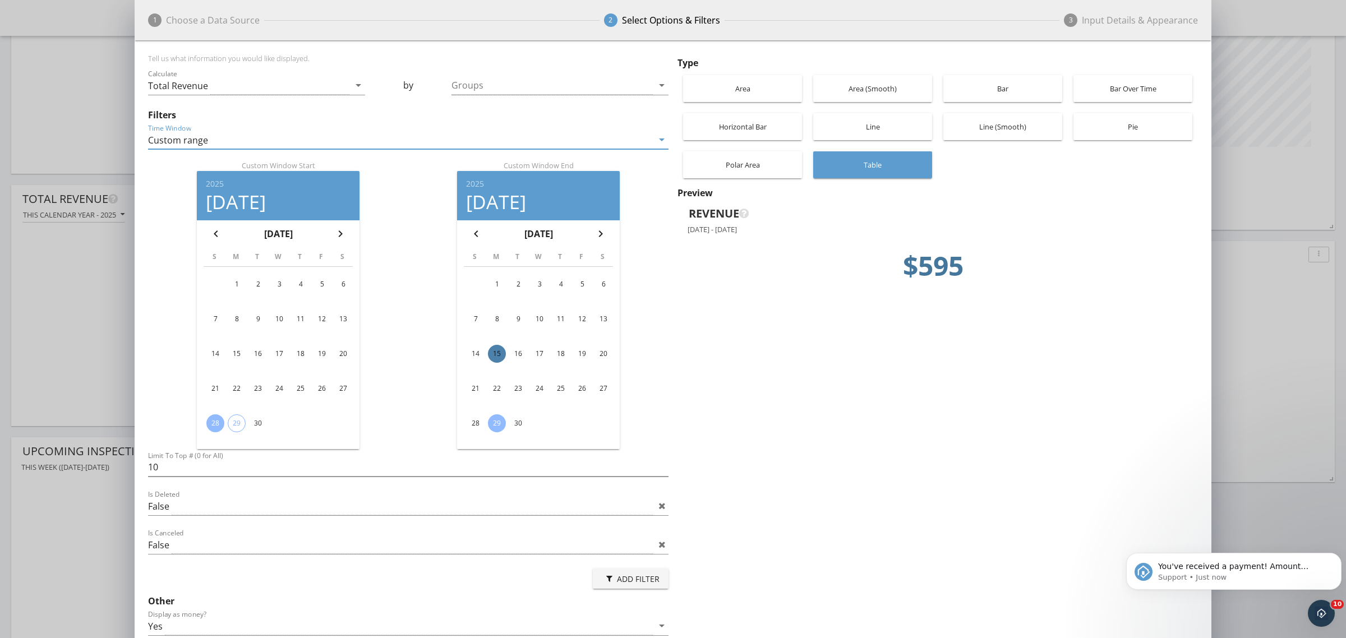
click at [495, 352] on div "15" at bounding box center [497, 354] width 18 height 18
click at [480, 385] on div "21" at bounding box center [476, 389] width 18 height 18
click at [233, 349] on div "15" at bounding box center [237, 354] width 18 height 18
click at [1272, 115] on div "1 Choose a Data Source 2 Select Options & Filters 3 Input Details & Appearance …" at bounding box center [673, 347] width 1346 height 694
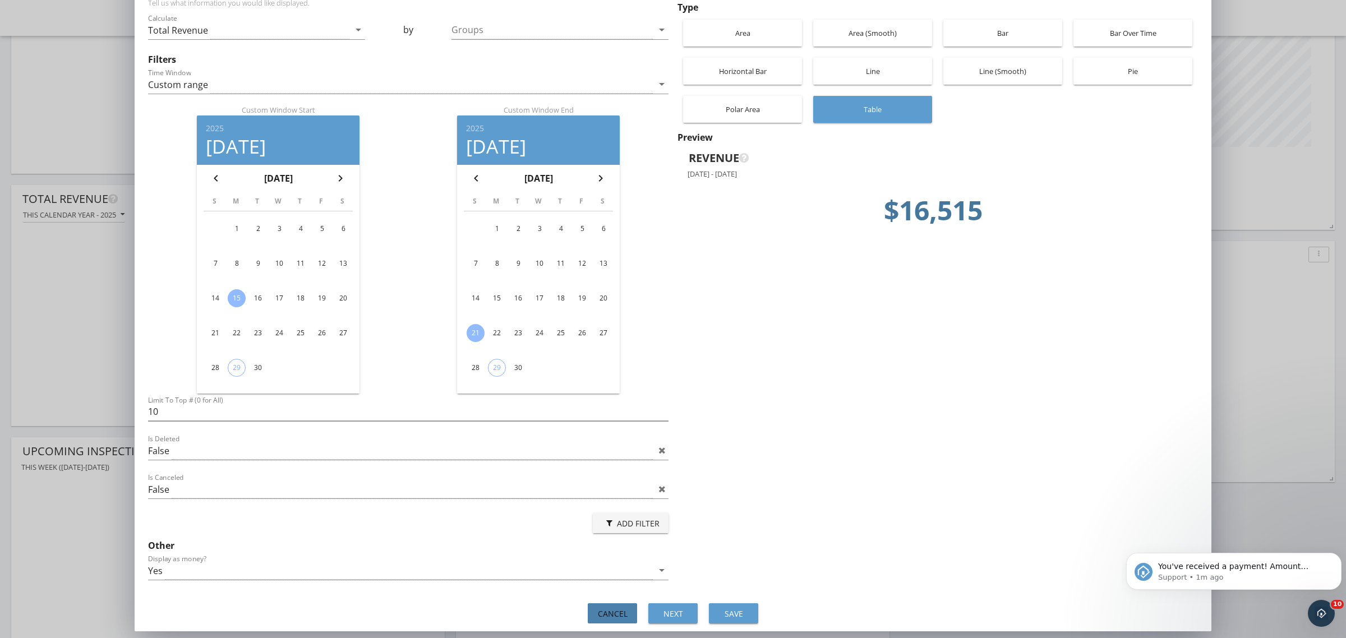
click at [601, 615] on div "Cancel" at bounding box center [612, 614] width 31 height 12
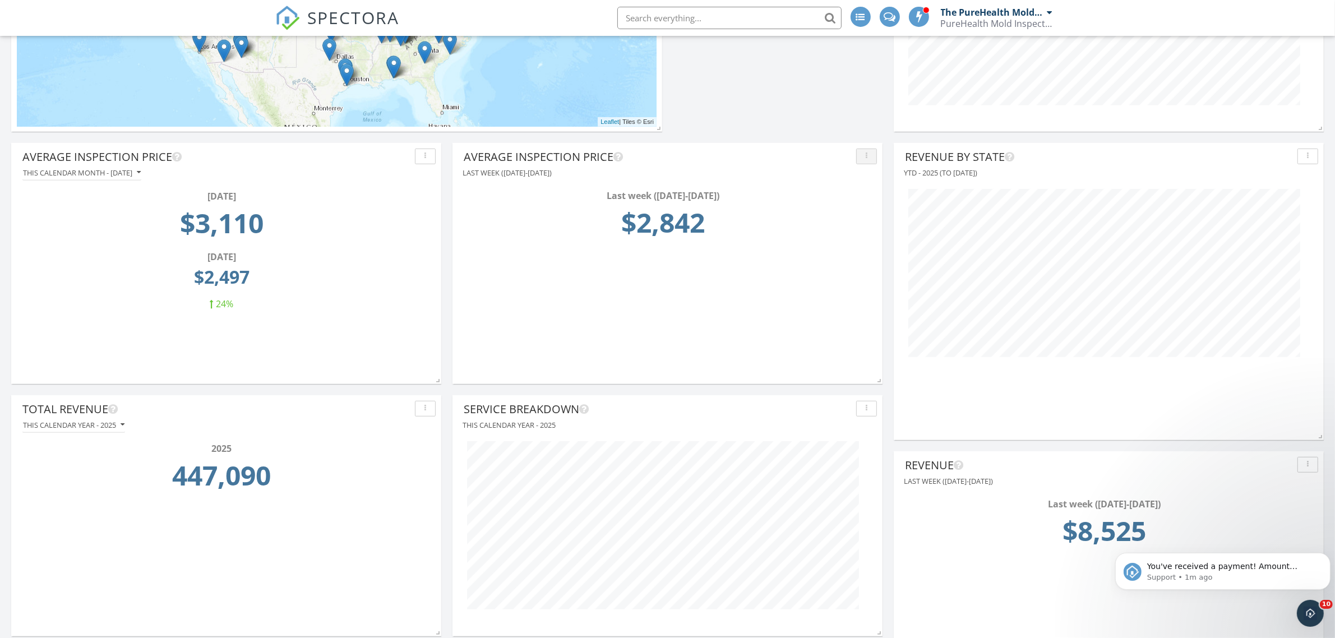
click at [862, 160] on button "button" at bounding box center [866, 157] width 21 height 16
click at [893, 183] on div "Edit" at bounding box center [893, 182] width 57 height 13
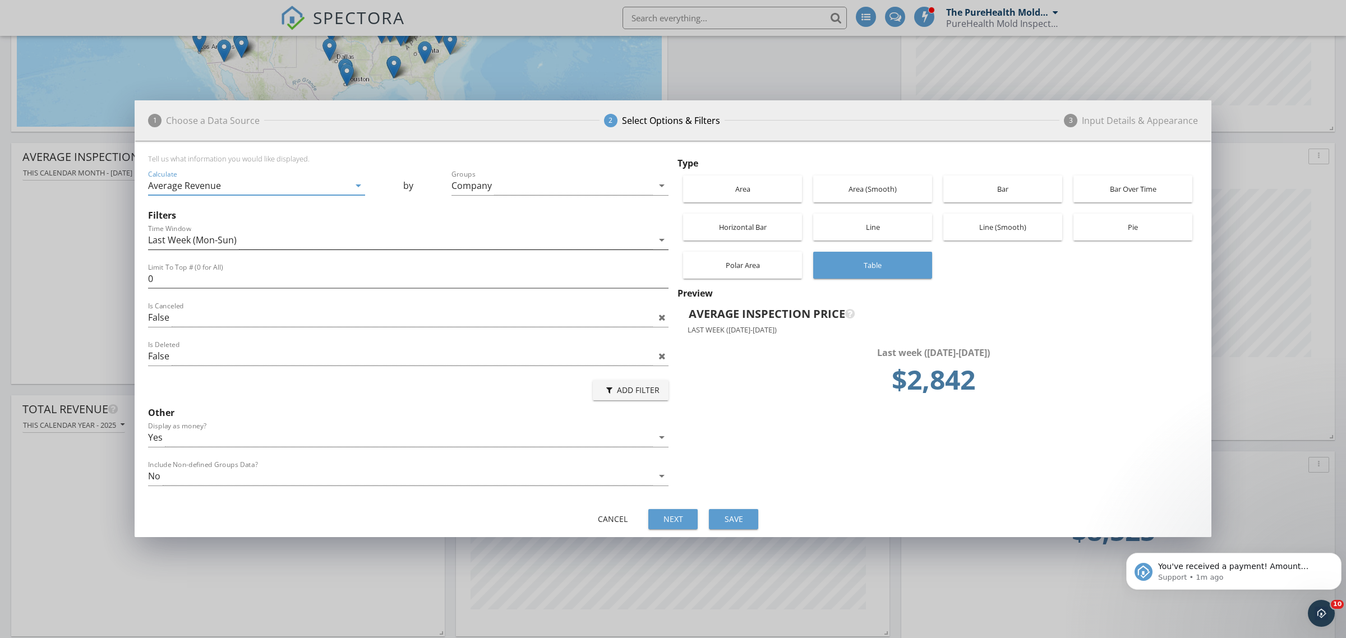
click at [278, 240] on div "Last Week (Mon-Sun)" at bounding box center [400, 240] width 505 height 19
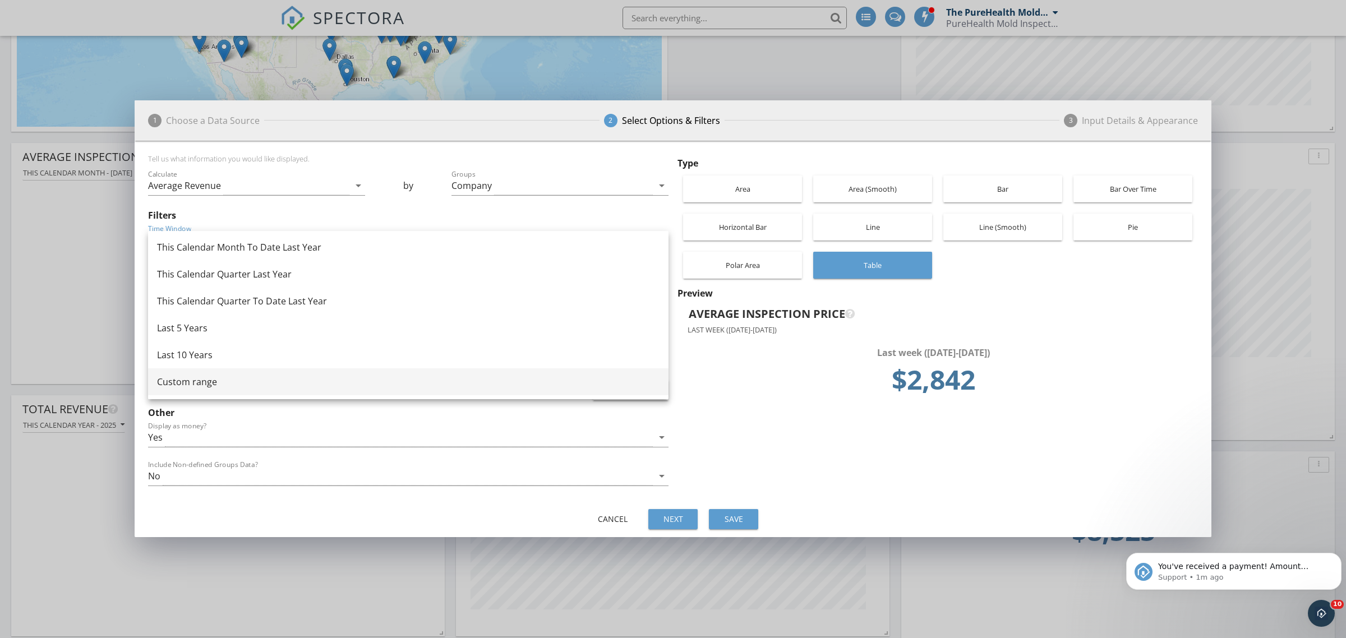
click at [210, 382] on div "Custom range" at bounding box center [408, 381] width 502 height 13
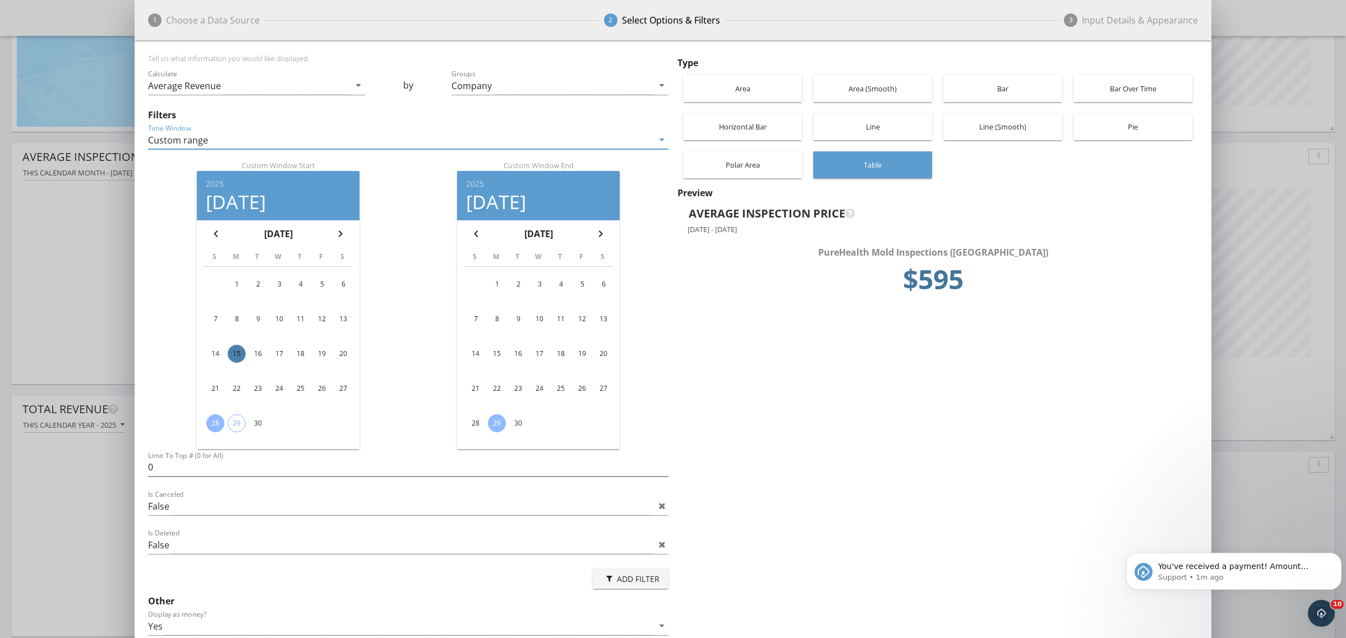
click at [233, 354] on div "15" at bounding box center [237, 354] width 18 height 18
click at [472, 387] on div "21" at bounding box center [476, 389] width 18 height 18
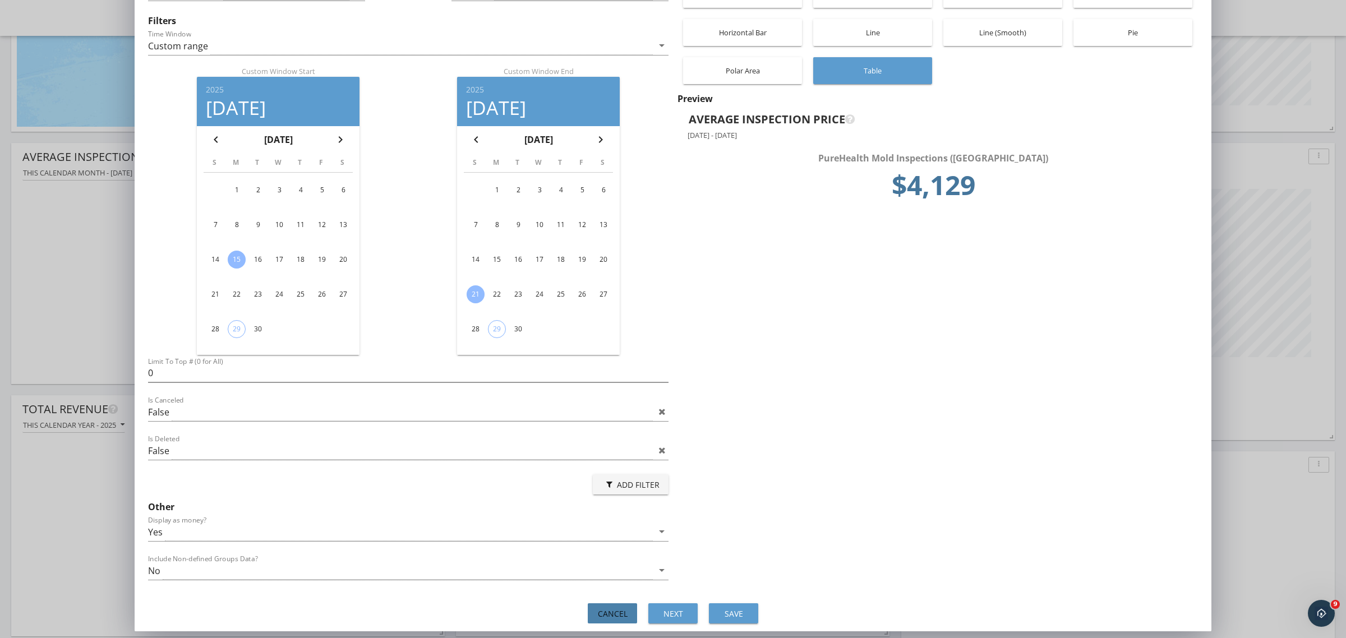
click at [618, 612] on div "Cancel" at bounding box center [612, 614] width 31 height 12
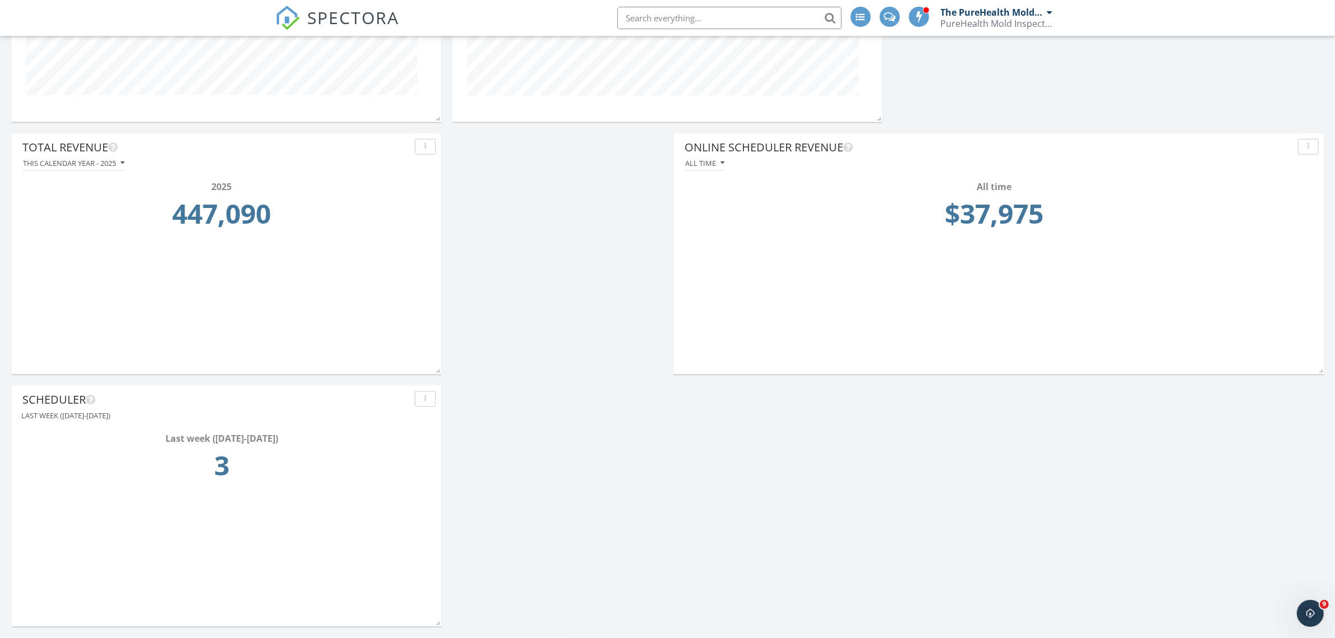
click at [423, 399] on div "button" at bounding box center [425, 399] width 11 height 8
click at [449, 427] on div "Edit" at bounding box center [452, 425] width 57 height 13
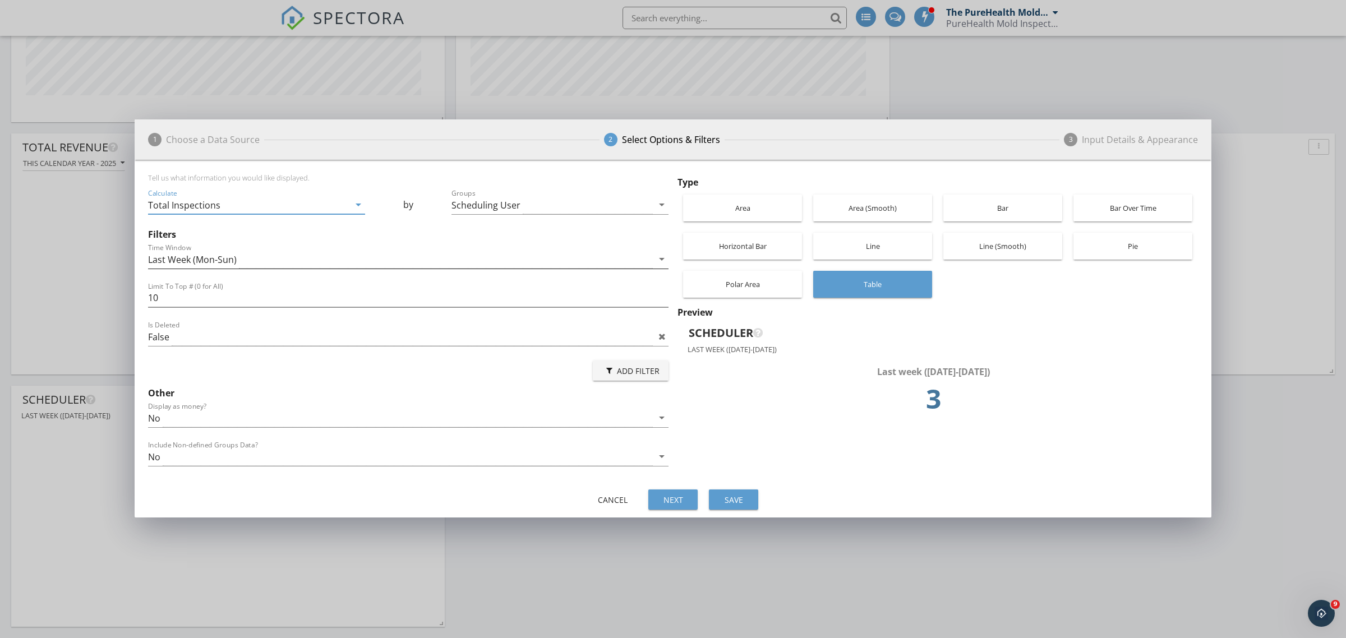
click at [300, 260] on div "Last Week (Mon-Sun)" at bounding box center [400, 259] width 505 height 19
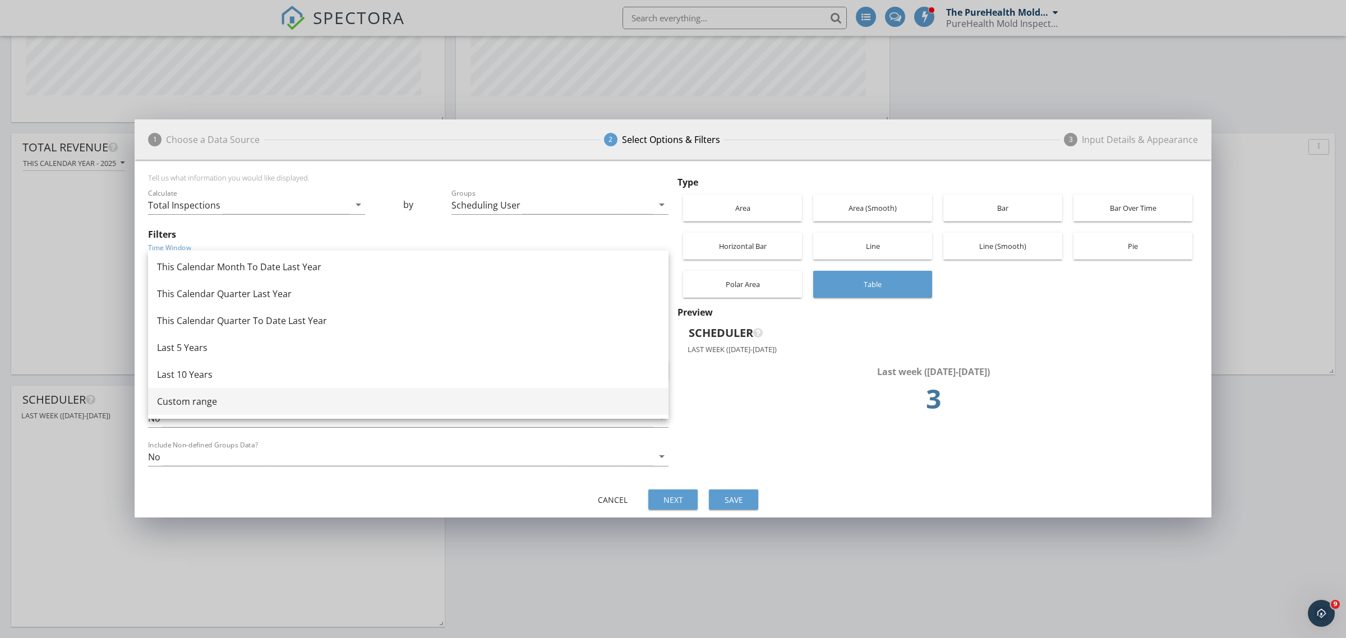
click at [192, 398] on div "Custom range" at bounding box center [408, 401] width 502 height 13
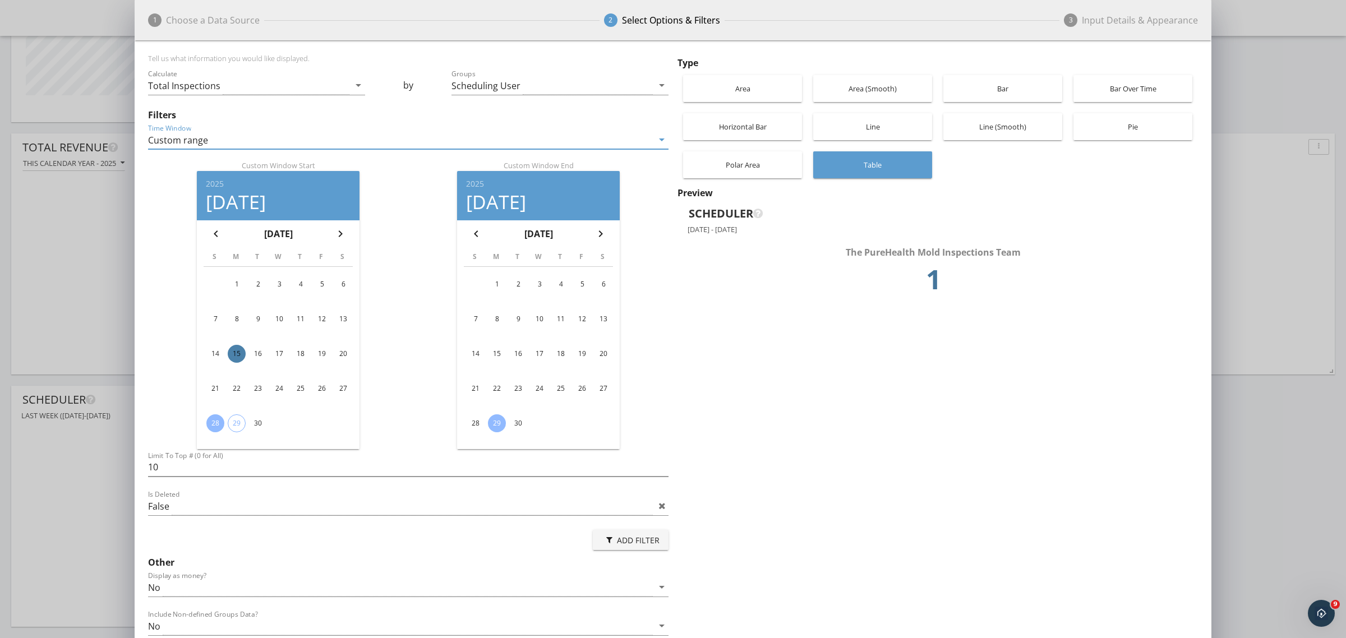
click at [236, 353] on div "15" at bounding box center [237, 354] width 18 height 18
click at [471, 387] on div "21" at bounding box center [476, 389] width 18 height 18
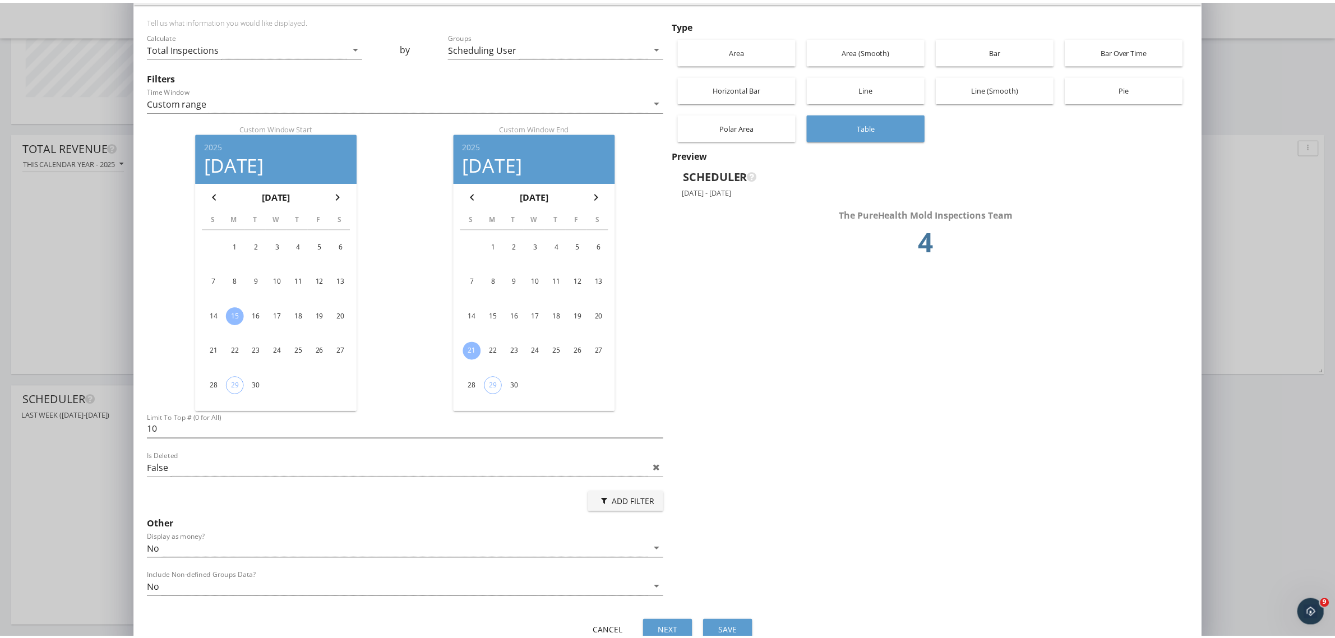
scroll to position [56, 0]
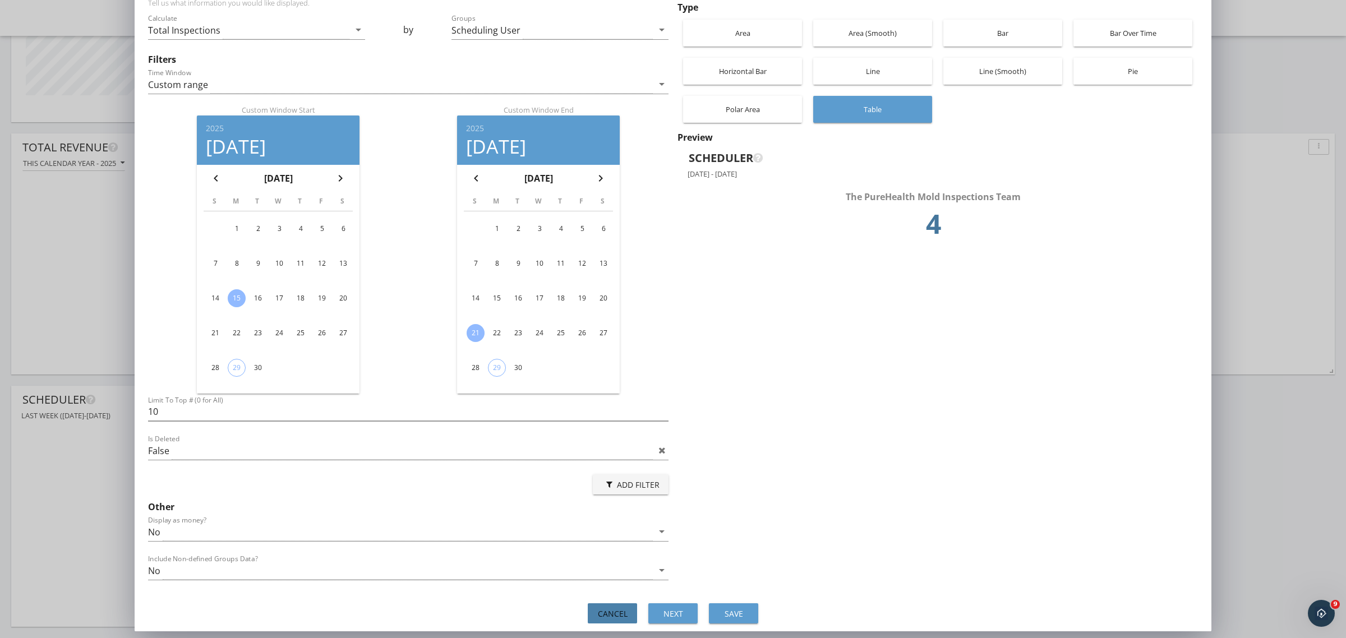
click at [612, 609] on div "Cancel" at bounding box center [612, 614] width 31 height 12
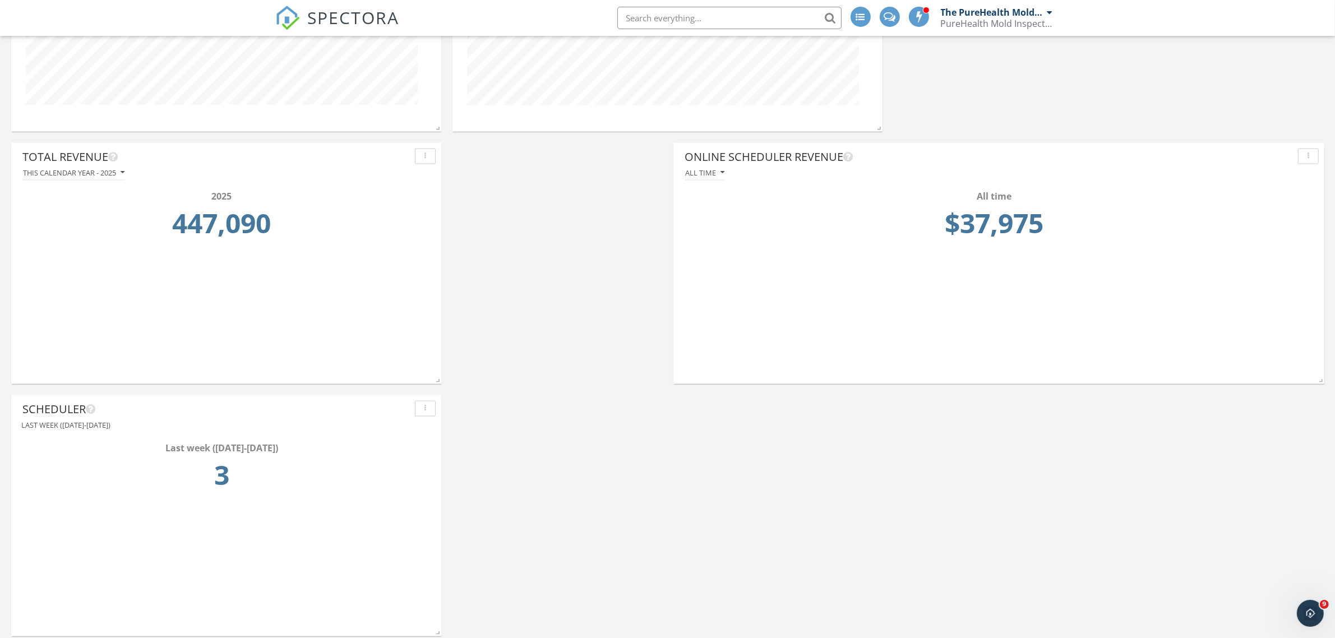
scroll to position [1720, 0]
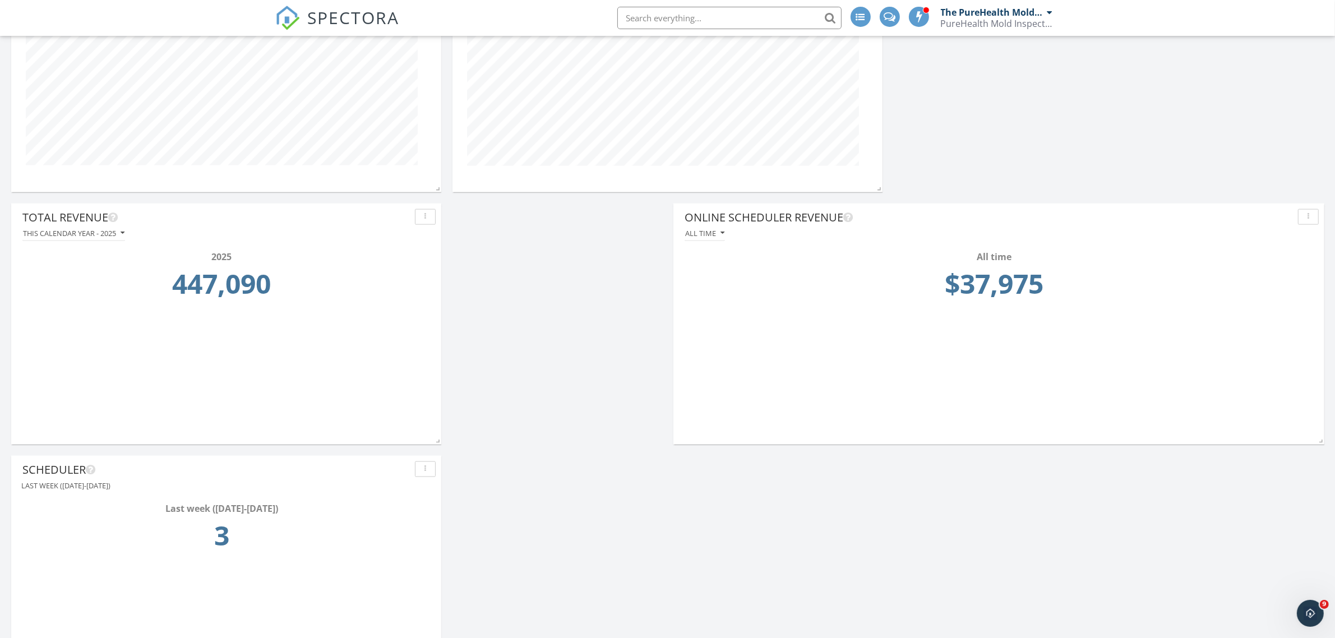
click at [212, 284] on td "447,090" at bounding box center [222, 287] width 392 height 47
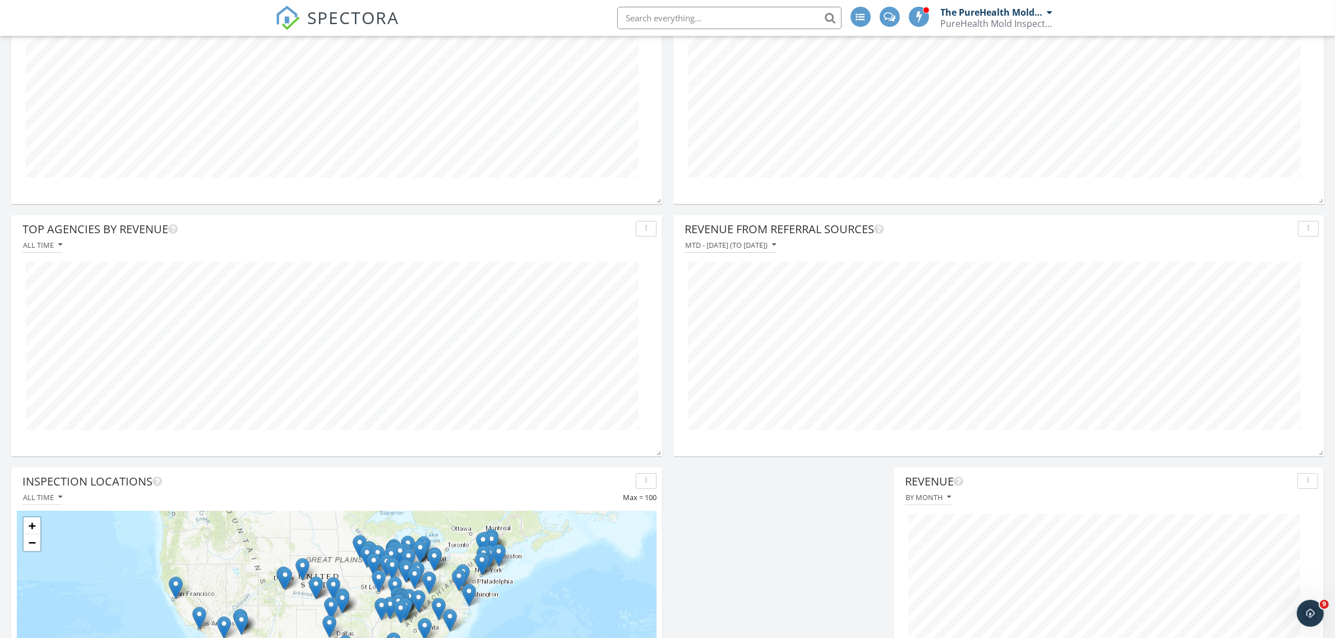
scroll to position [0, 0]
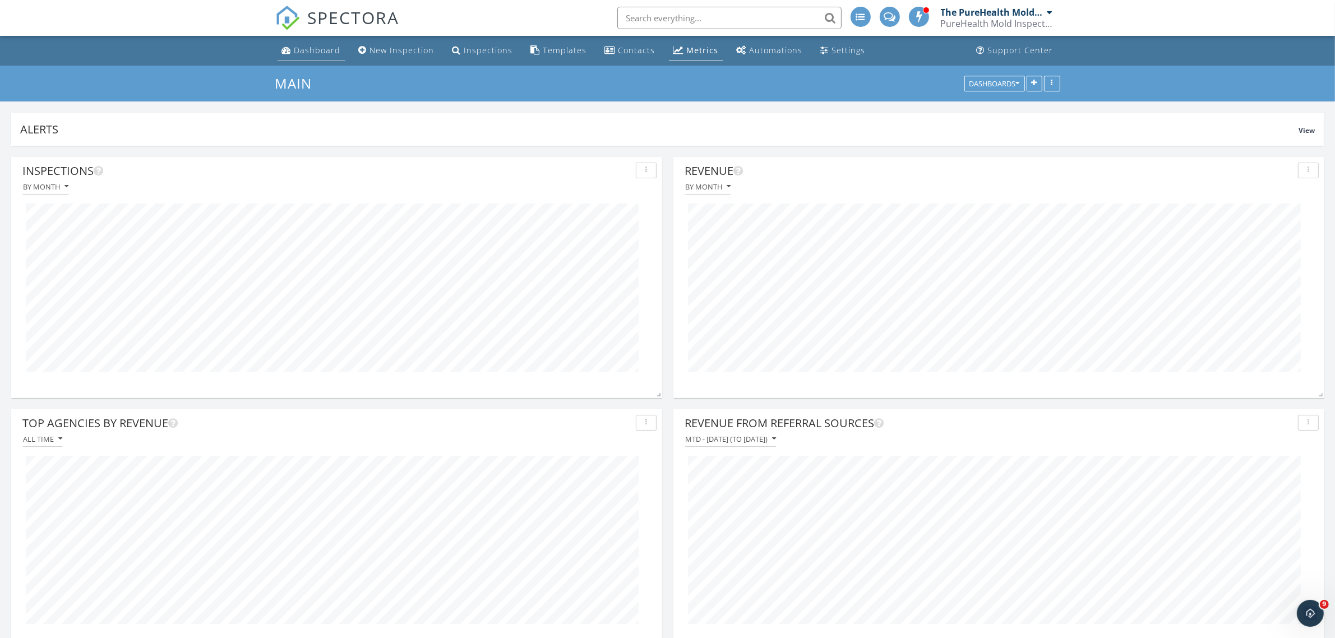
click at [303, 52] on div "Dashboard" at bounding box center [317, 50] width 47 height 11
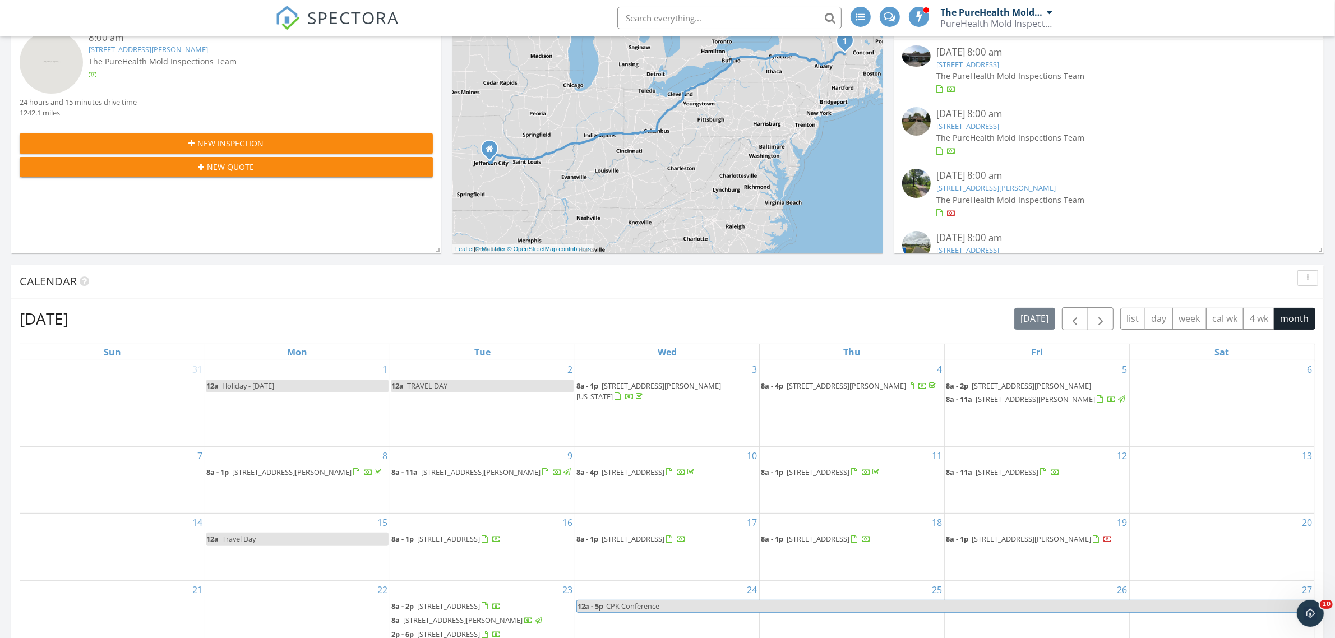
scroll to position [491, 0]
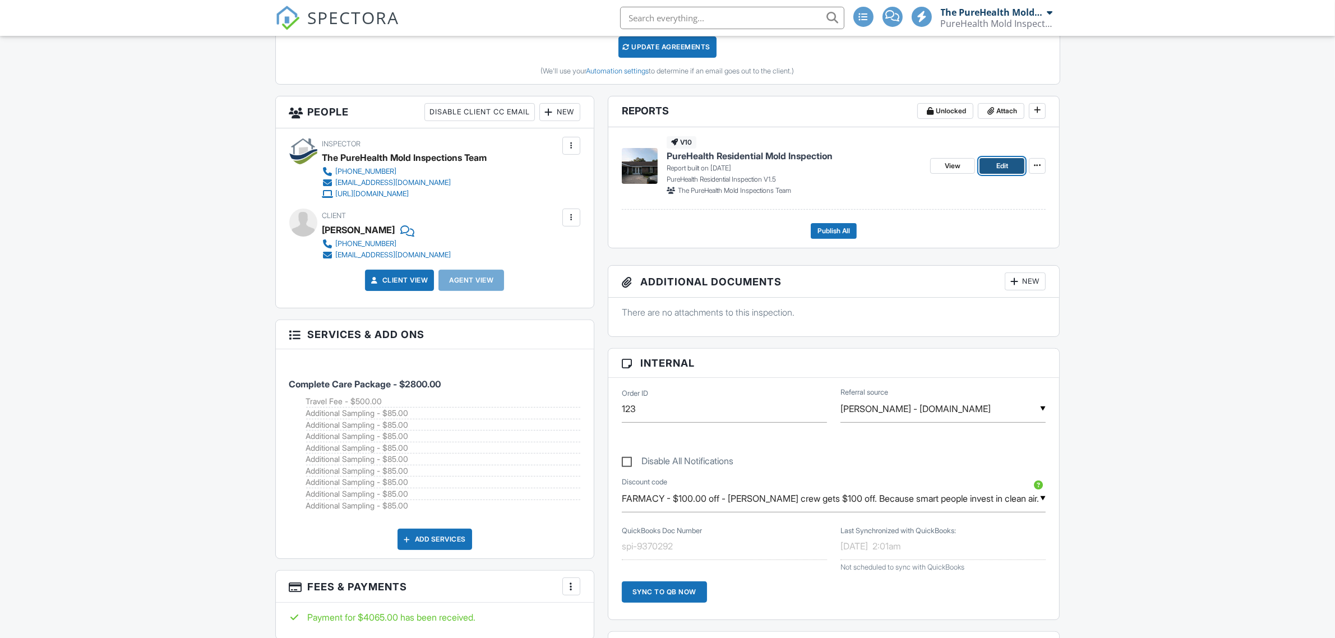
scroll to position [696, 0]
click at [1008, 167] on span "Edit" at bounding box center [1002, 165] width 12 height 11
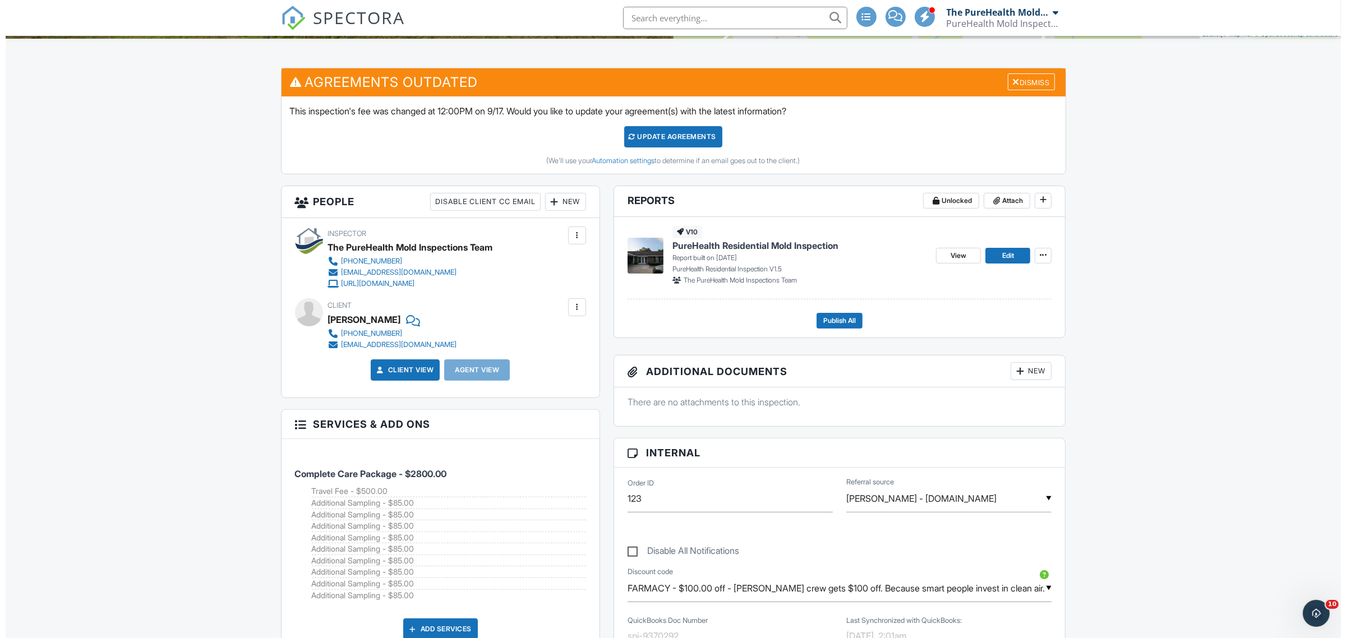
scroll to position [280, 0]
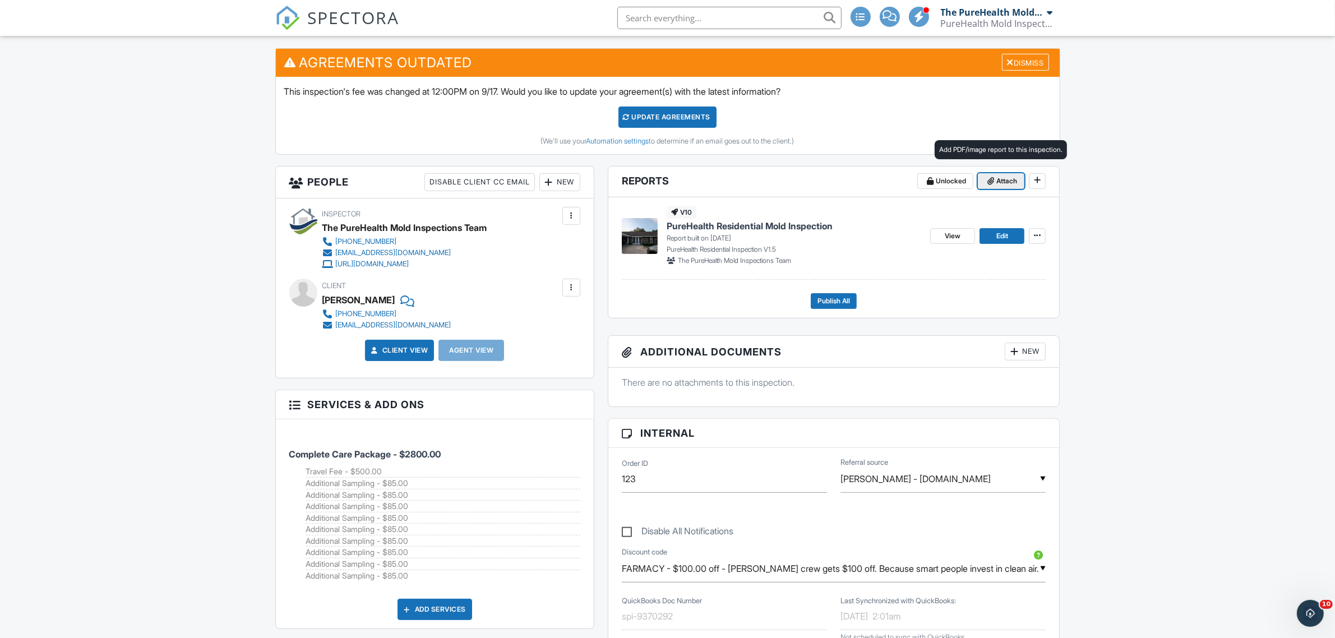
click at [999, 181] on span "Attach" at bounding box center [1006, 181] width 21 height 11
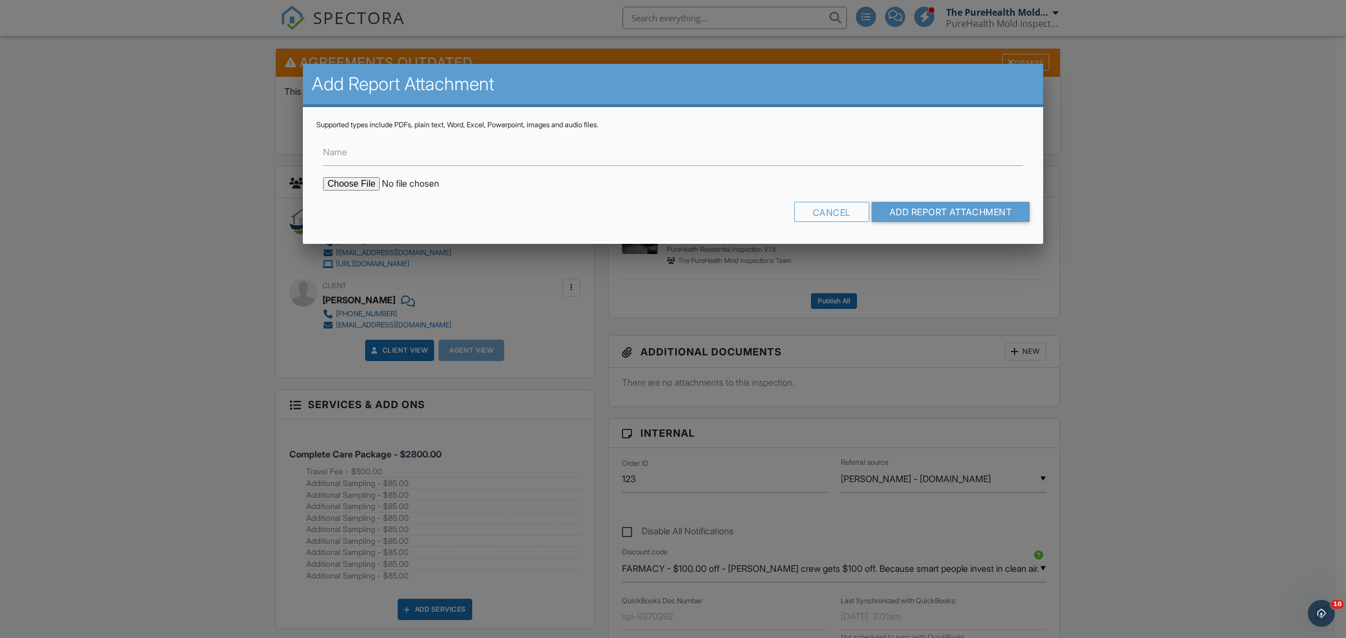
click at [339, 185] on input "file" at bounding box center [418, 183] width 191 height 13
type input "C:\fakepath\[PERSON_NAME] - Instascope Report.pdf"
click at [382, 160] on input "Name" at bounding box center [673, 151] width 700 height 27
type input "Instascope Air Report"
click at [949, 206] on input "Add Report Attachment" at bounding box center [950, 212] width 159 height 20
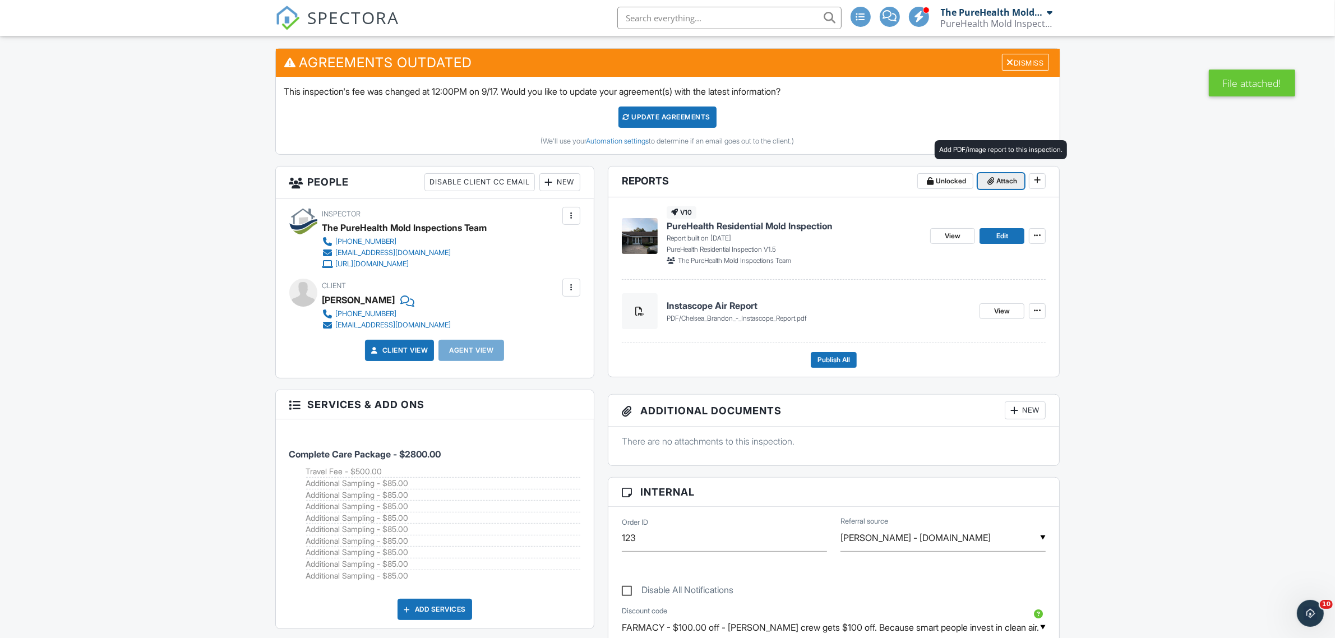
click at [1005, 184] on span "Attach" at bounding box center [1006, 181] width 21 height 11
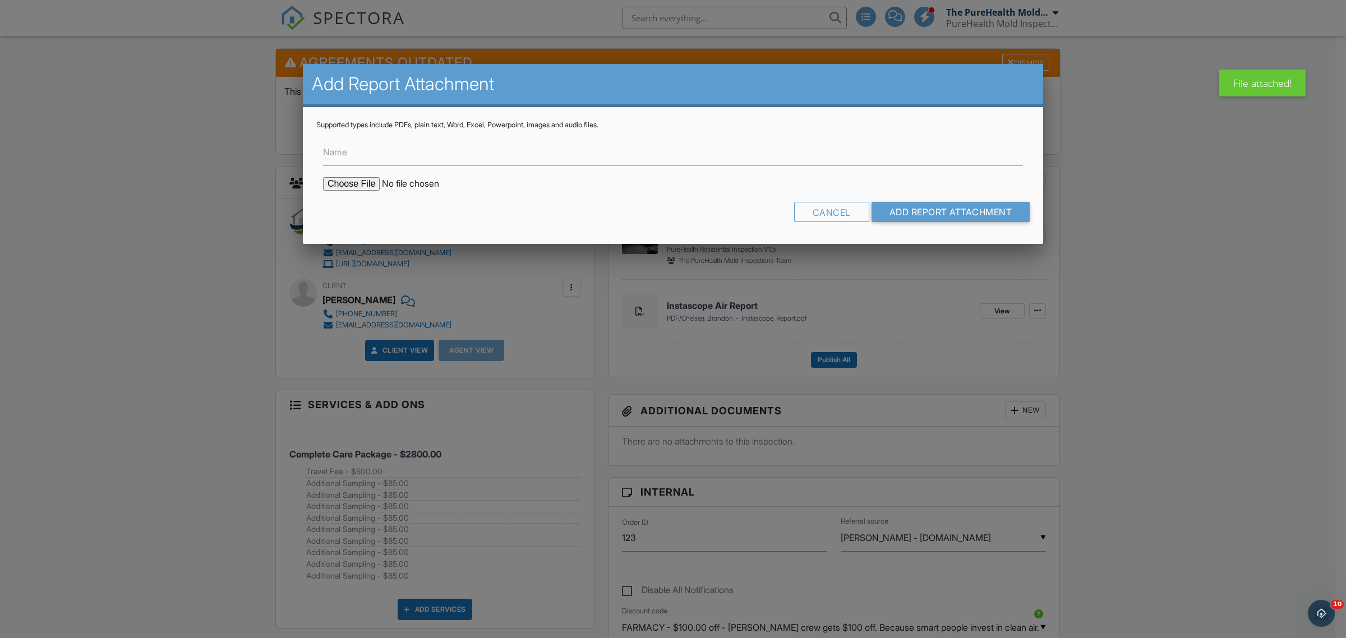
click at [341, 186] on input "file" at bounding box center [418, 183] width 191 height 13
type input "C:\fakepath\Chelsea Brandon - Mold Analysis Report.pdf"
click at [461, 159] on input "Name" at bounding box center [673, 151] width 700 height 27
type input "Mold Lab Report"
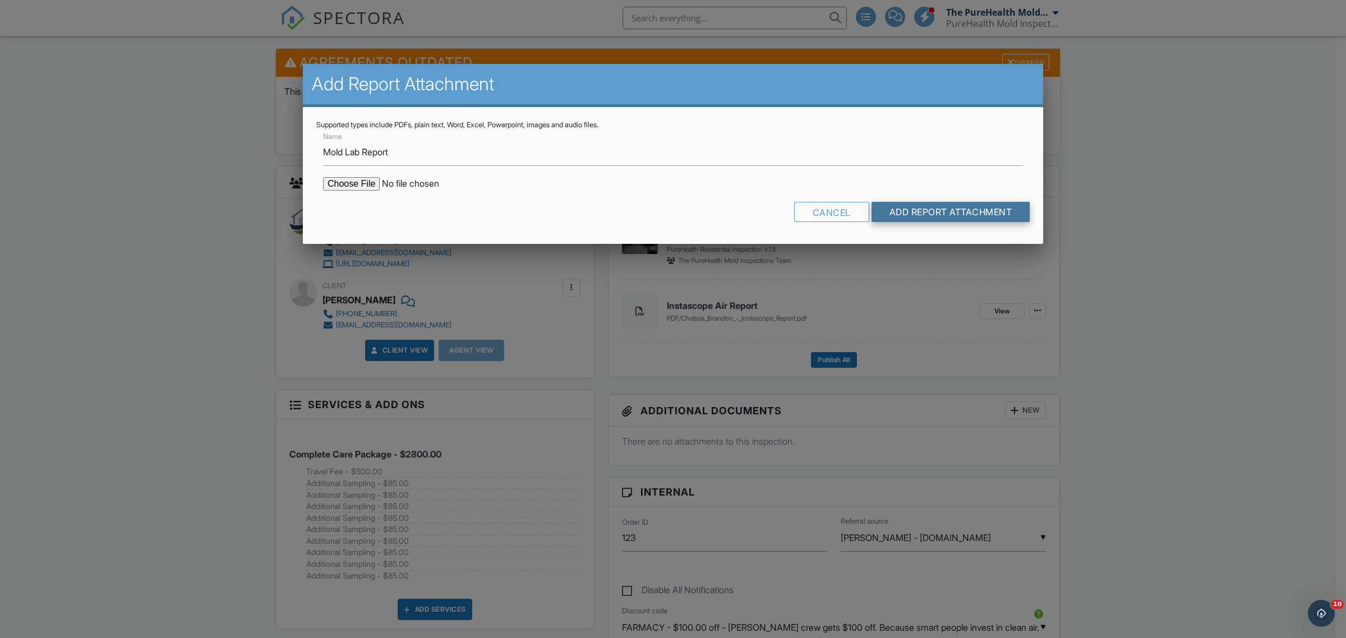
click at [957, 209] on input "Add Report Attachment" at bounding box center [950, 212] width 159 height 20
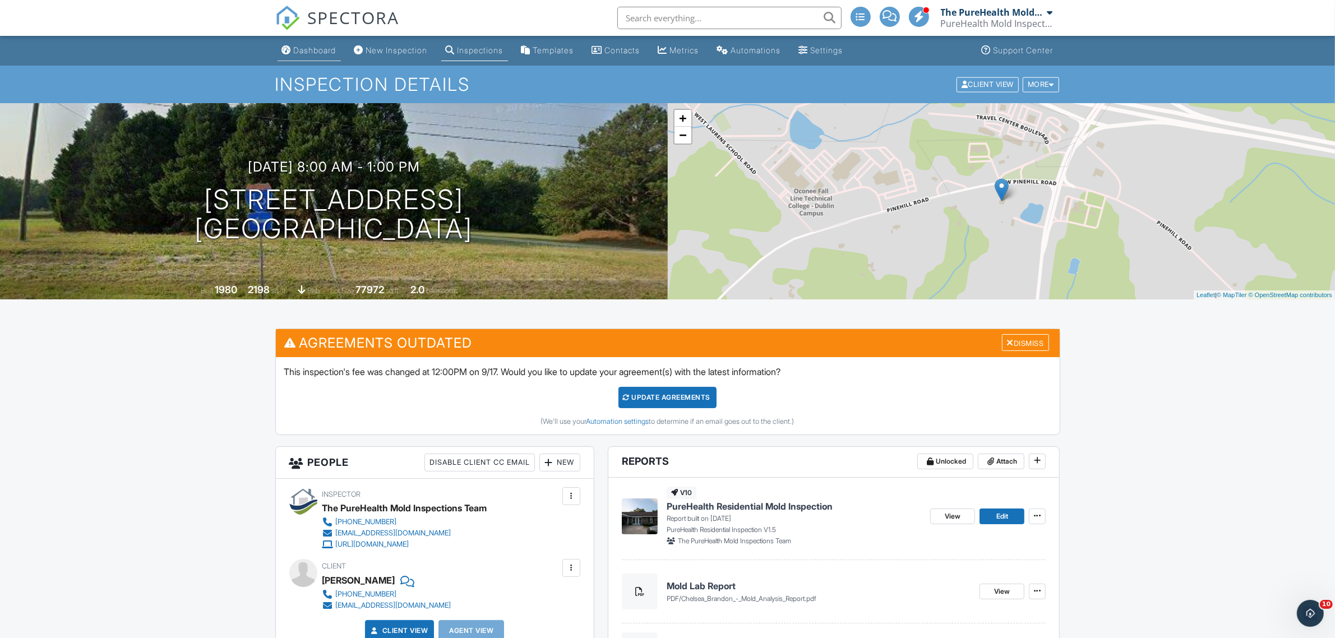
click at [312, 54] on div "Dashboard" at bounding box center [315, 50] width 43 height 10
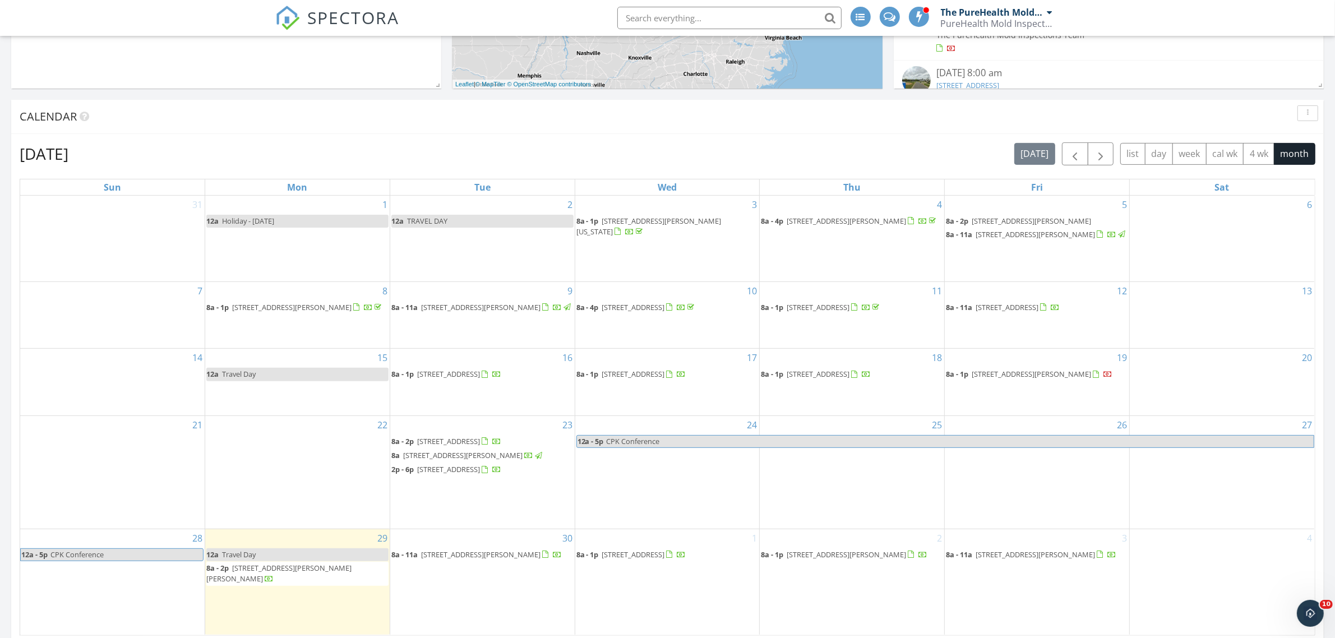
scroll to position [350, 0]
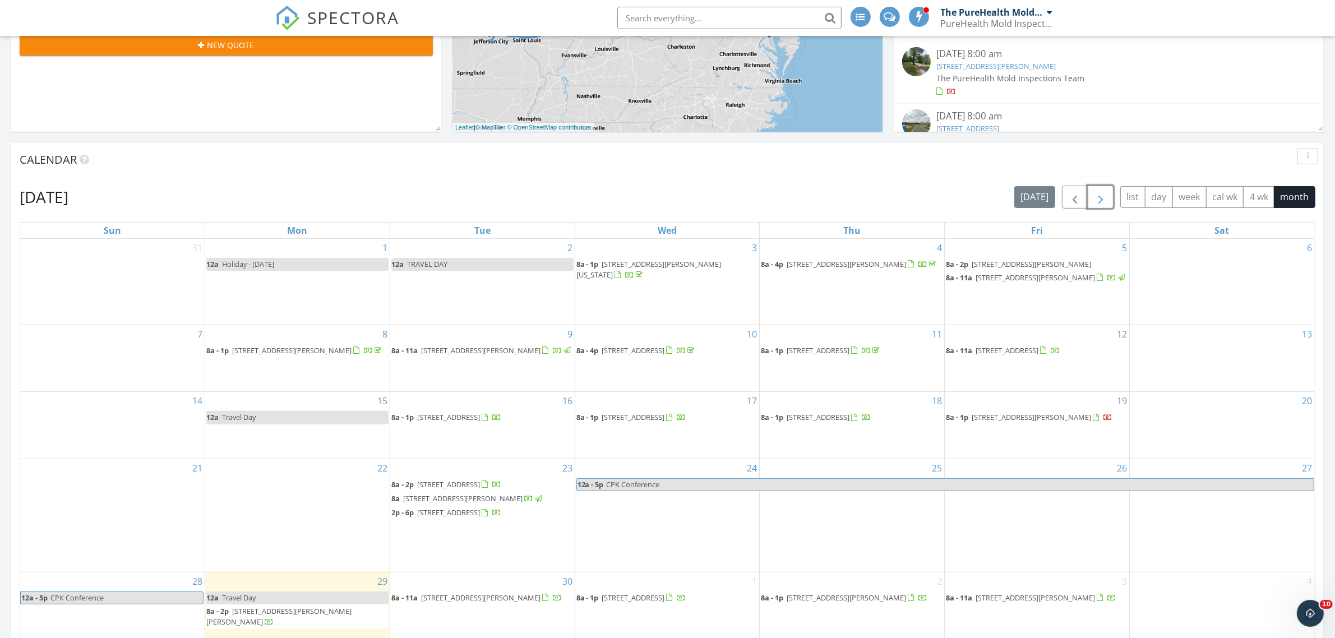
click at [1098, 200] on span "button" at bounding box center [1100, 197] width 13 height 13
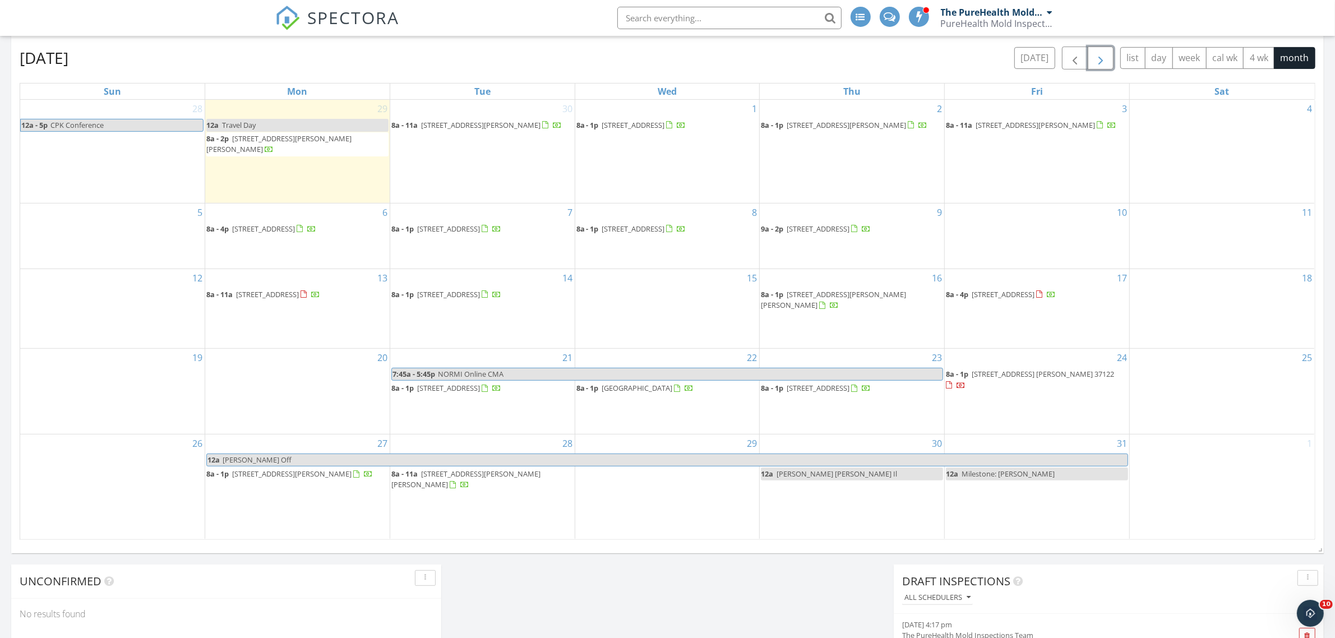
scroll to position [491, 0]
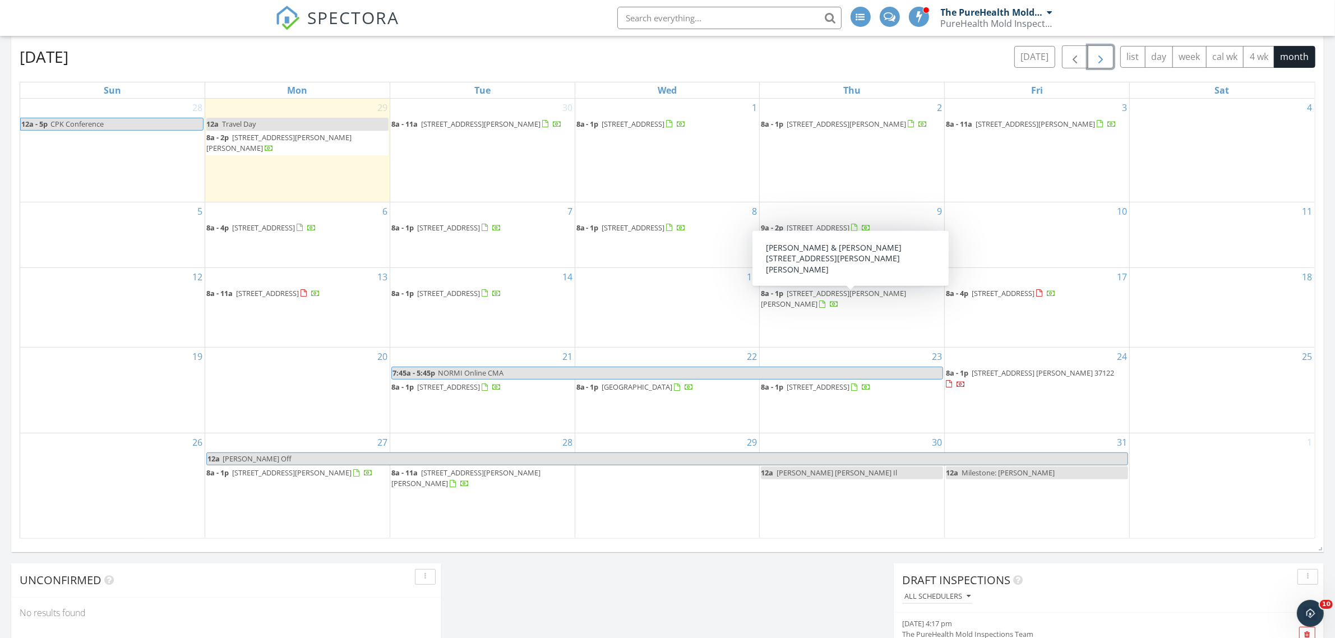
click at [855, 303] on span "[STREET_ADDRESS][PERSON_NAME][PERSON_NAME]" at bounding box center [833, 298] width 145 height 21
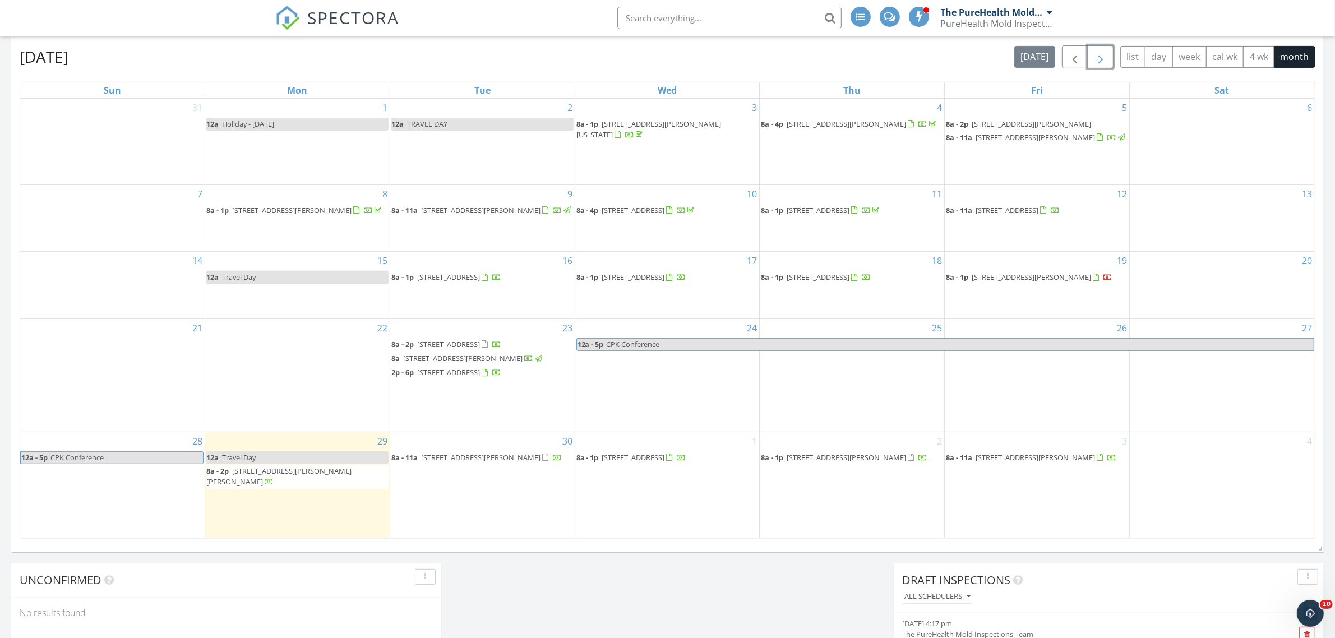
click at [1102, 59] on span "button" at bounding box center [1100, 56] width 13 height 13
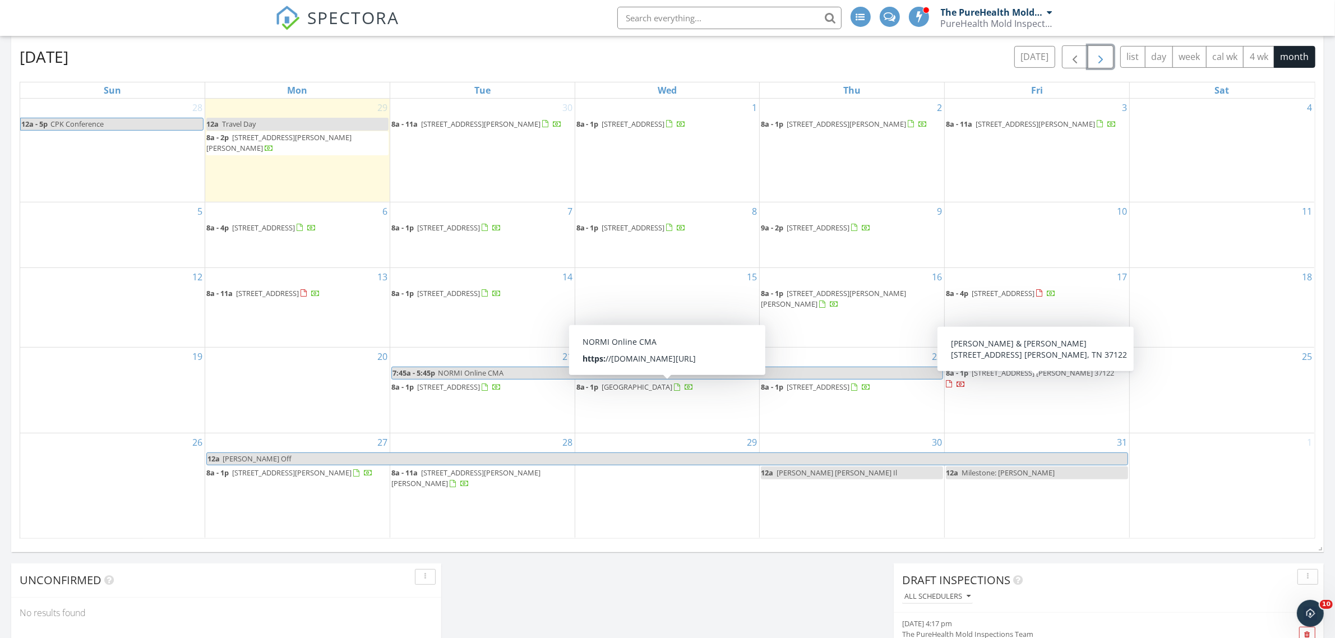
click at [993, 378] on span "[STREET_ADDRESS] [PERSON_NAME] 37122" at bounding box center [1043, 373] width 142 height 10
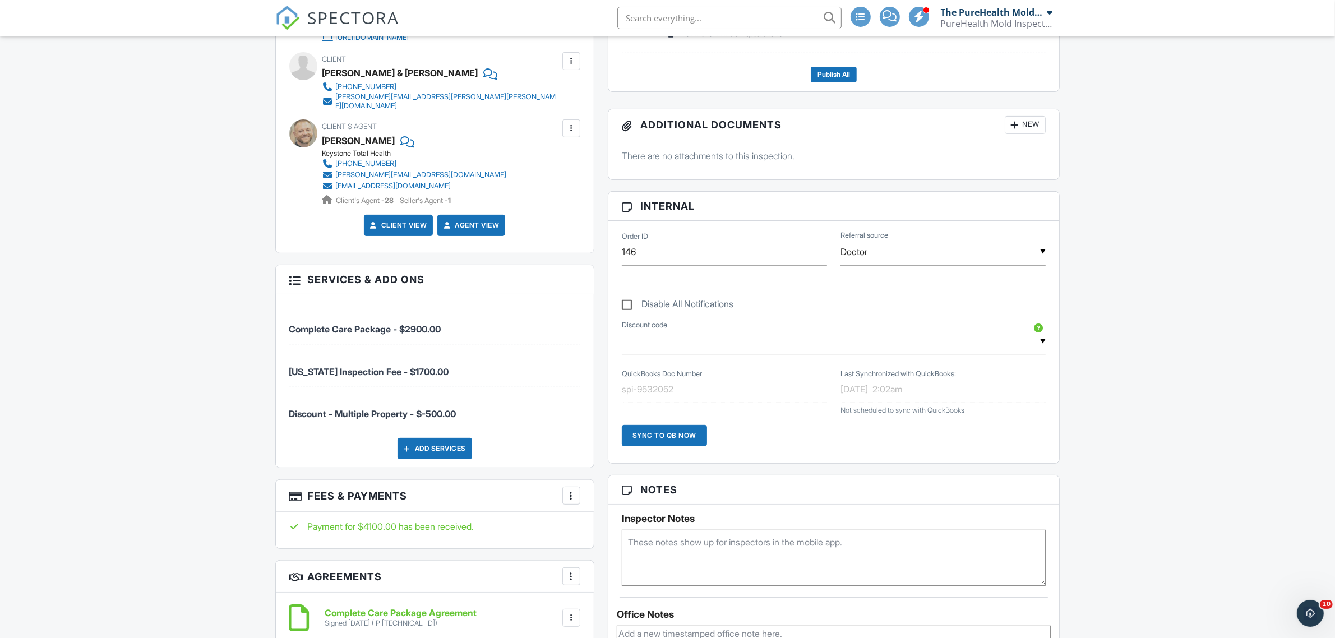
scroll to position [280, 0]
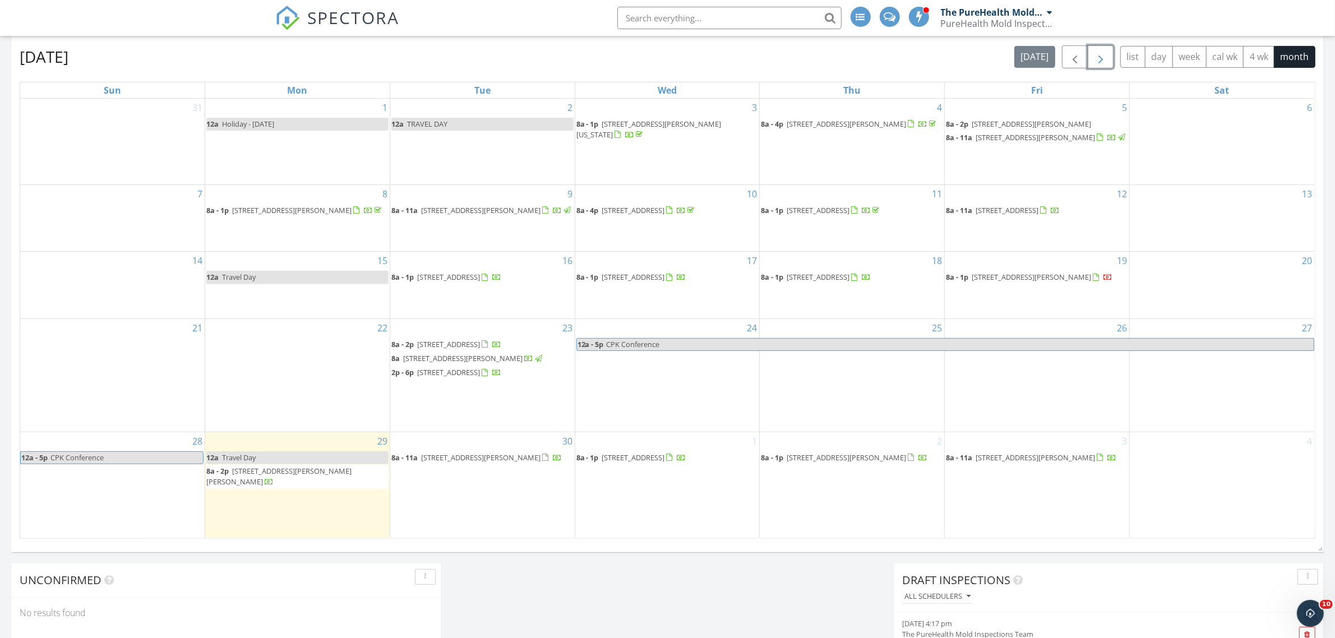
click at [1098, 64] on span "button" at bounding box center [1100, 56] width 13 height 13
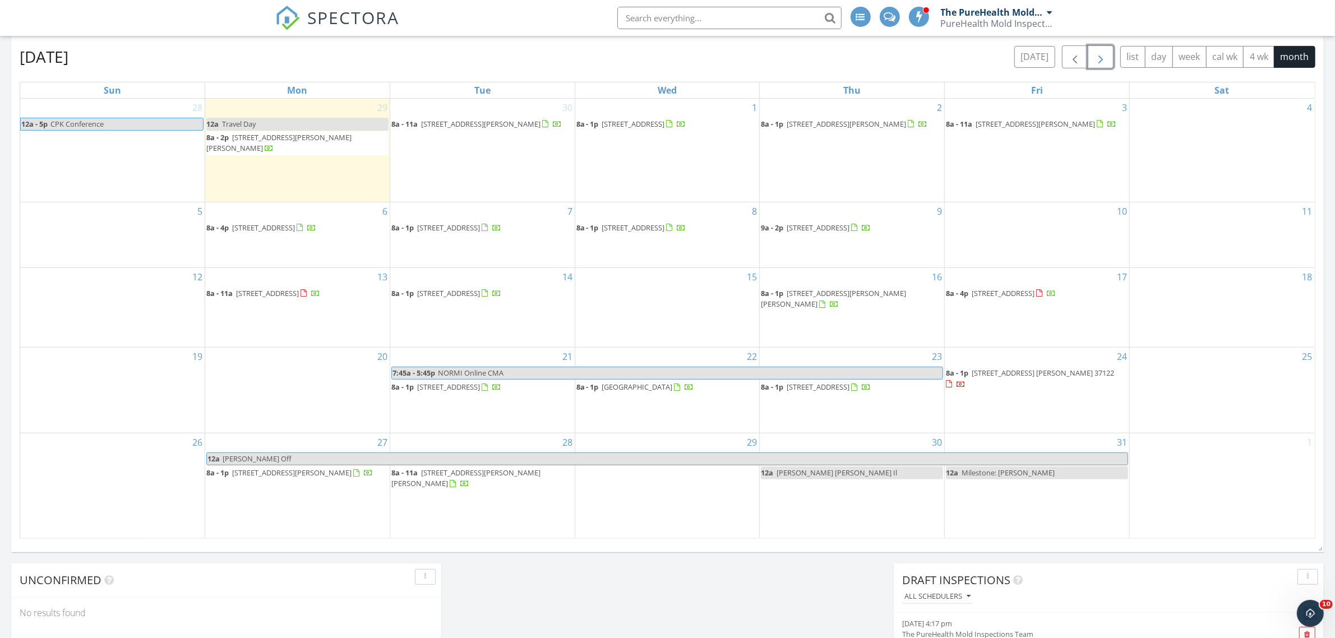
click at [1033, 298] on span "31303 Mallards Pond Ct, Spring 77386" at bounding box center [1003, 293] width 63 height 10
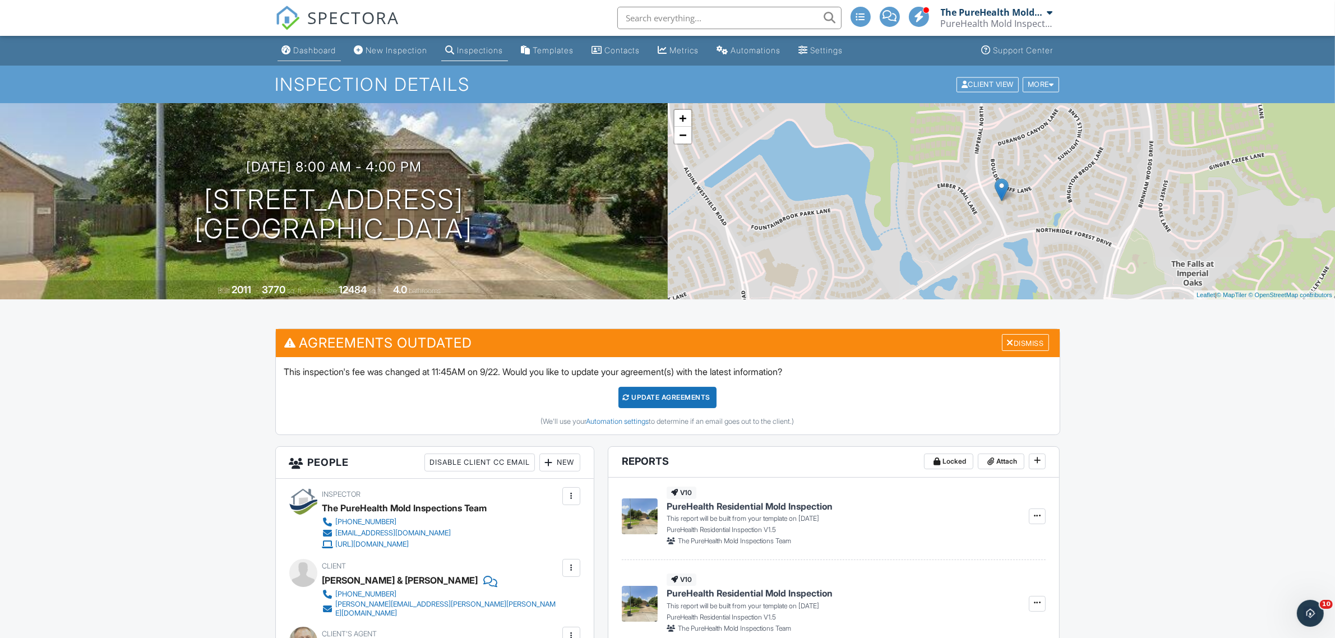
click at [313, 44] on link "Dashboard" at bounding box center [309, 50] width 63 height 21
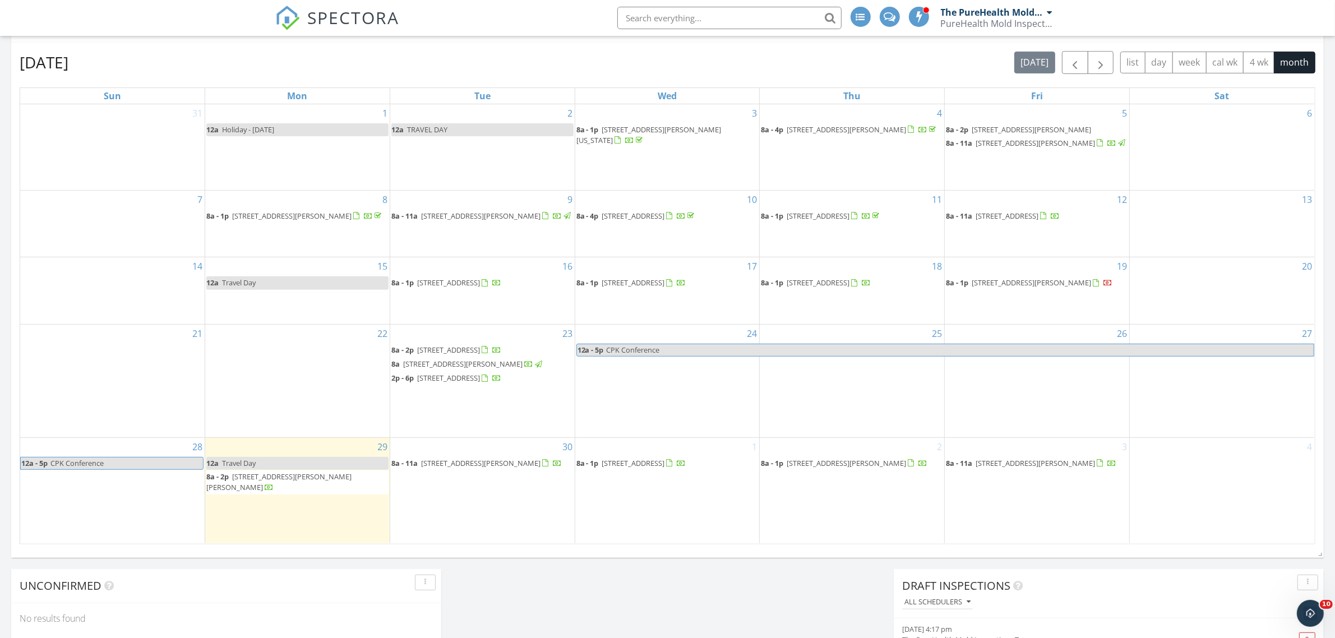
scroll to position [491, 0]
